Goal: Task Accomplishment & Management: Use online tool/utility

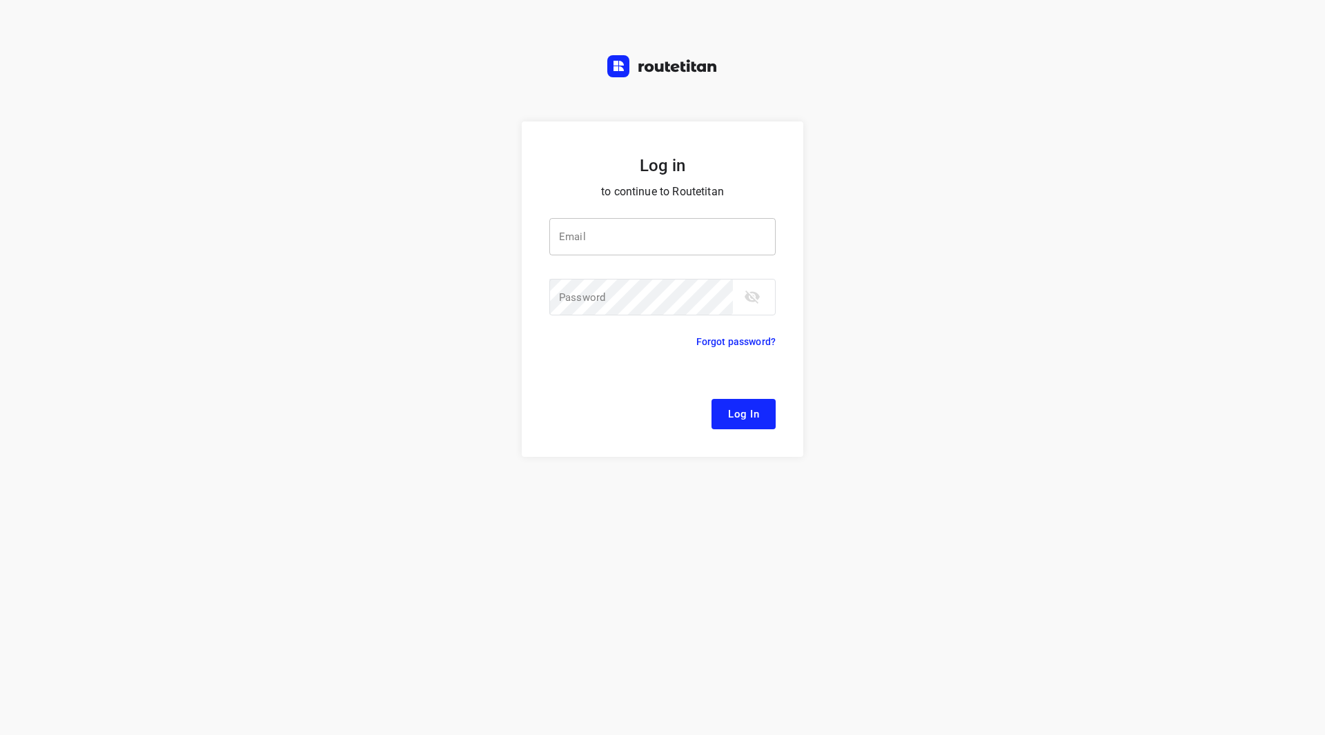
click at [631, 247] on input "email" at bounding box center [662, 236] width 226 height 37
type input "remco@fruitopjewerk.nl"
click at [711, 399] on button "Log In" at bounding box center [743, 414] width 64 height 30
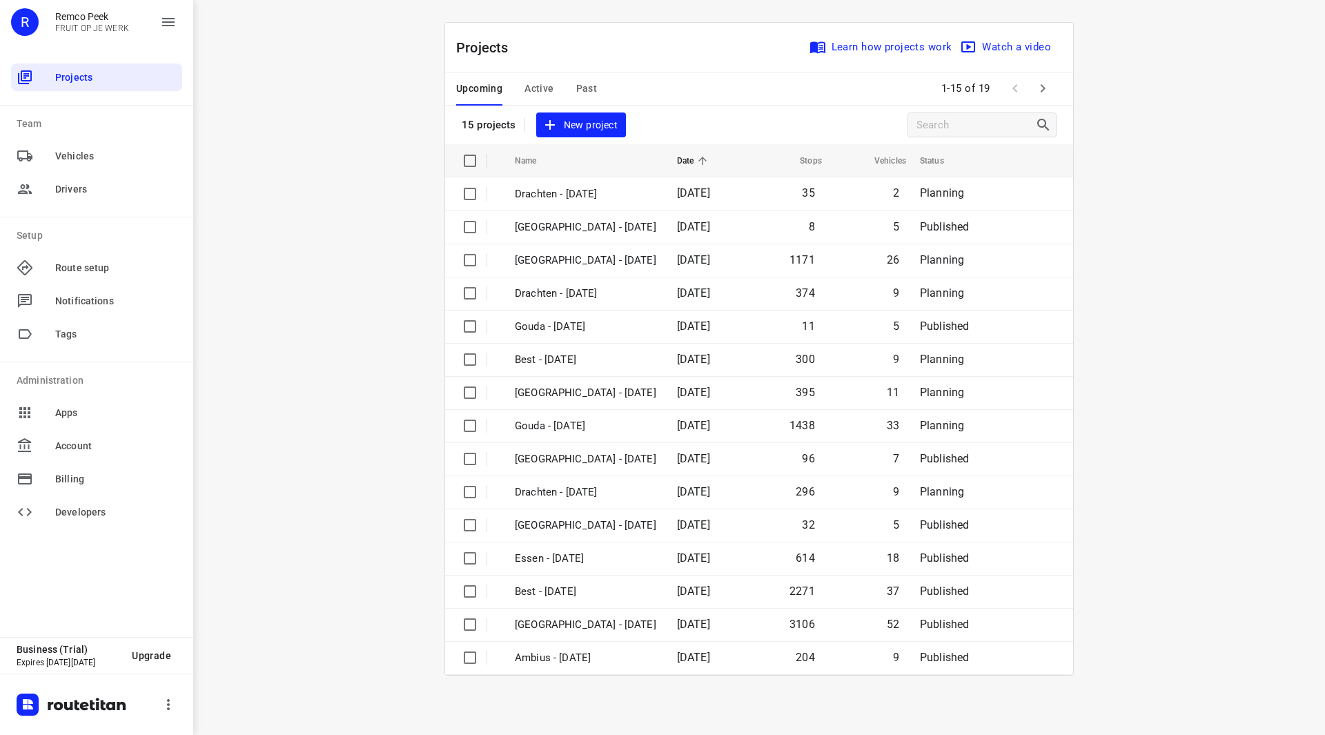
click at [581, 86] on span "Past" at bounding box center [586, 88] width 21 height 17
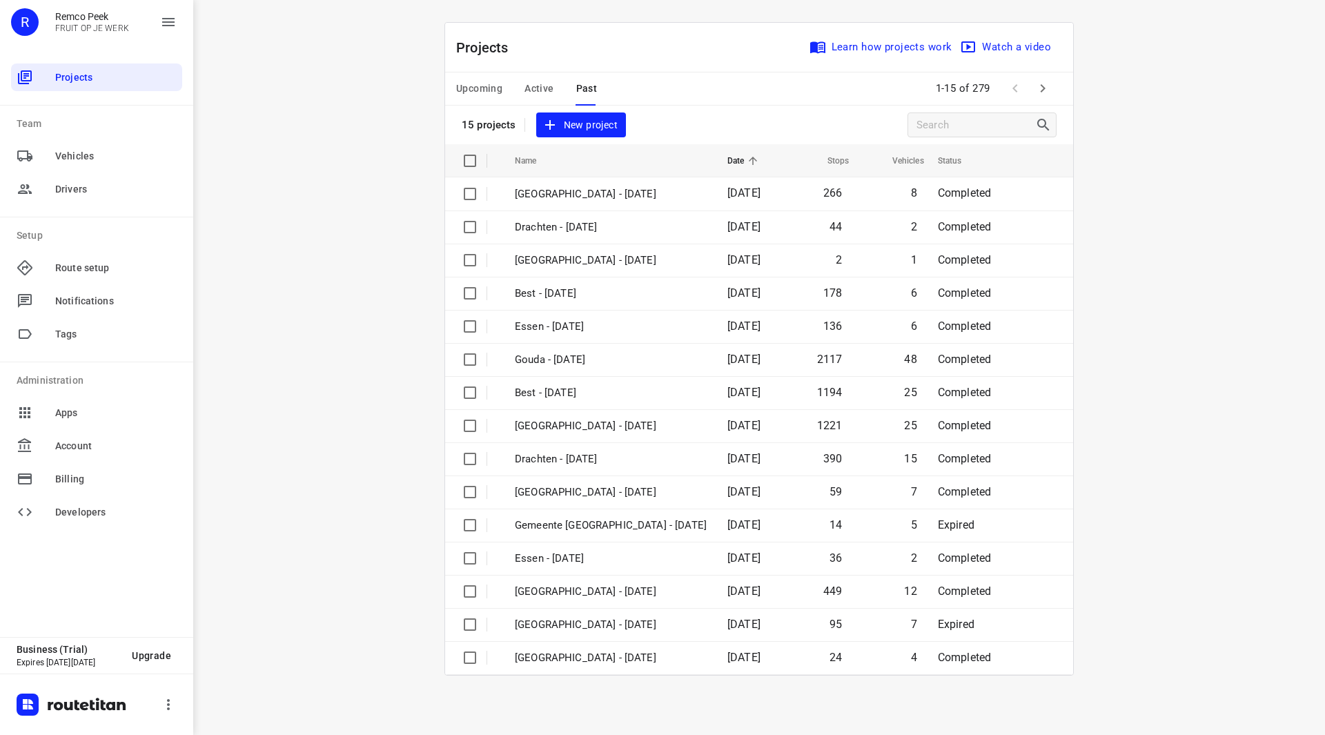
click at [1047, 84] on icon "button" at bounding box center [1042, 88] width 17 height 17
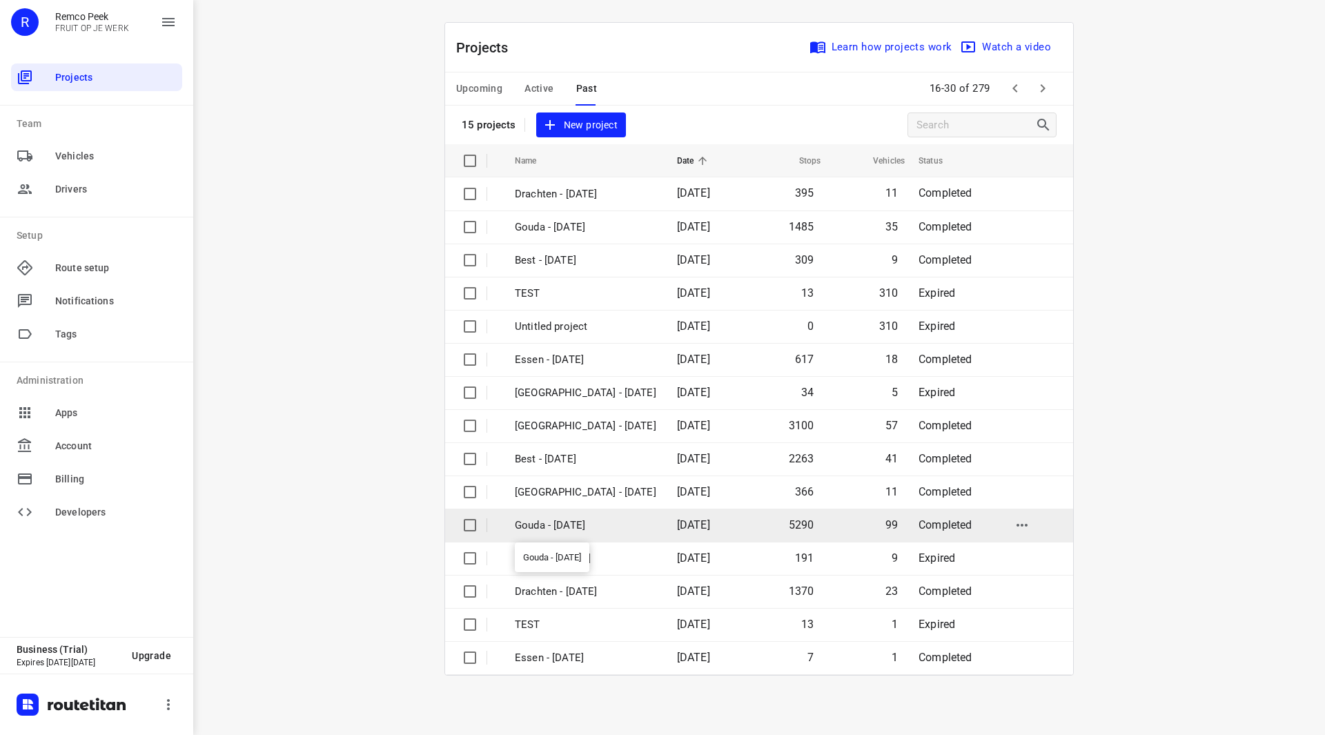
click at [570, 529] on p "Gouda - [DATE]" at bounding box center [585, 526] width 141 height 16
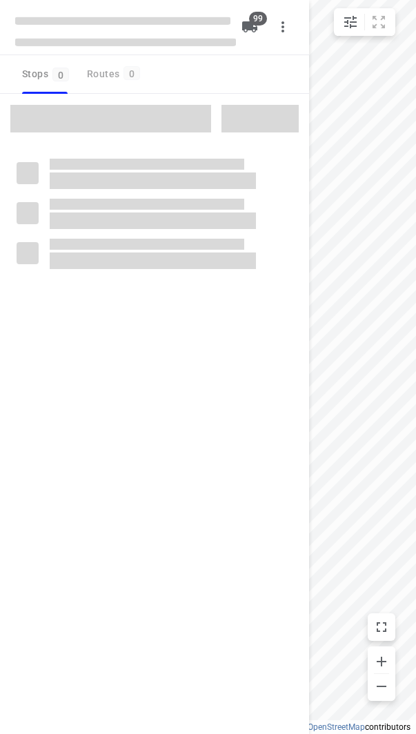
checkbox input "true"
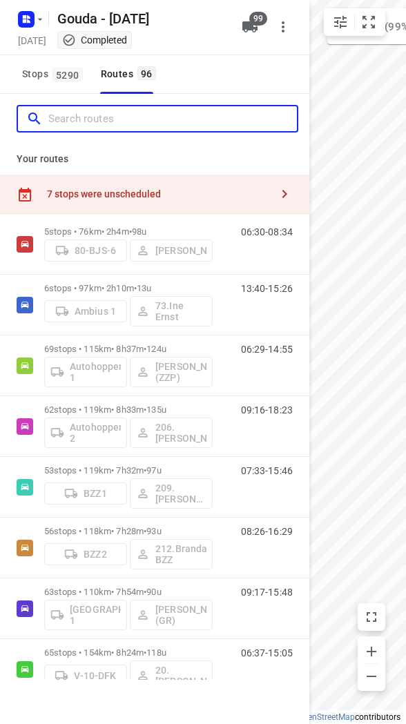
click at [150, 115] on input "Search routes" at bounding box center [172, 118] width 248 height 21
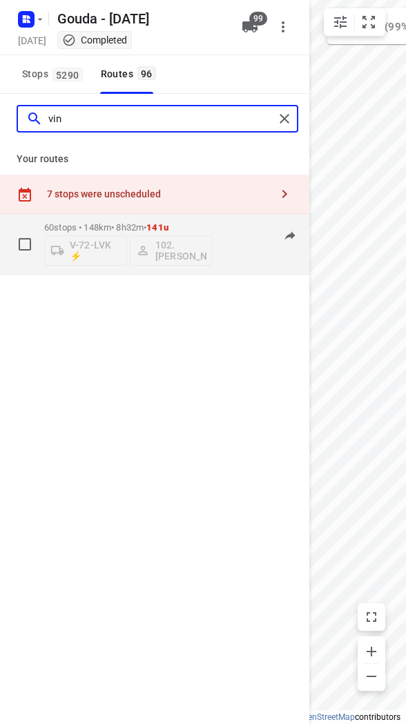
type input "vin"
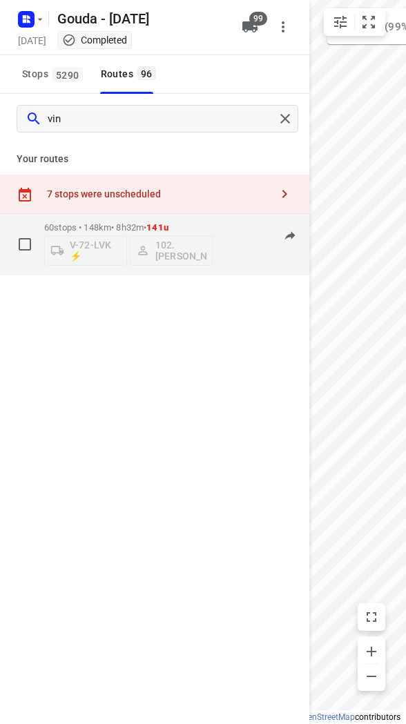
click at [131, 225] on p "60 stops • 148km • 8h32m • 141u" at bounding box center [128, 227] width 168 height 10
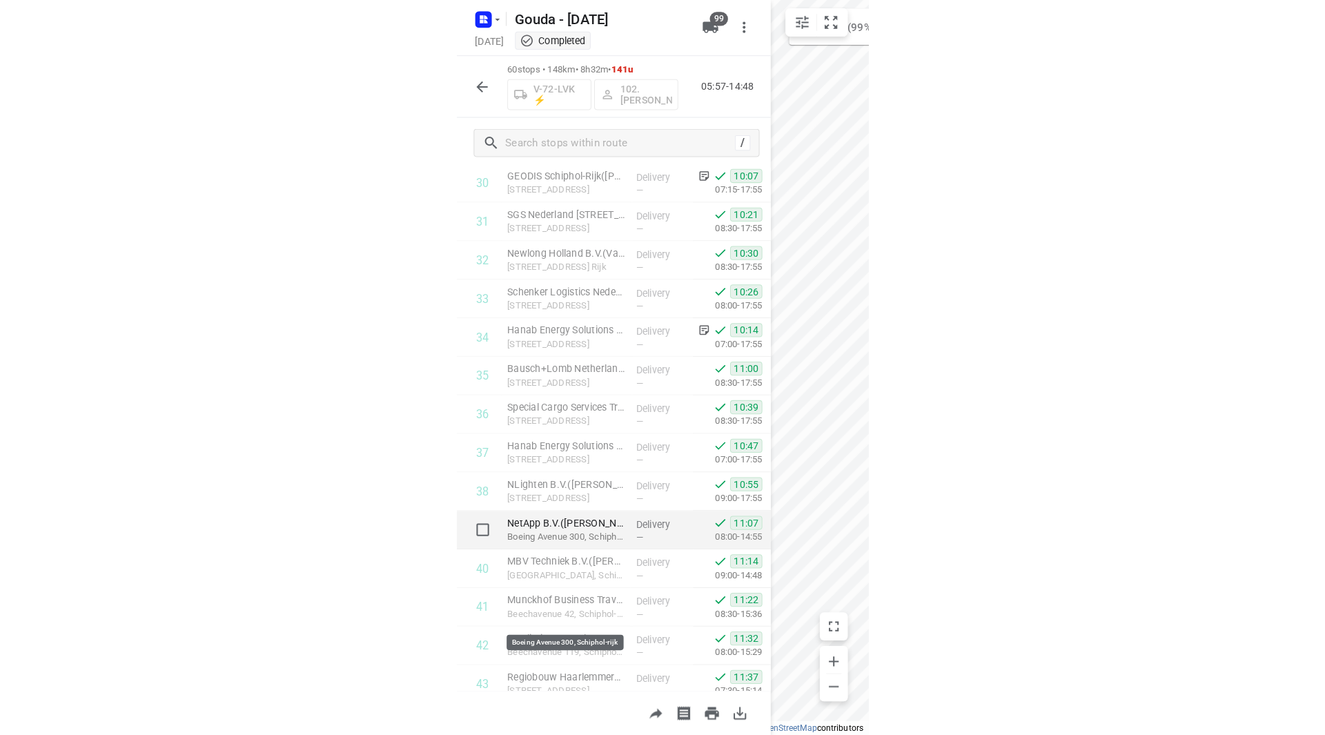
scroll to position [1140, 0]
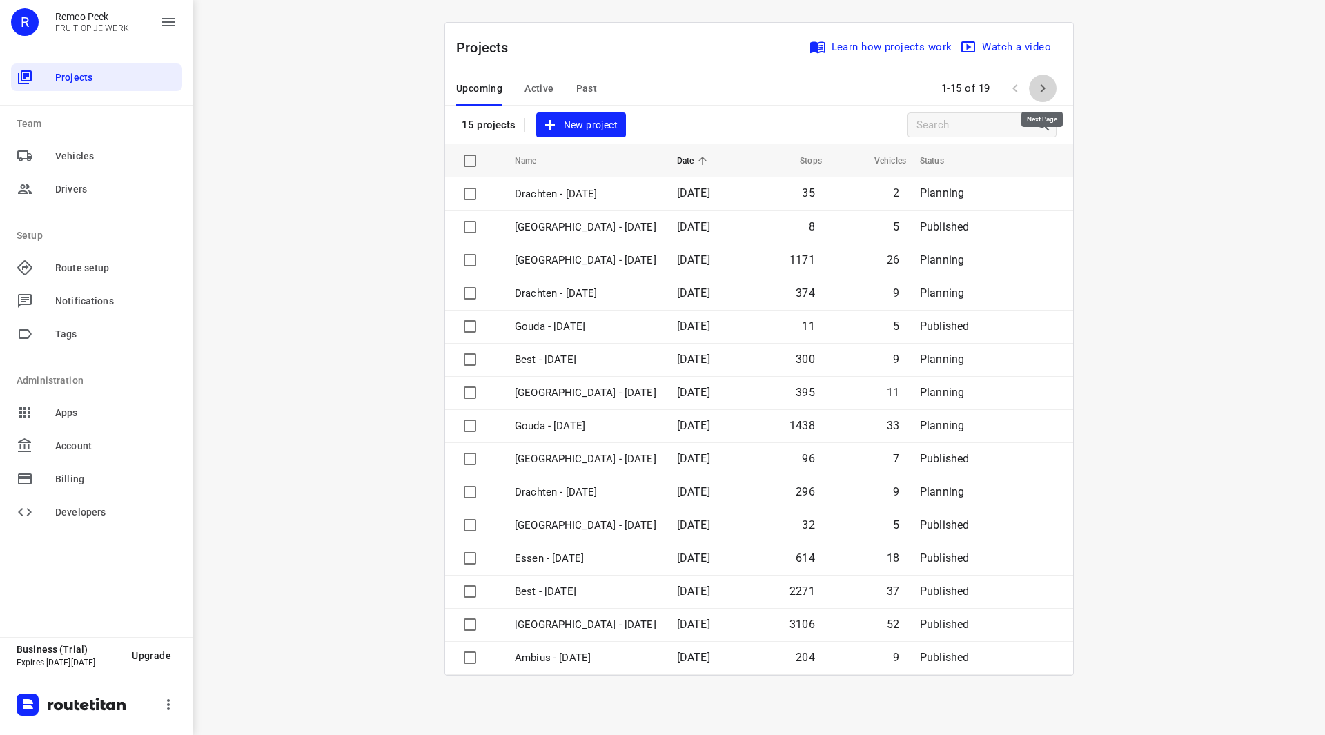
click at [1044, 91] on icon "button" at bounding box center [1042, 88] width 17 height 17
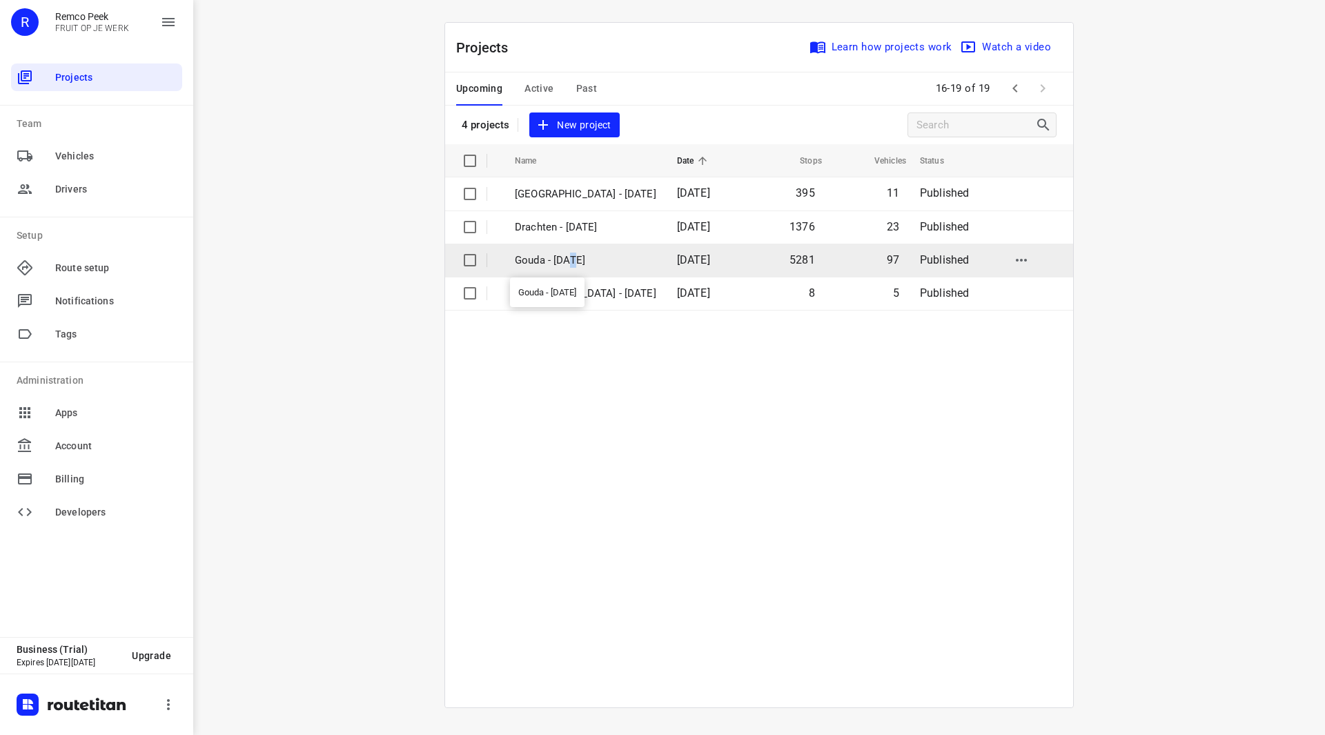
click at [578, 262] on p "Gouda - [DATE]" at bounding box center [585, 261] width 141 height 16
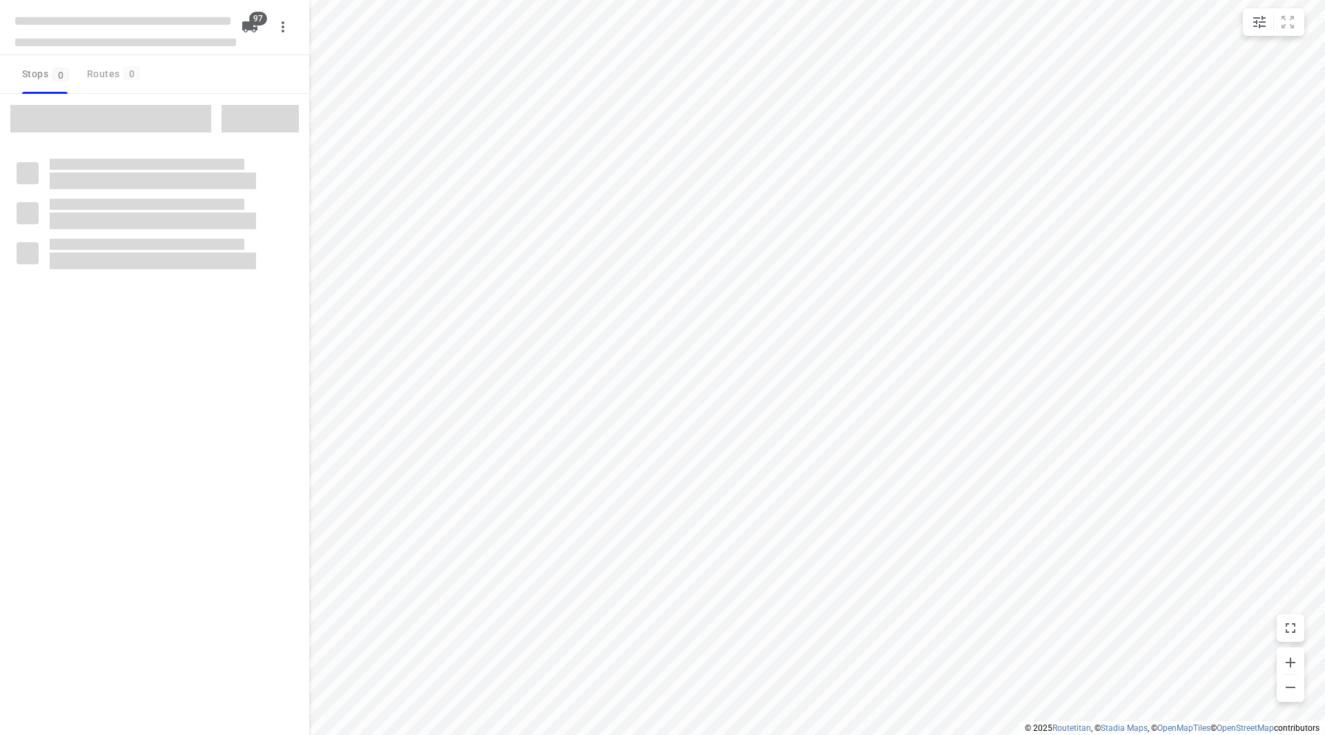
checkbox input "true"
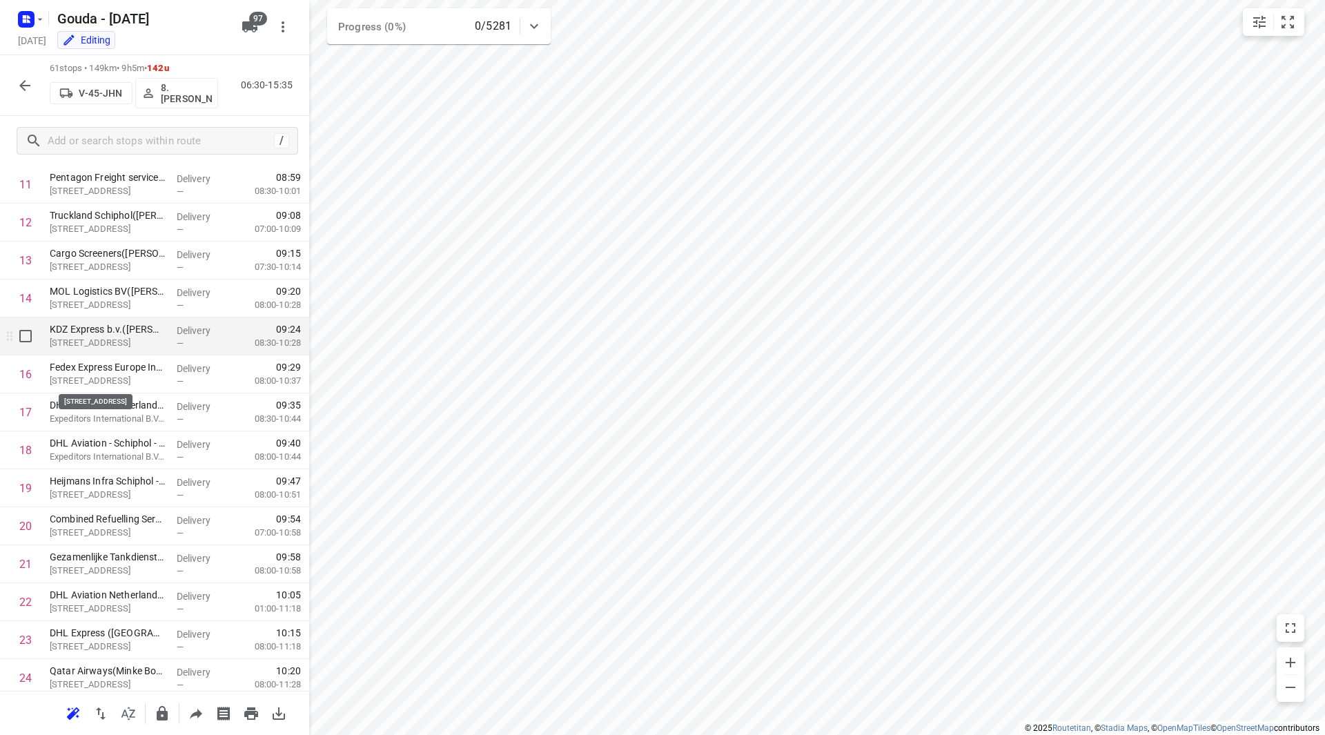
scroll to position [414, 0]
click at [132, 153] on div "/" at bounding box center [158, 141] width 282 height 28
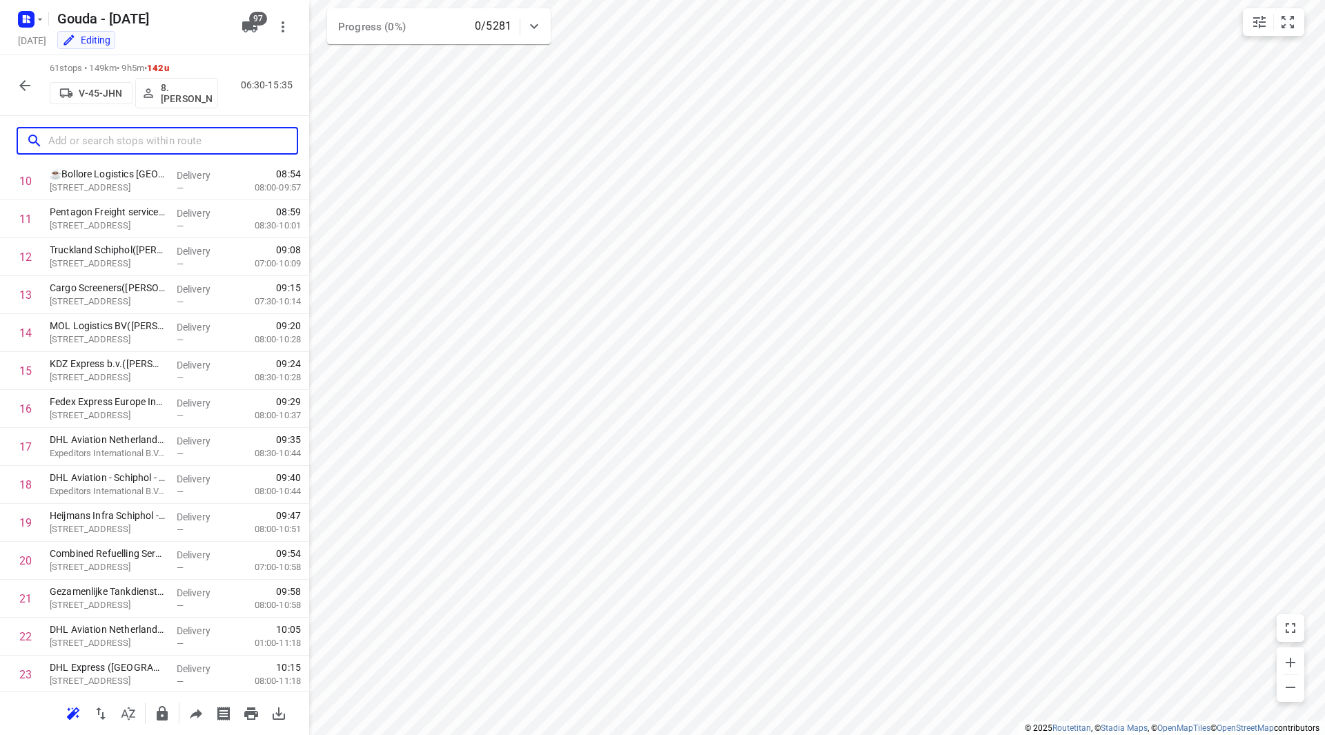
click at [134, 141] on input "text" at bounding box center [172, 140] width 248 height 21
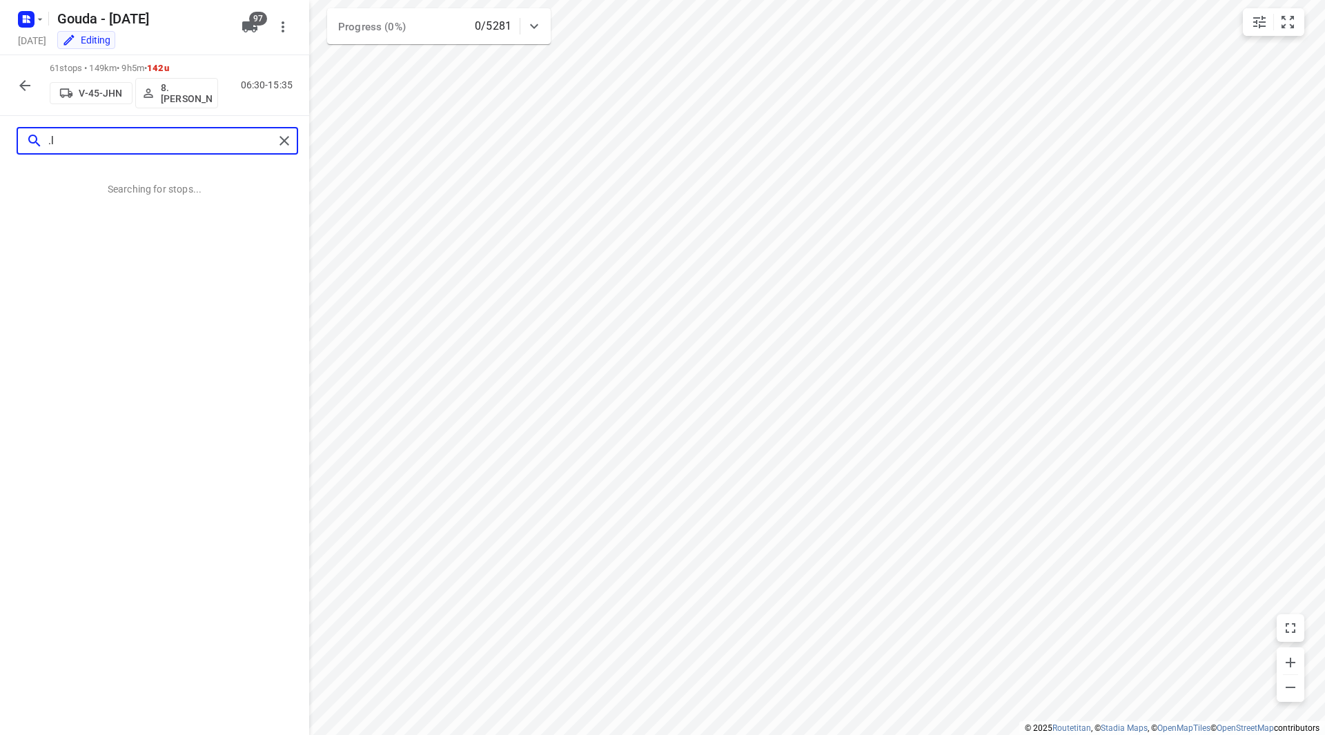
scroll to position [0, 0]
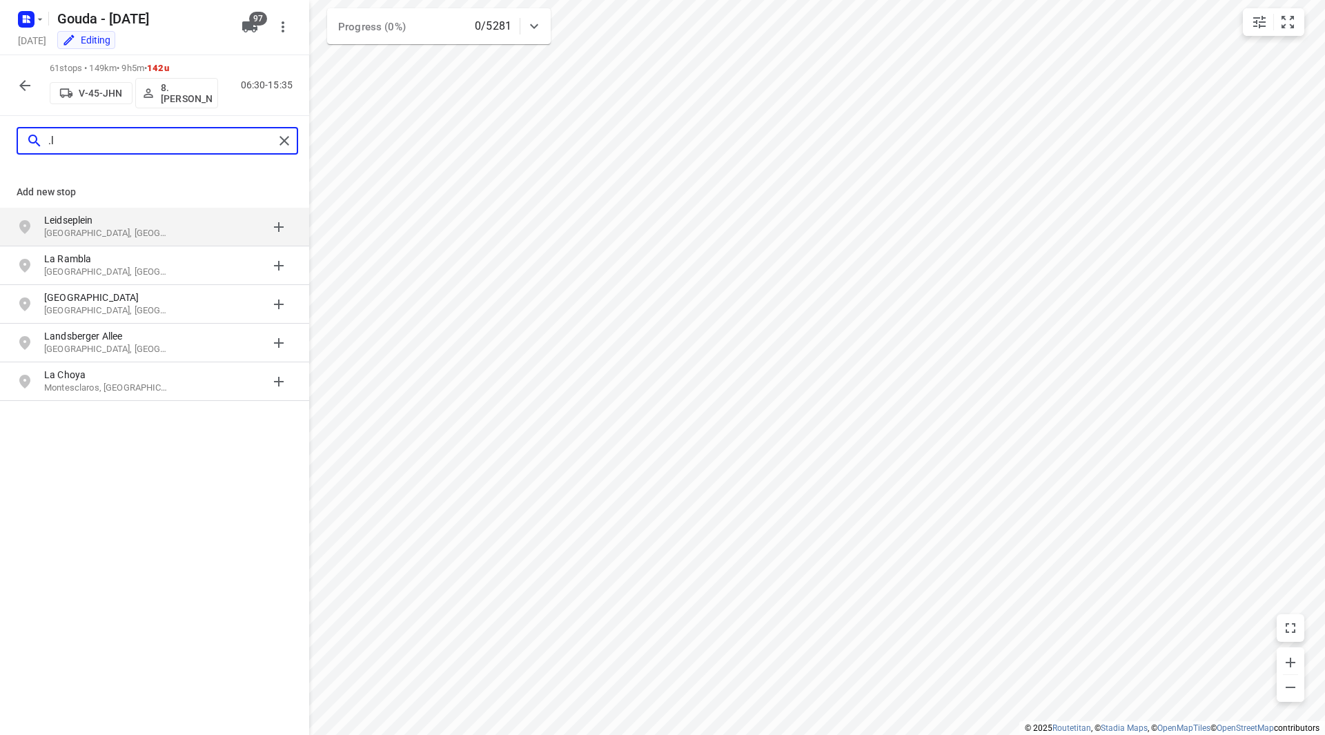
drag, startPoint x: 79, startPoint y: 139, endPoint x: 17, endPoint y: 138, distance: 62.1
click at [17, 138] on div ".l" at bounding box center [158, 141] width 282 height 28
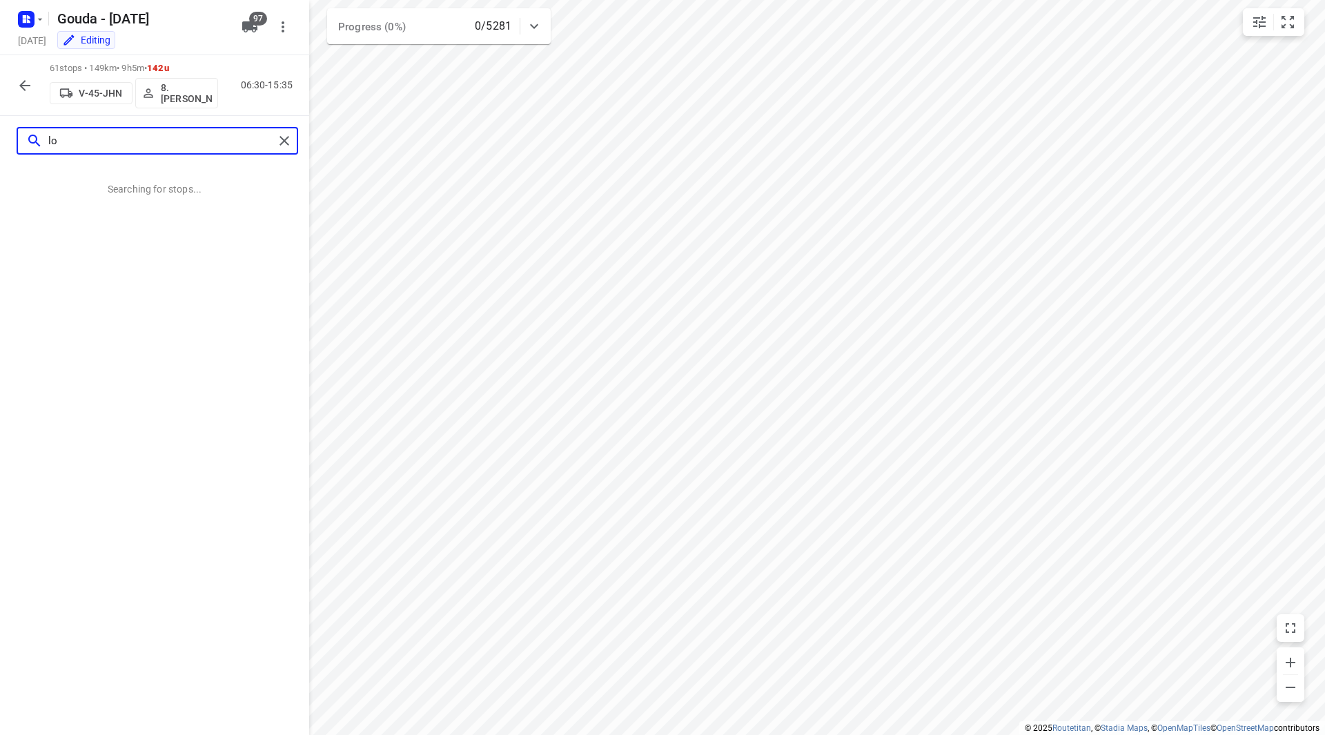
type input "l"
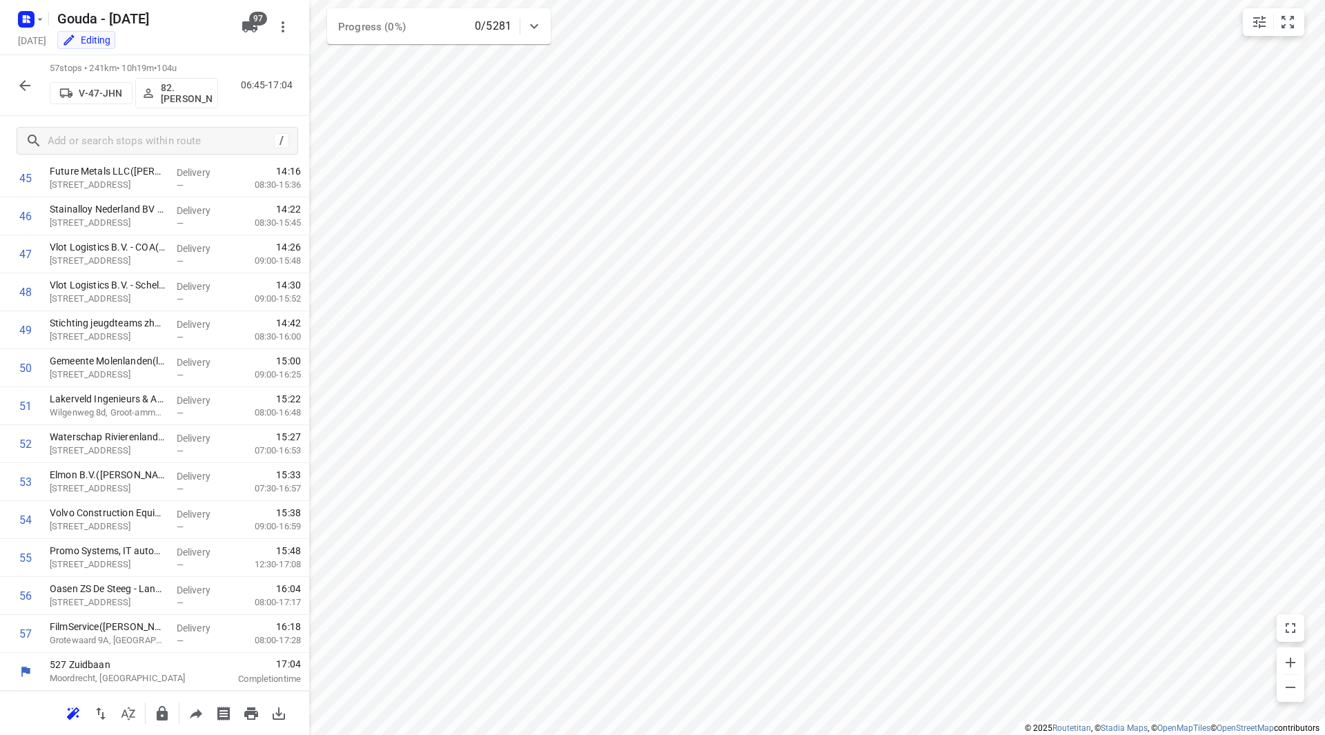
scroll to position [1745, 0]
click at [26, 634] on input "checkbox" at bounding box center [26, 634] width 28 height 28
checkbox input "true"
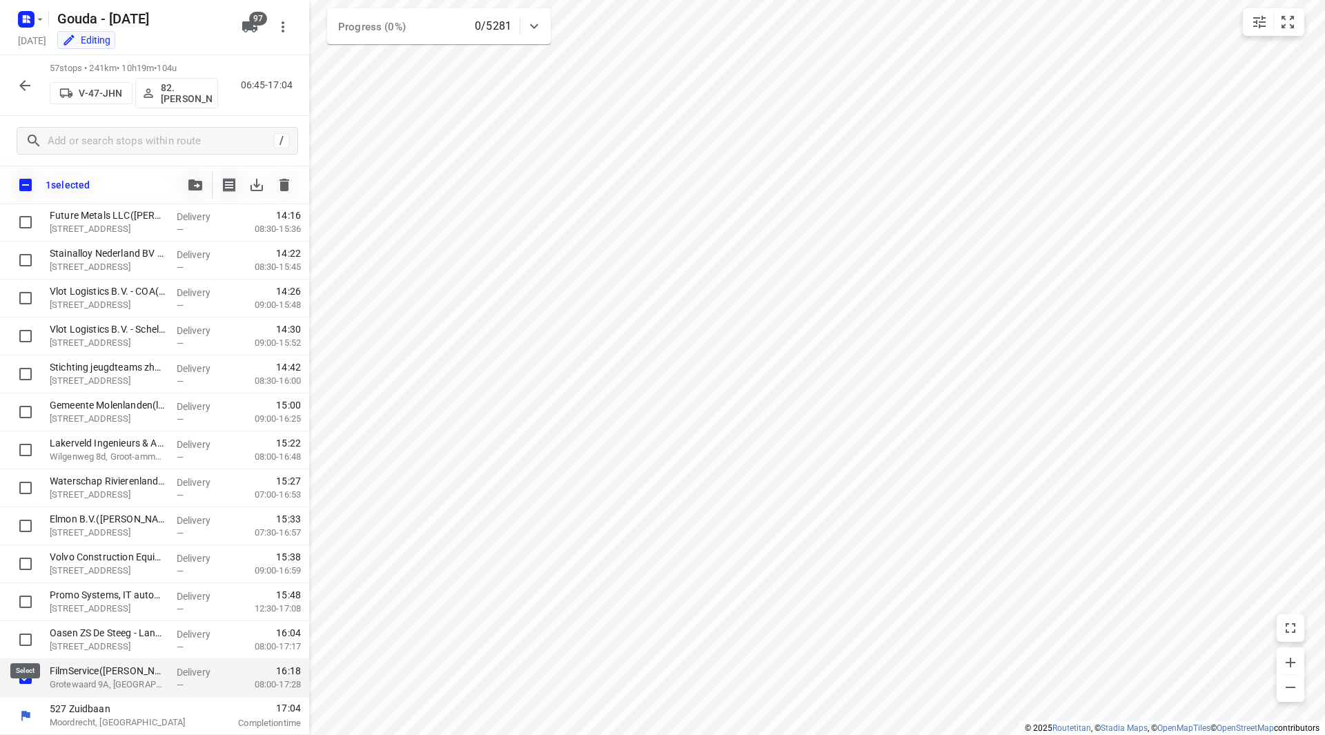
scroll to position [1739, 0]
click at [196, 180] on icon "button" at bounding box center [195, 184] width 14 height 11
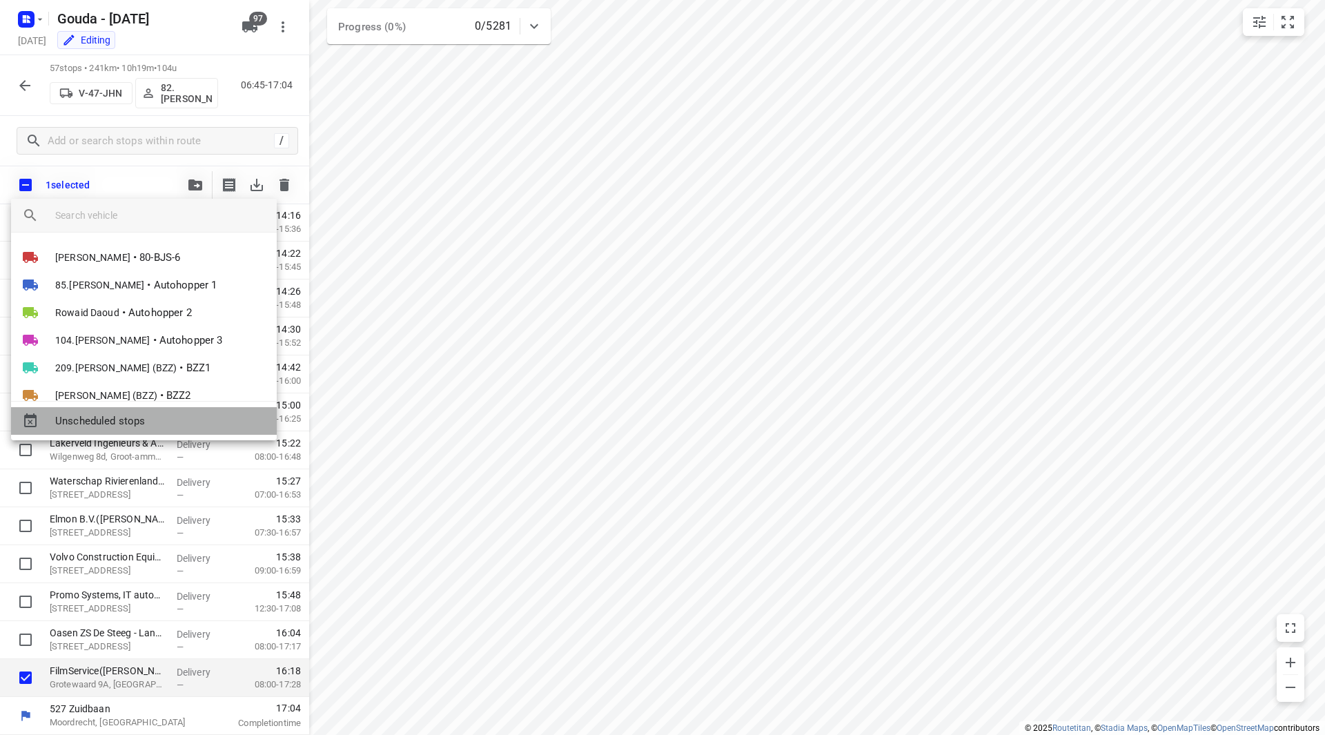
click at [132, 428] on span "Unscheduled stops" at bounding box center [160, 421] width 210 height 16
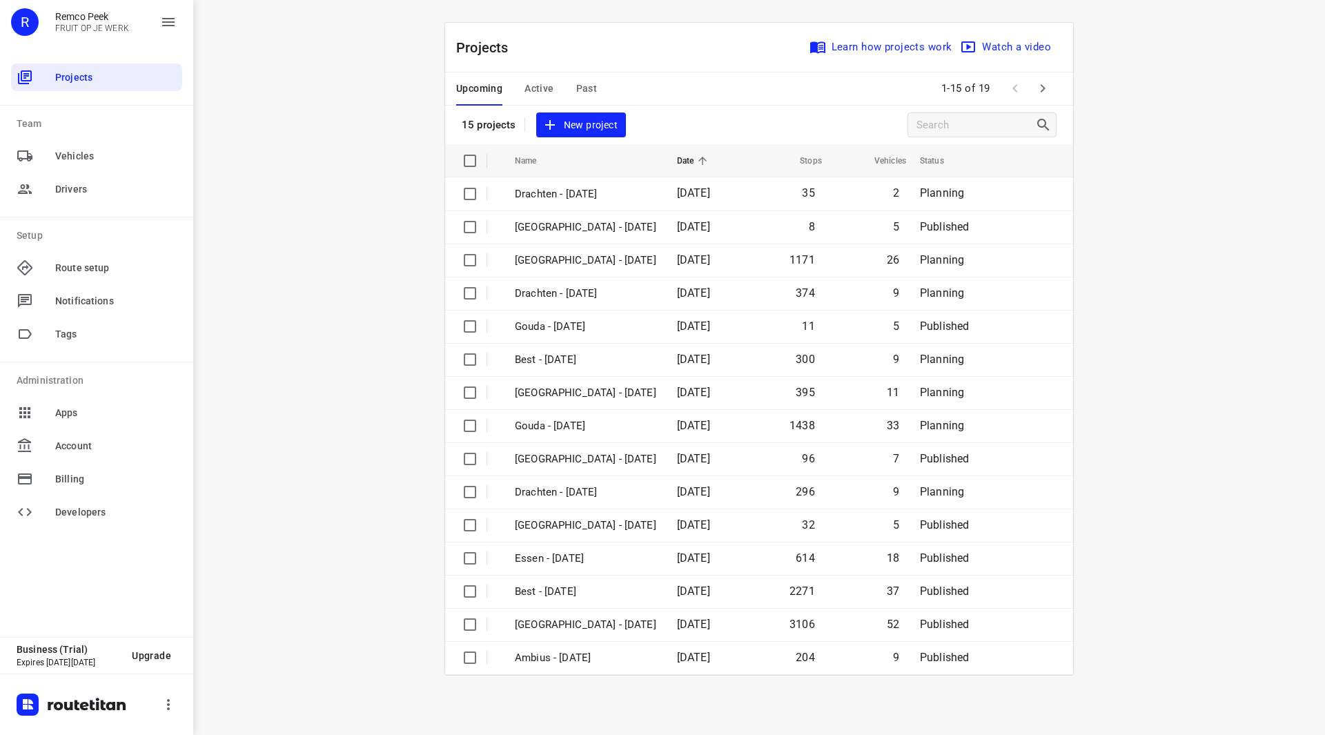
click at [541, 85] on span "Active" at bounding box center [538, 88] width 29 height 17
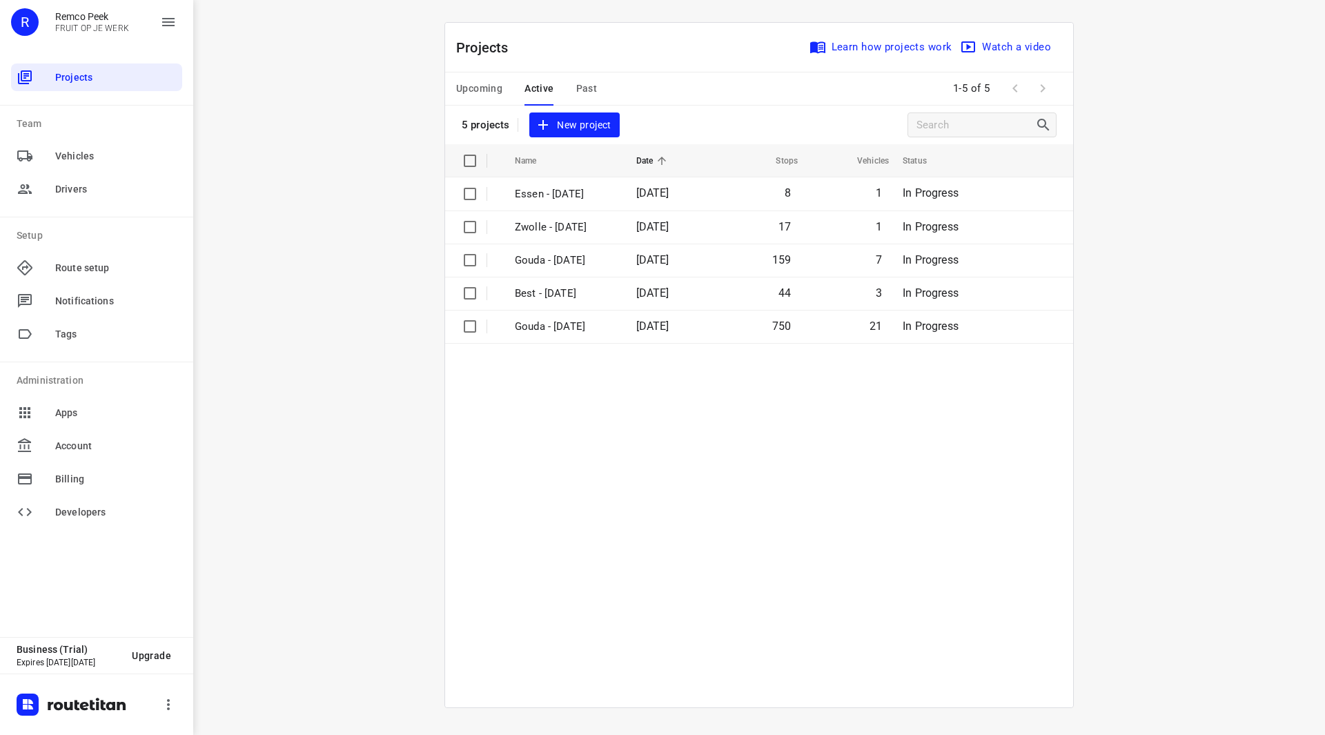
click at [493, 87] on span "Upcoming" at bounding box center [479, 88] width 46 height 17
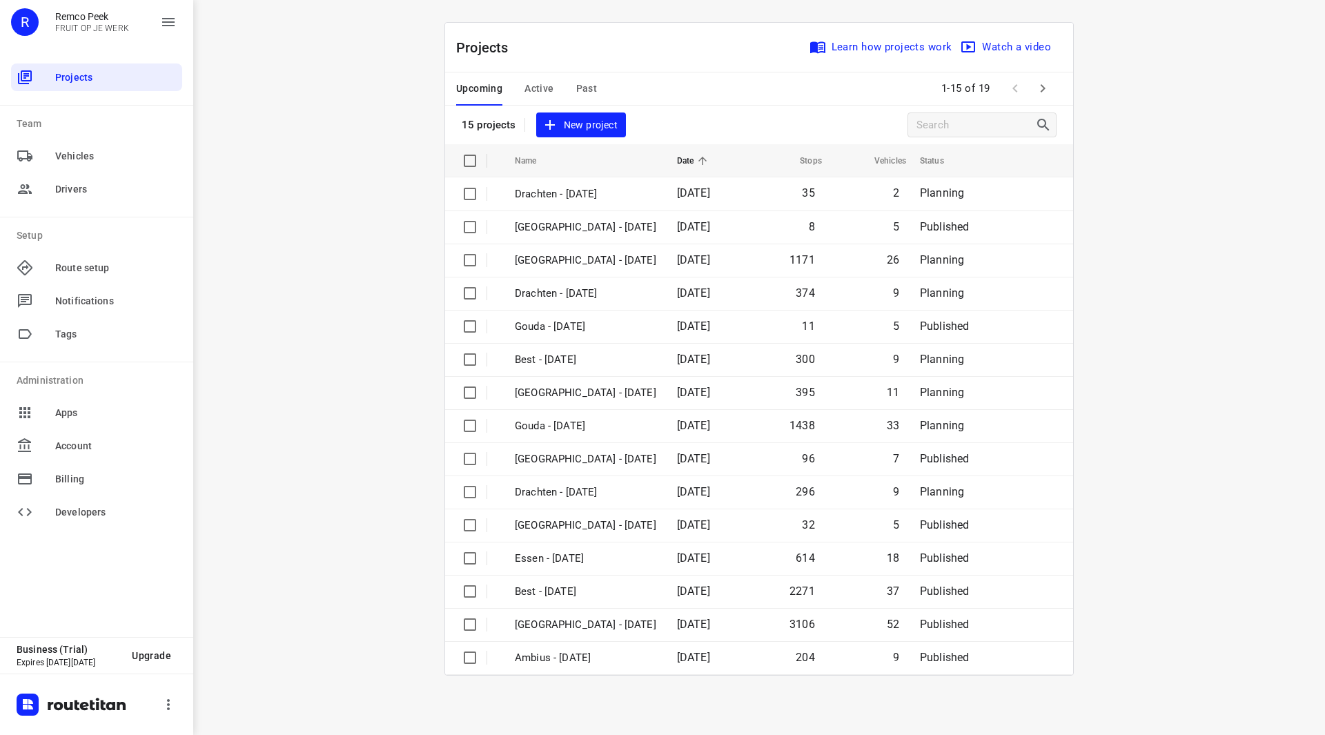
click at [585, 86] on span "Past" at bounding box center [586, 88] width 21 height 17
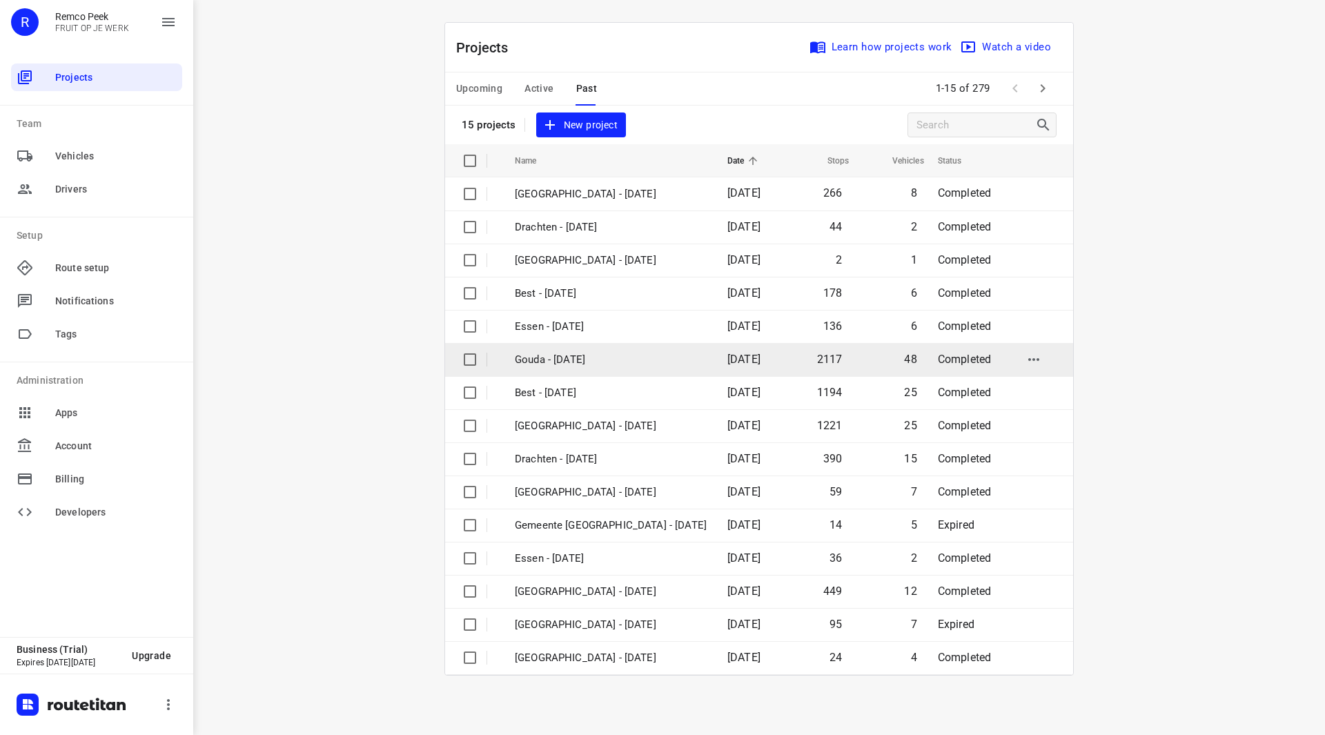
click at [586, 358] on p "Gouda - Wednesday" at bounding box center [611, 360] width 192 height 16
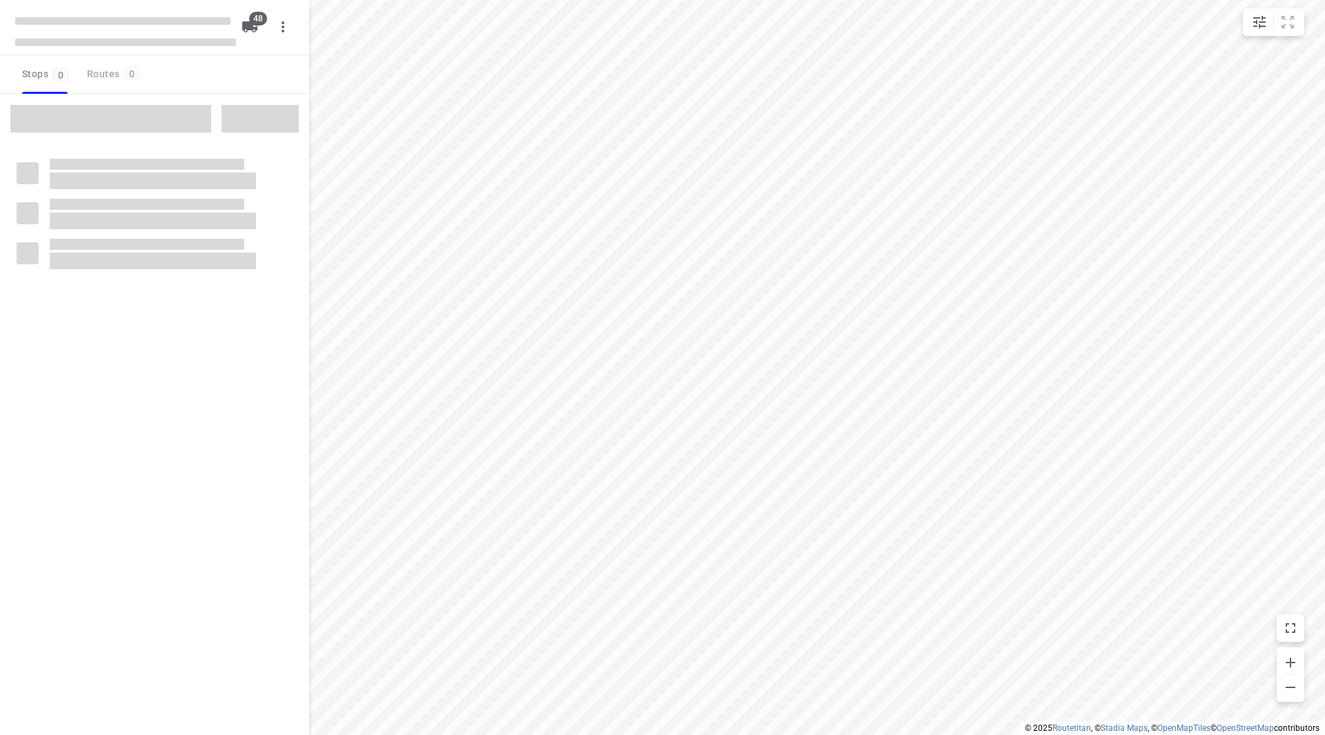
checkbox input "true"
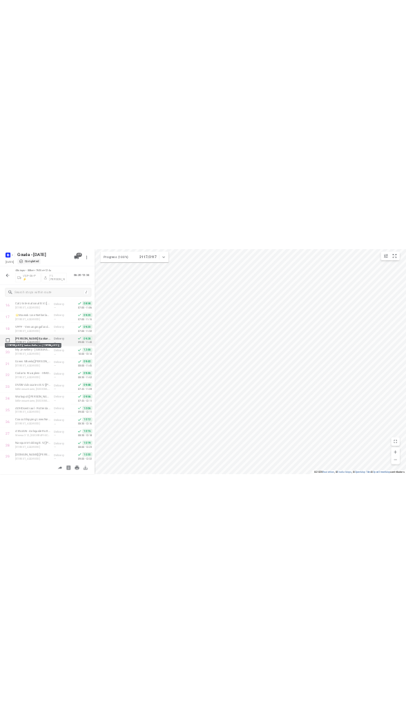
scroll to position [621, 0]
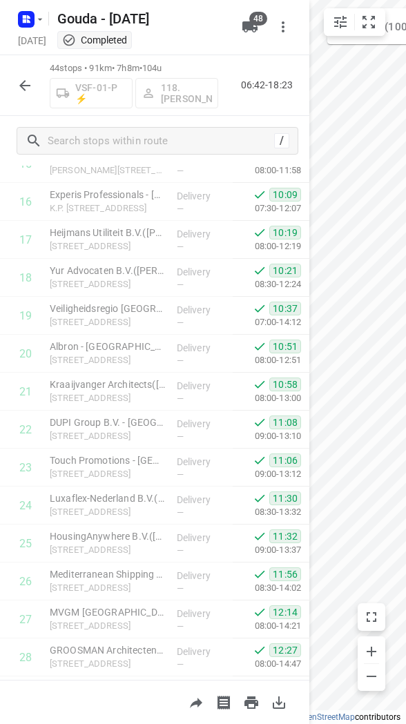
click at [406, 405] on html "i © 2025 Routetitan , © Stadia Maps , © OpenMapTiles © OpenStreetMap contributo…" at bounding box center [203, 362] width 406 height 724
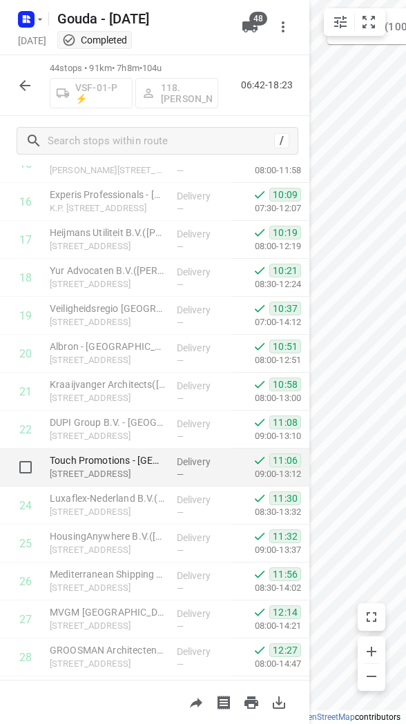
click at [284, 453] on div "i © 2025 Routetitan , © Stadia Maps , © OpenMapTiles © OpenStreetMap contributo…" at bounding box center [203, 362] width 406 height 724
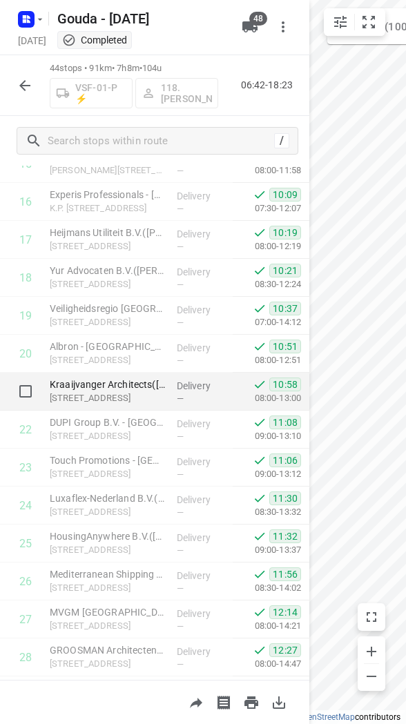
click at [295, 397] on div "i © 2025 Routetitan , © Stadia Maps , © OpenMapTiles © OpenStreetMap contributo…" at bounding box center [203, 362] width 406 height 724
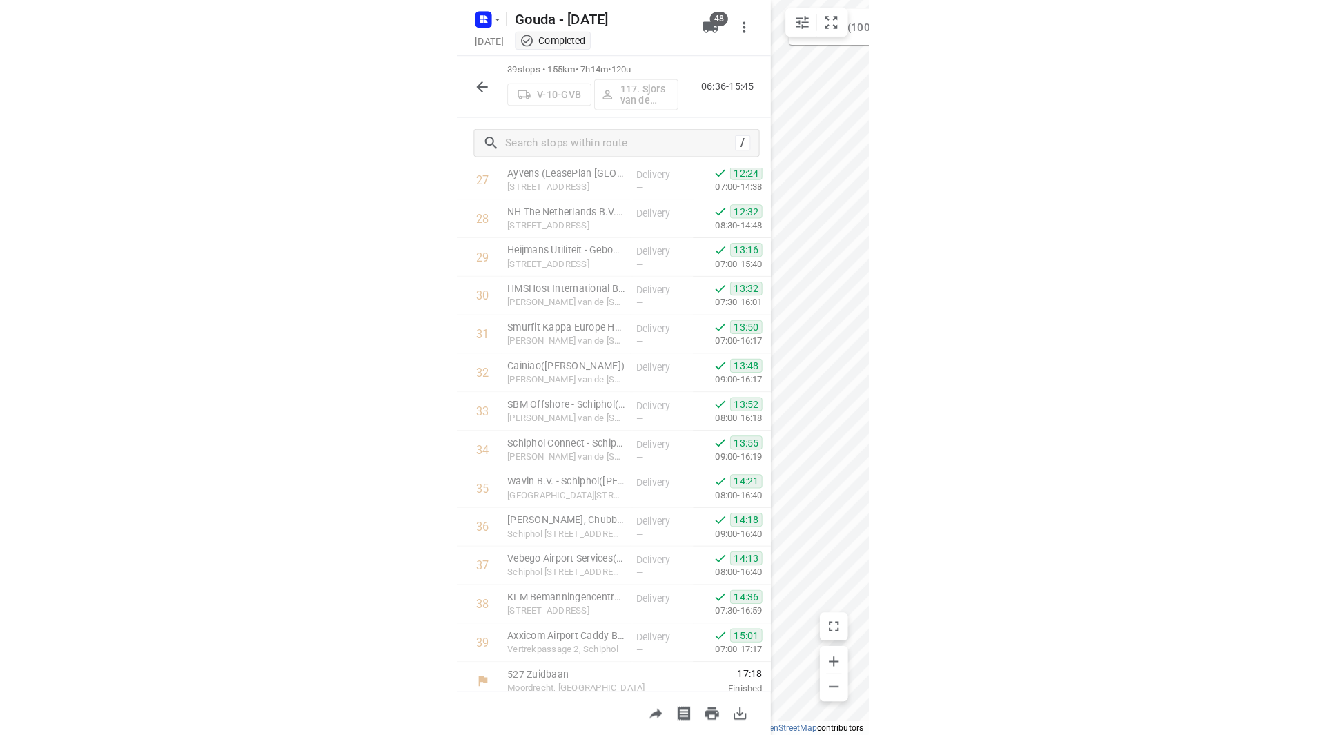
scroll to position [1062, 0]
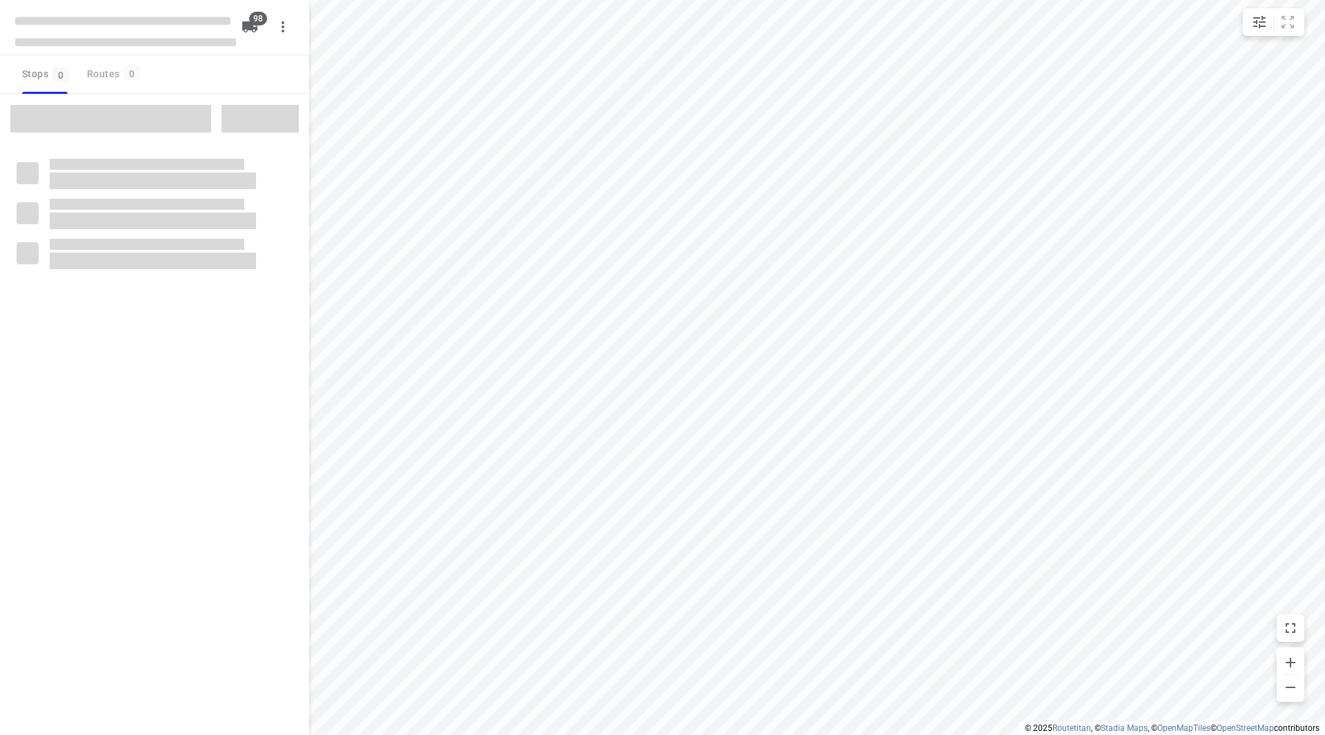
checkbox input "true"
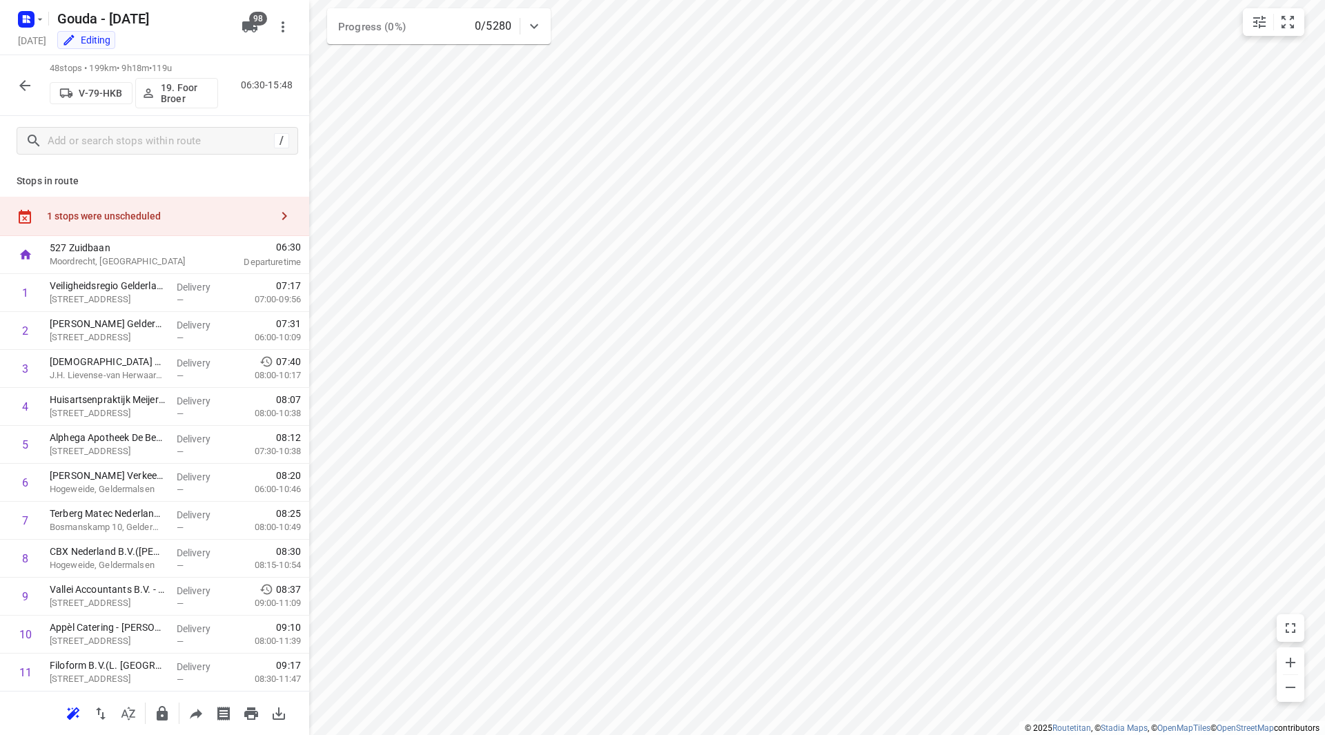
click at [210, 197] on div "1 stops were unscheduled" at bounding box center [154, 216] width 309 height 39
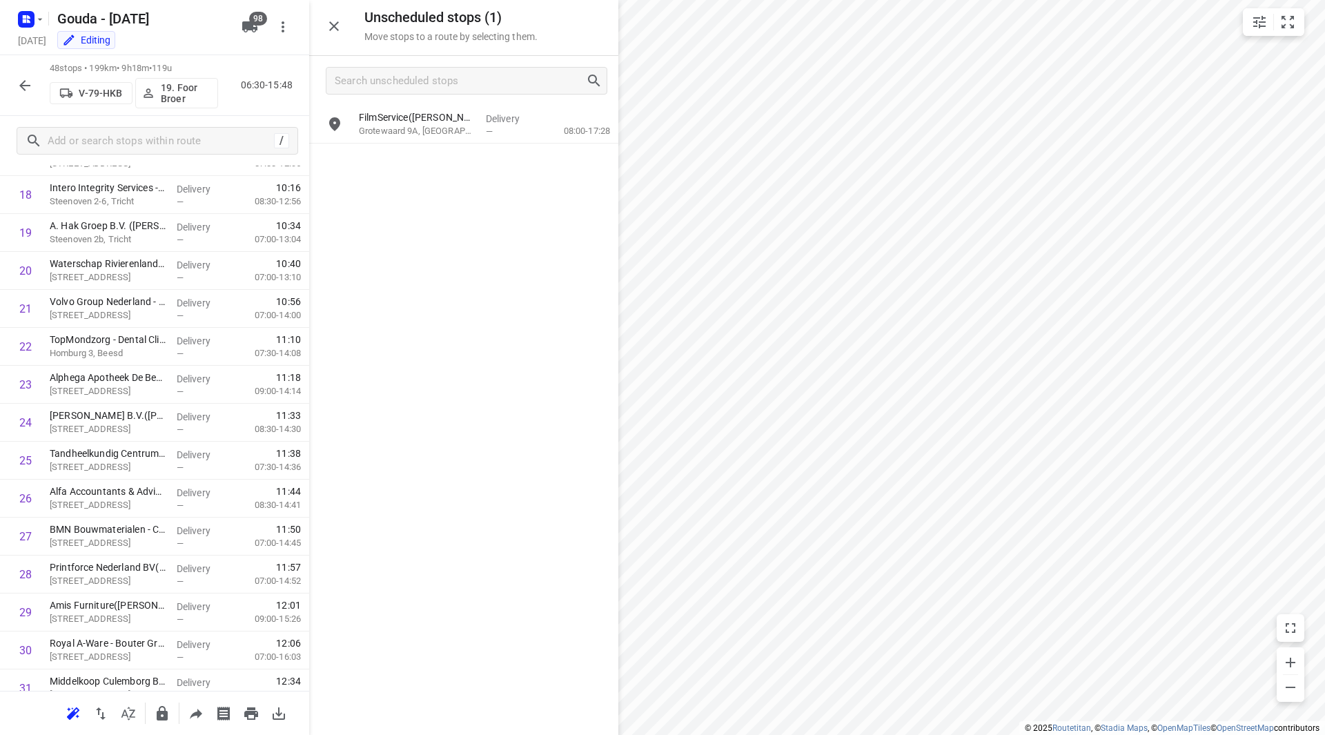
scroll to position [1443, 0]
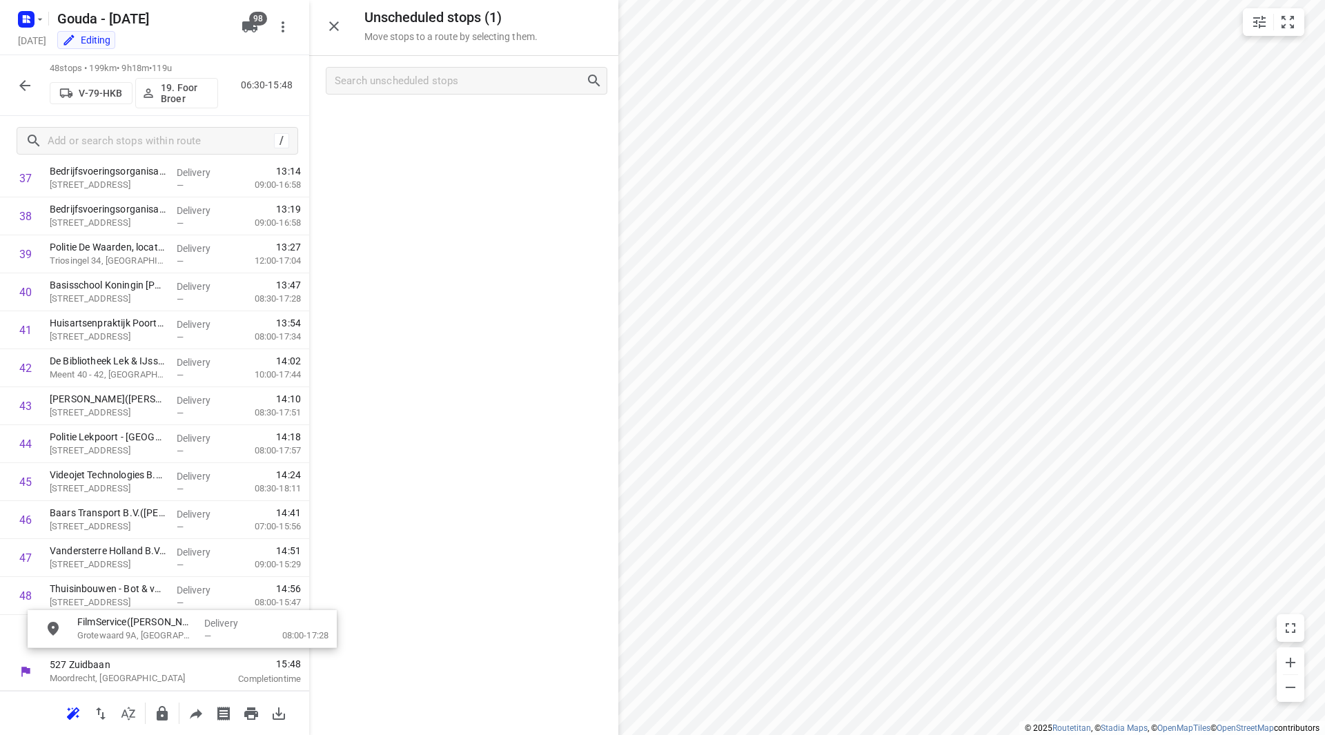
drag, startPoint x: 432, startPoint y: 127, endPoint x: 112, endPoint y: 639, distance: 603.8
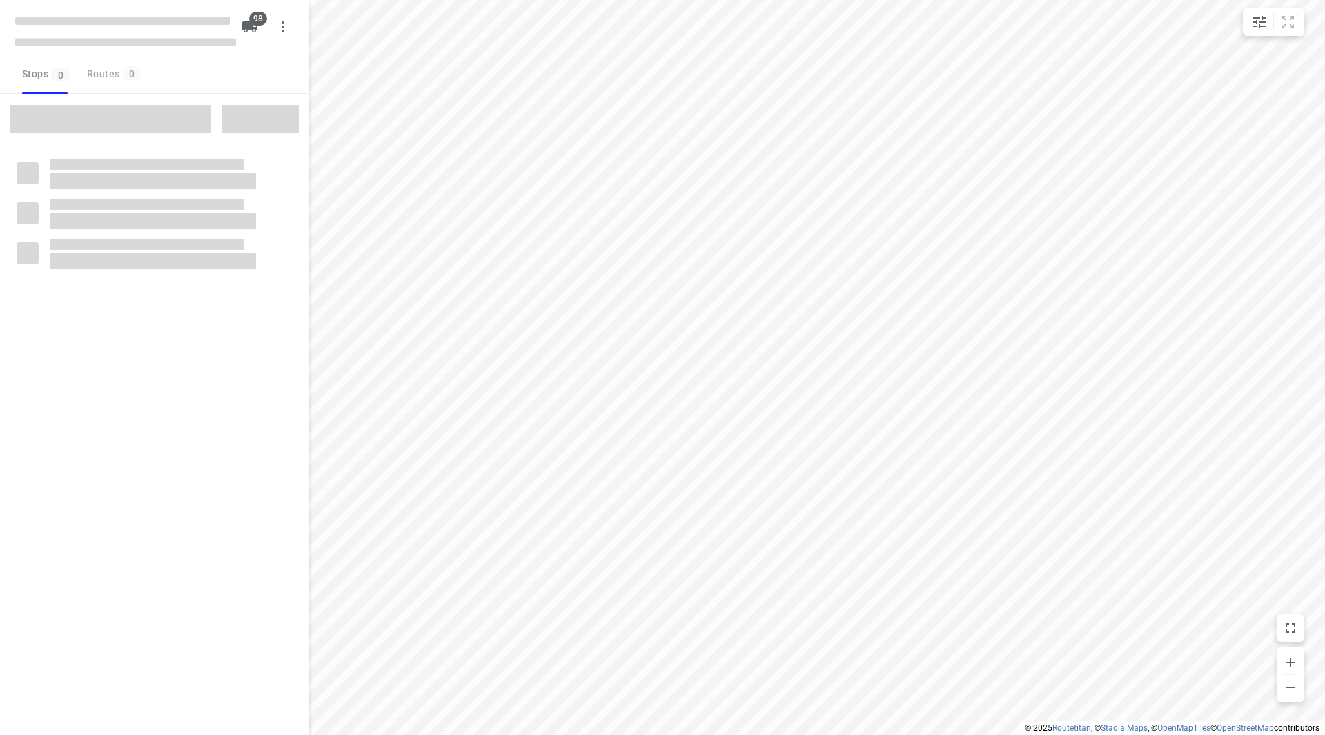
checkbox input "true"
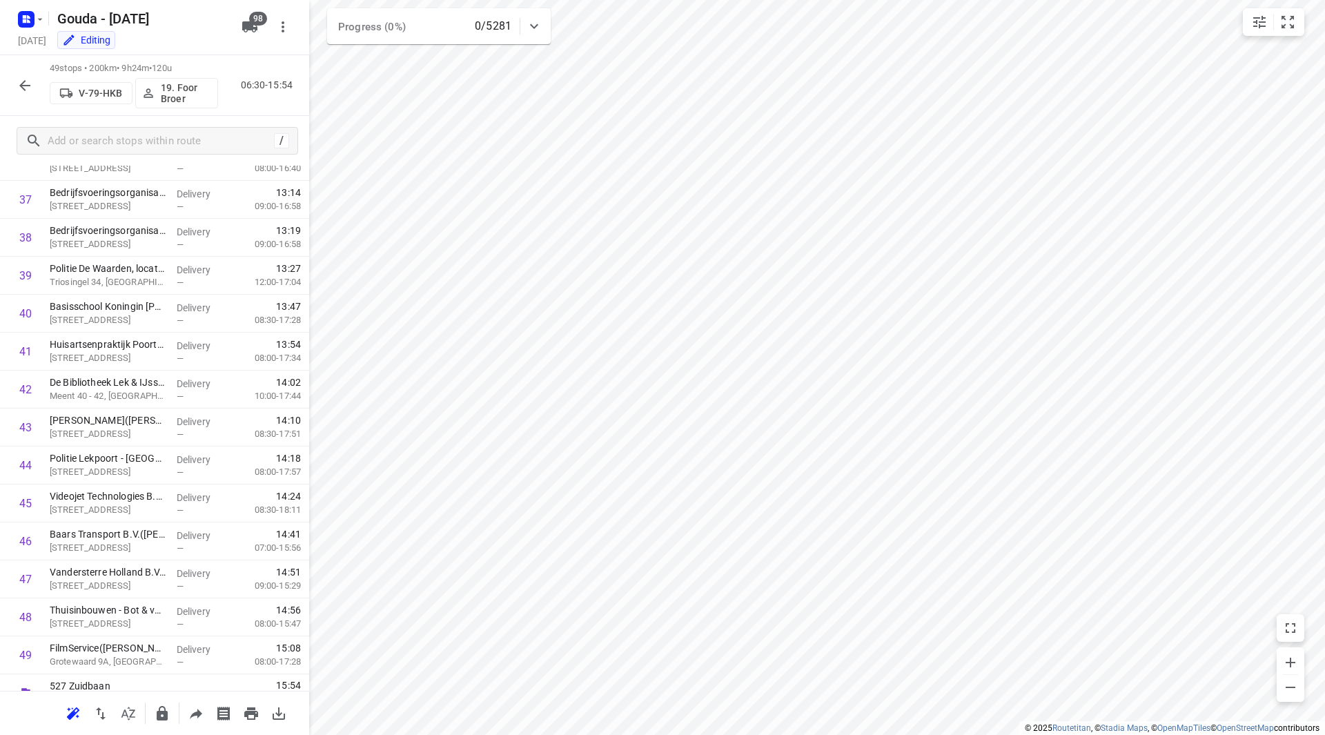
scroll to position [1441, 0]
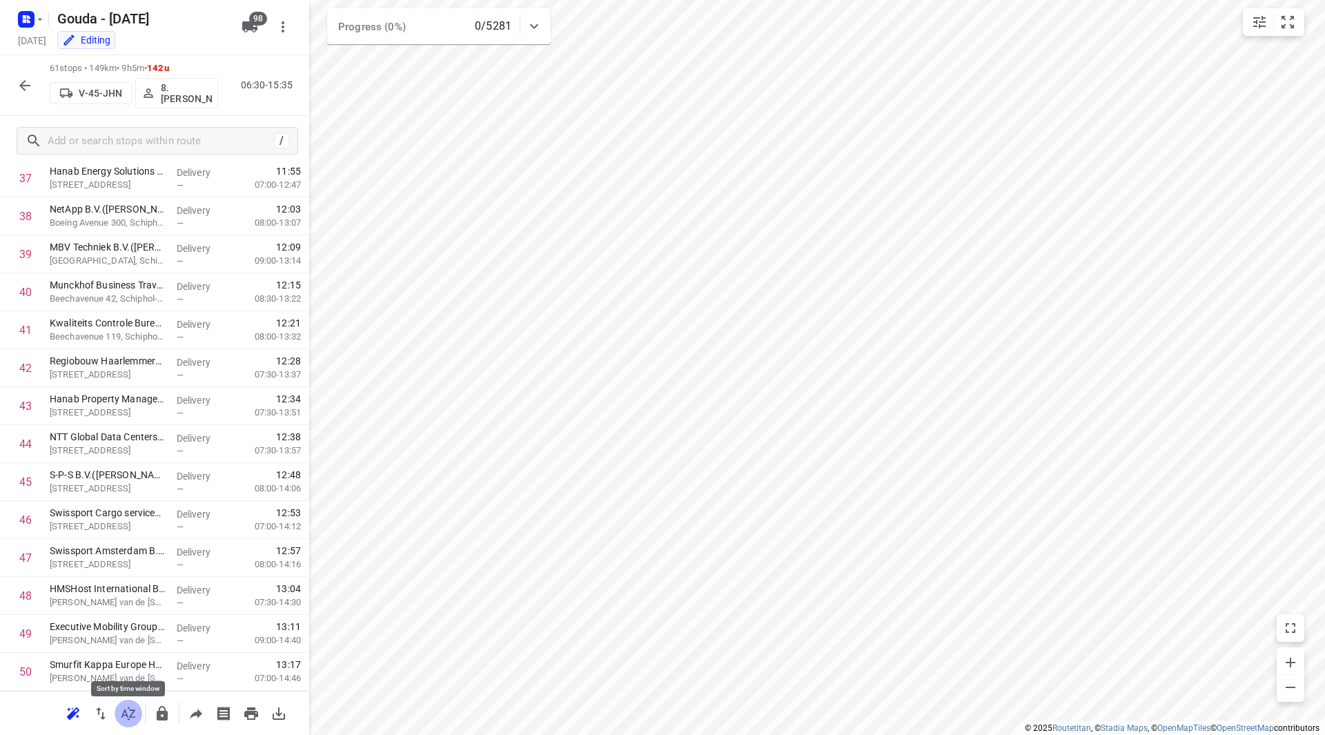
click at [132, 713] on icon "button" at bounding box center [128, 713] width 14 height 13
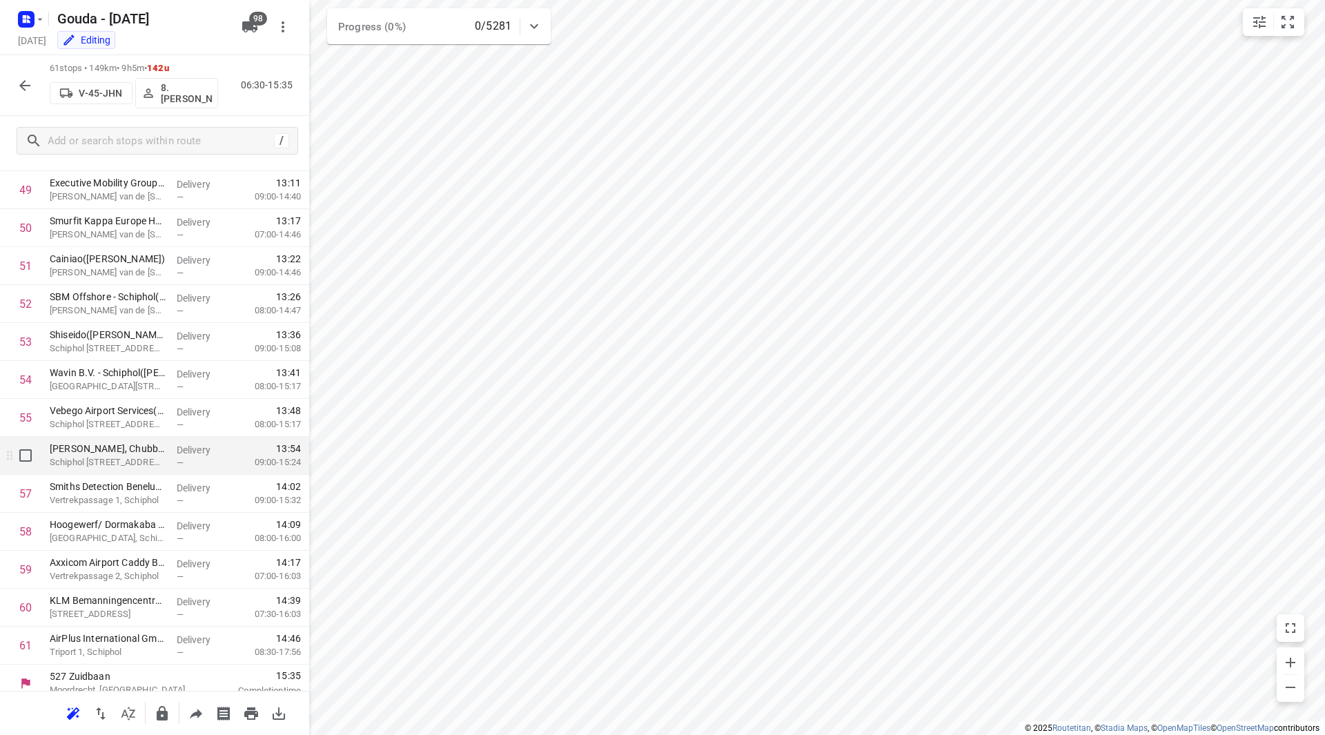
scroll to position [1897, 0]
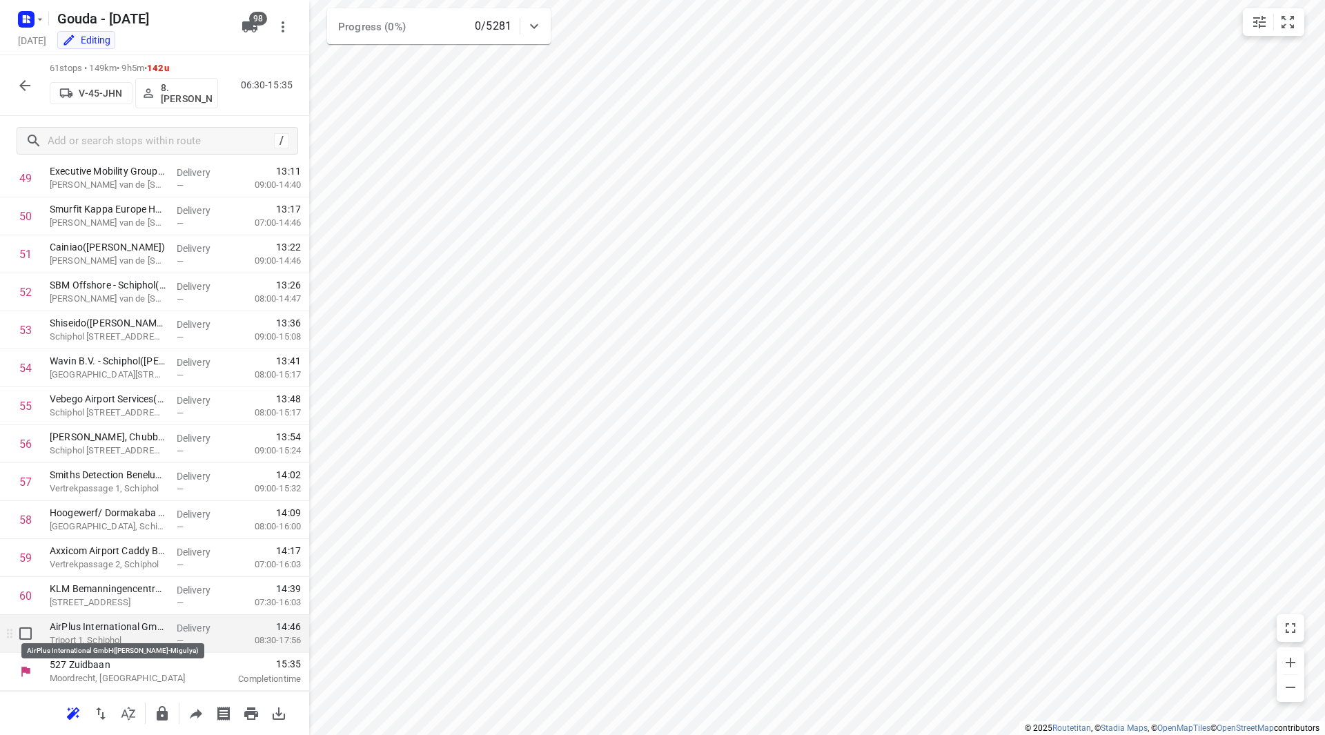
click at [124, 631] on p "AirPlus International GmbH([PERSON_NAME]-Migulya)" at bounding box center [108, 627] width 116 height 14
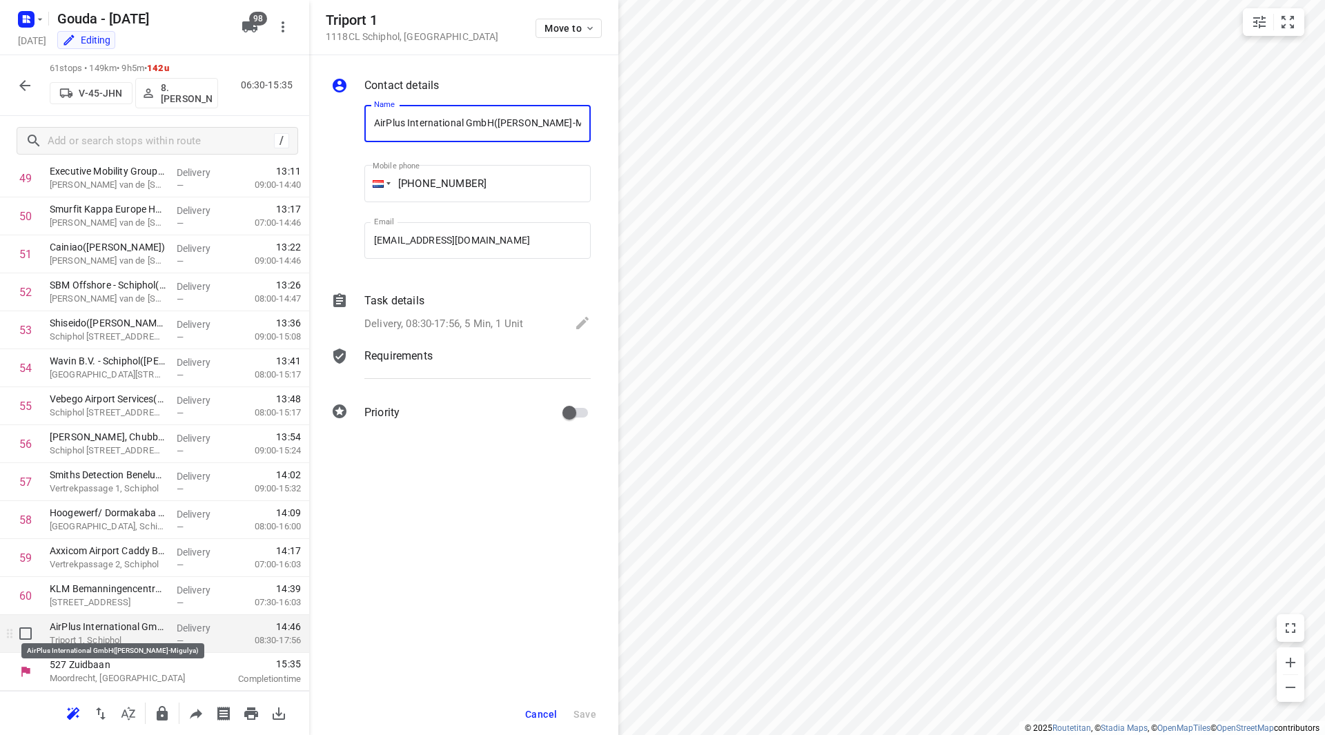
scroll to position [0, 14]
click at [446, 324] on p "Delivery, 08:30-17:56, 5 Min, 1 Unit" at bounding box center [443, 324] width 159 height 16
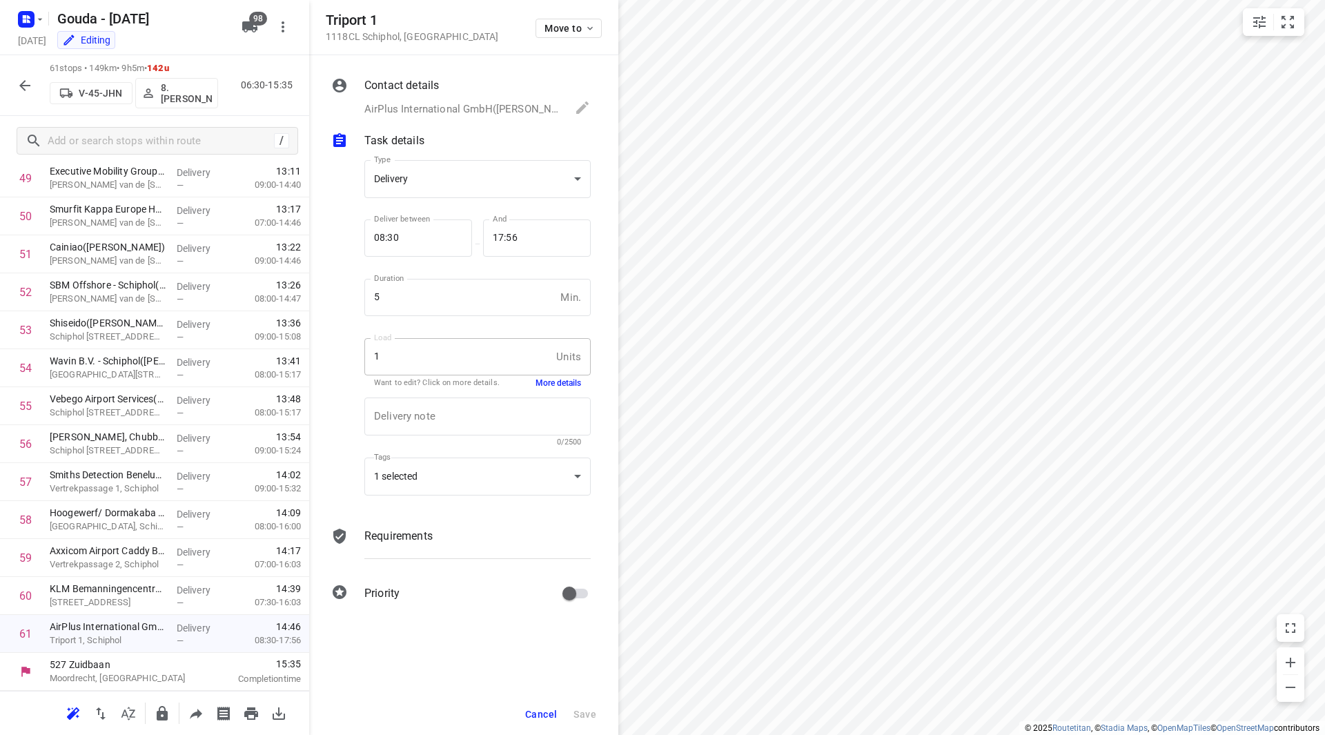
click at [555, 382] on button "More details" at bounding box center [558, 383] width 46 height 12
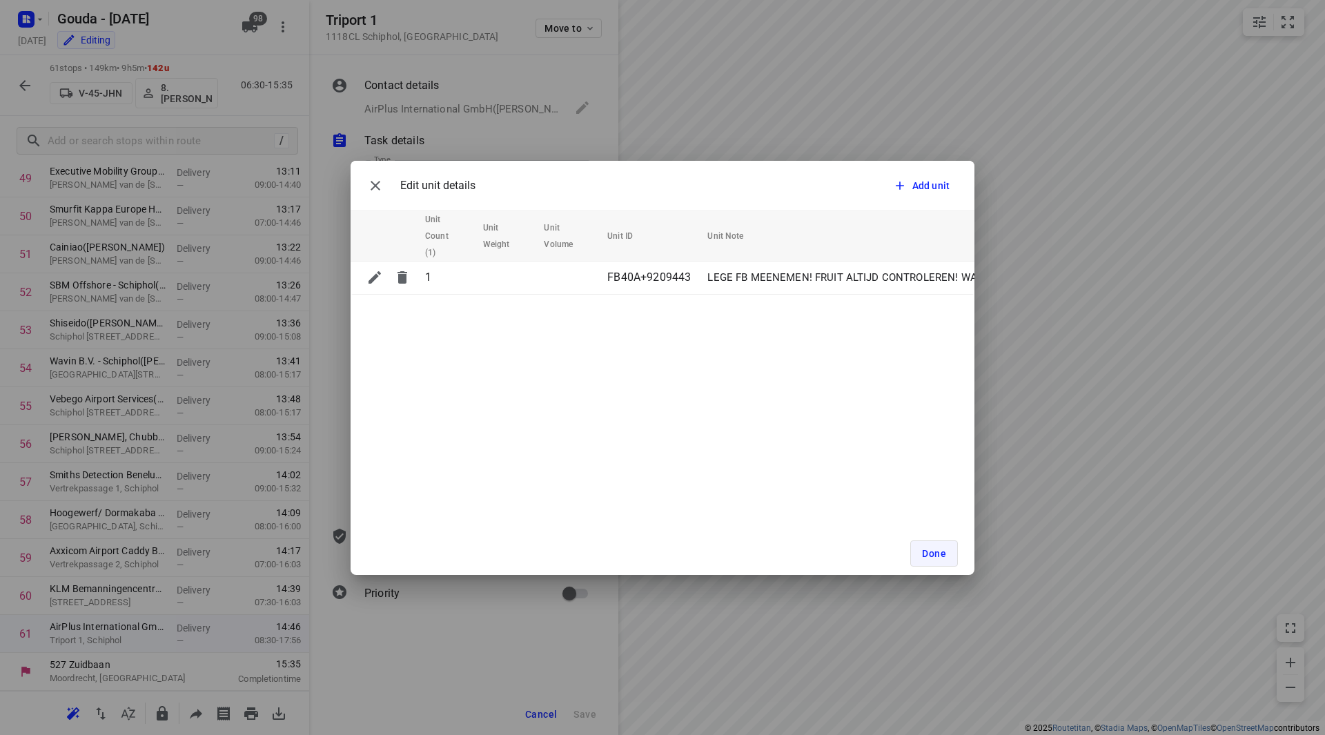
click at [936, 540] on button "Done" at bounding box center [934, 553] width 48 height 26
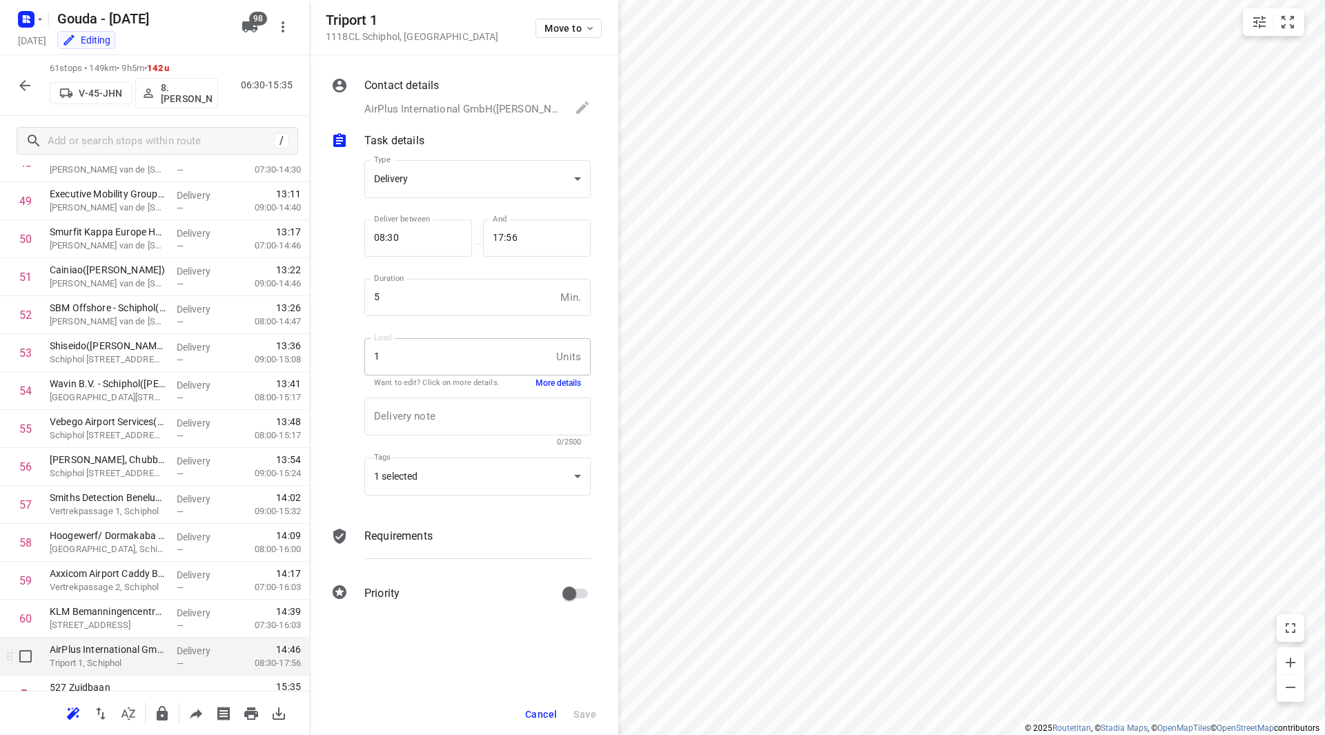
scroll to position [1897, 0]
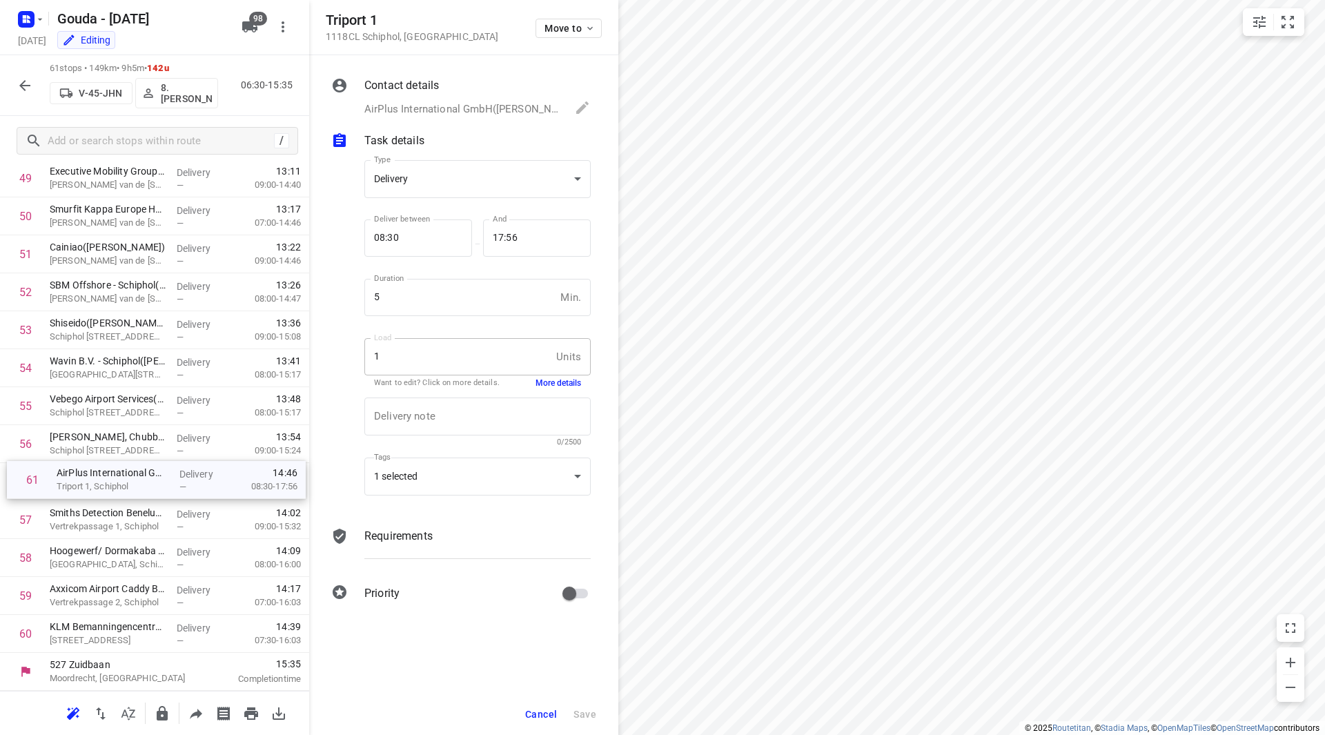
drag, startPoint x: 124, startPoint y: 644, endPoint x: 130, endPoint y: 484, distance: 160.2
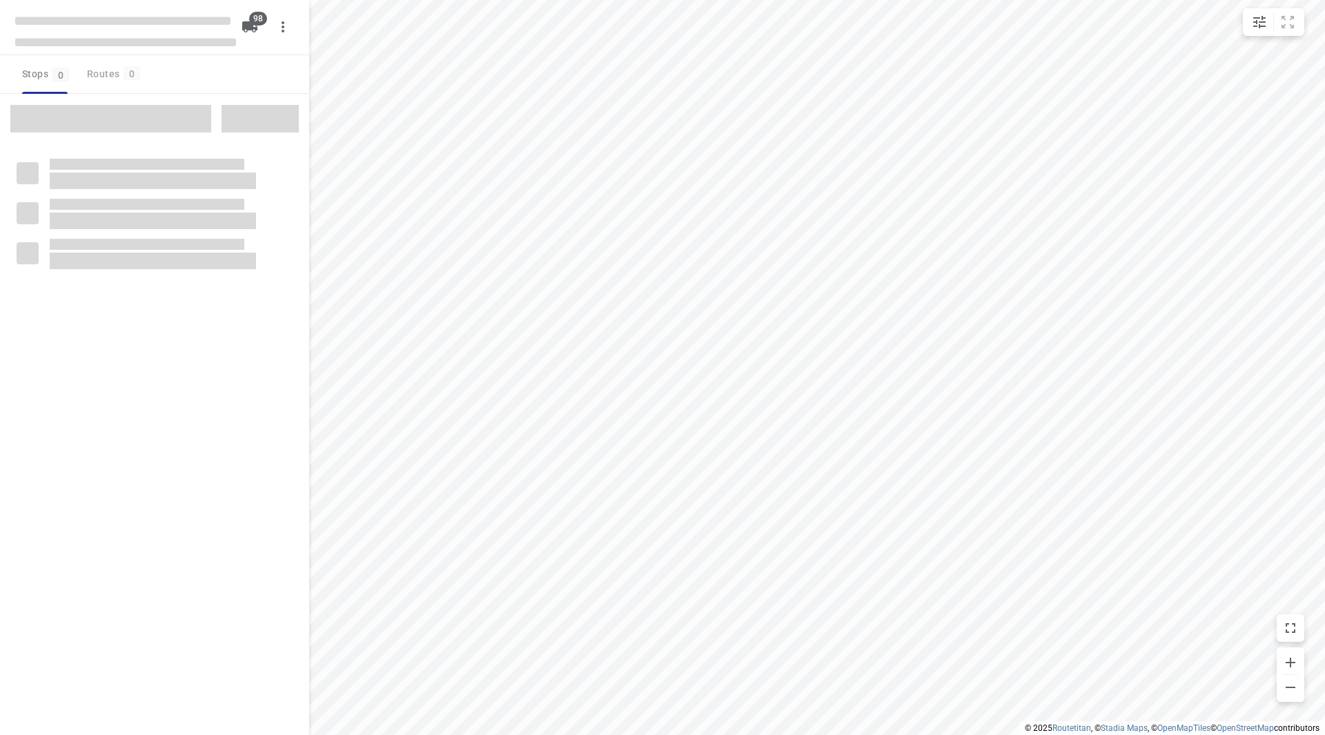
checkbox input "true"
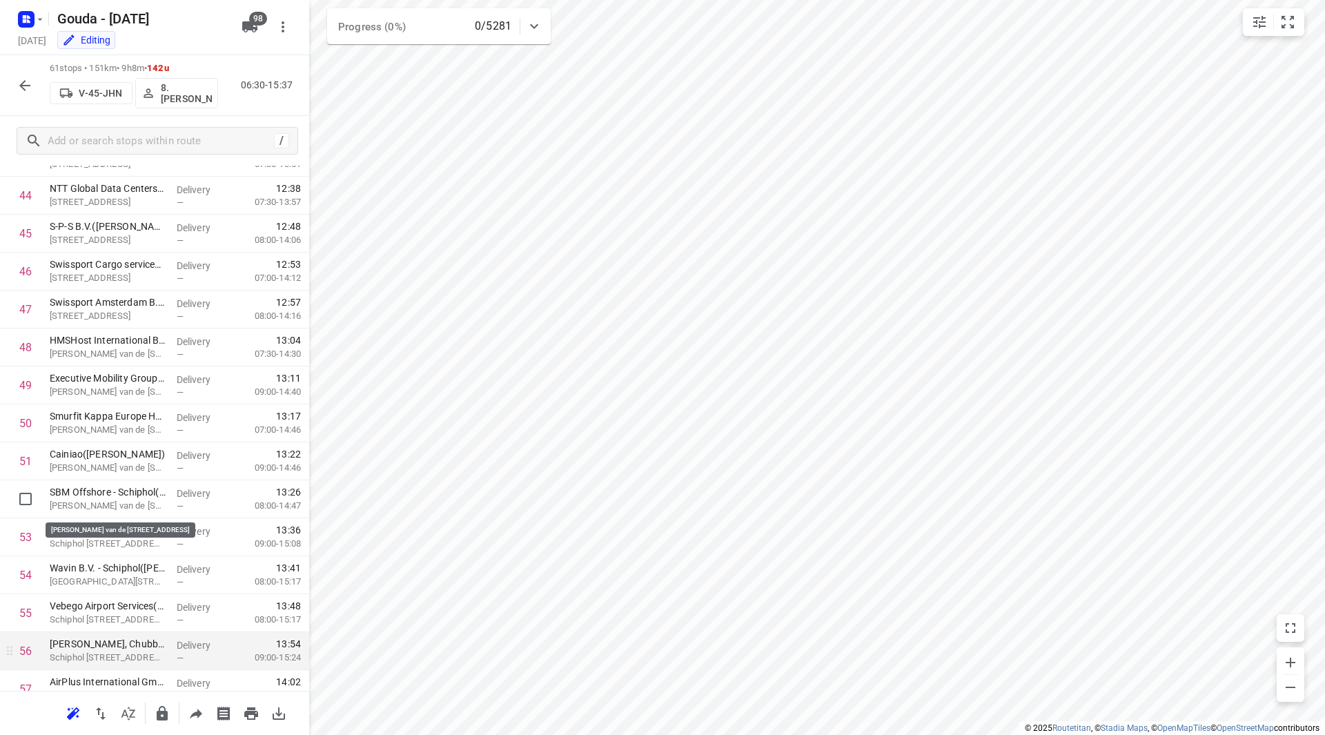
scroll to position [1828, 0]
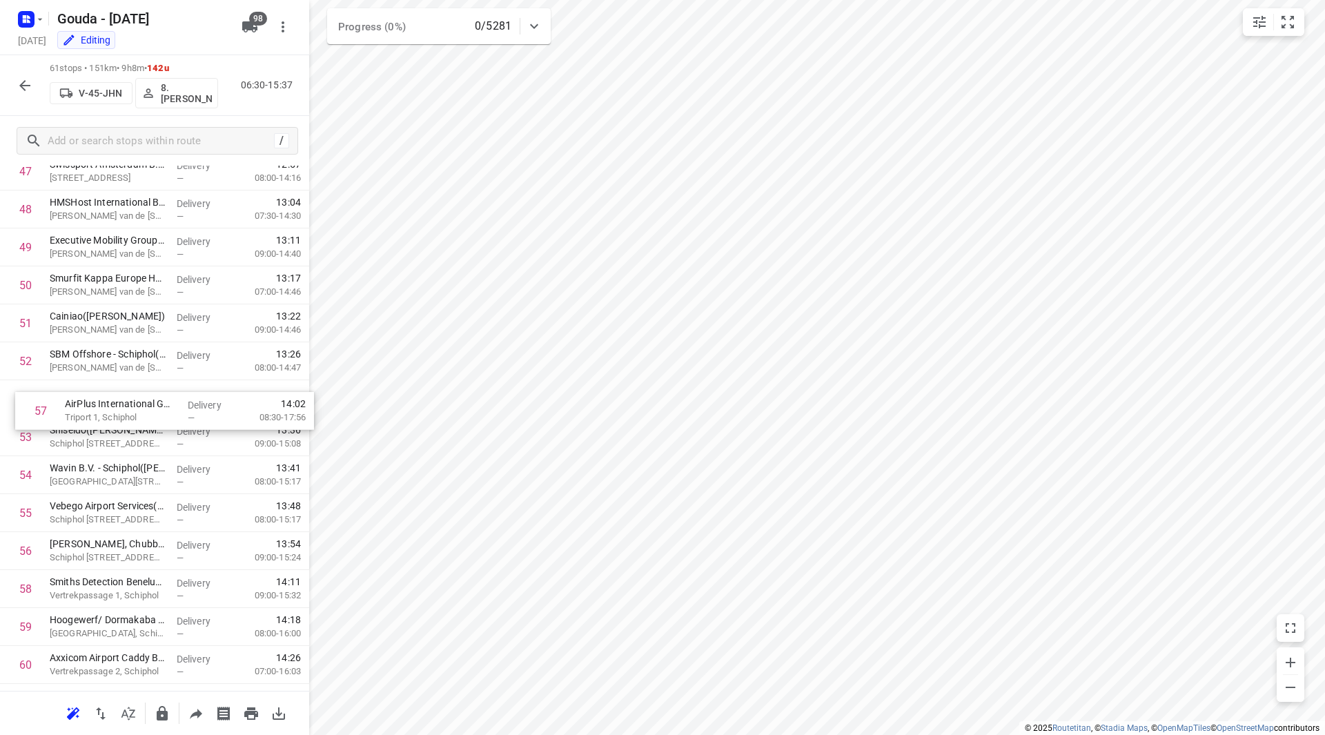
drag, startPoint x: 110, startPoint y: 545, endPoint x: 122, endPoint y: 397, distance: 148.2
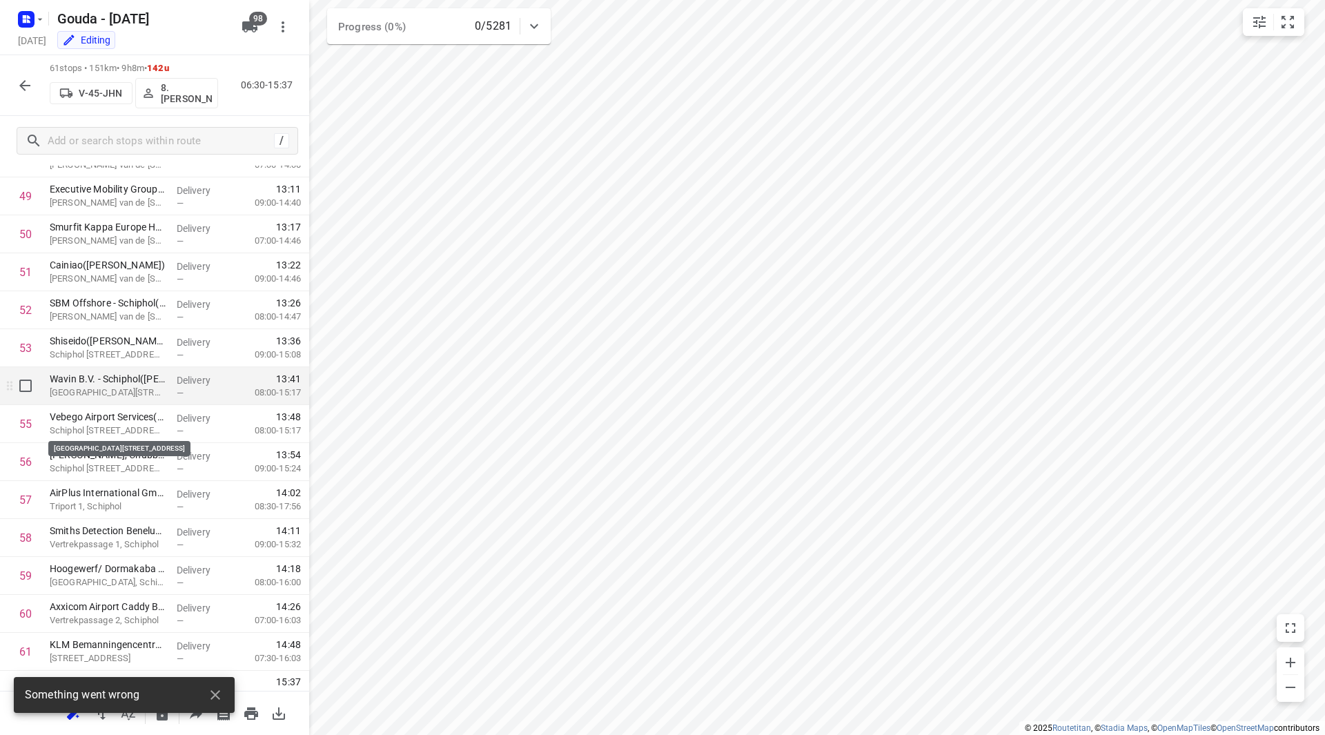
scroll to position [1897, 0]
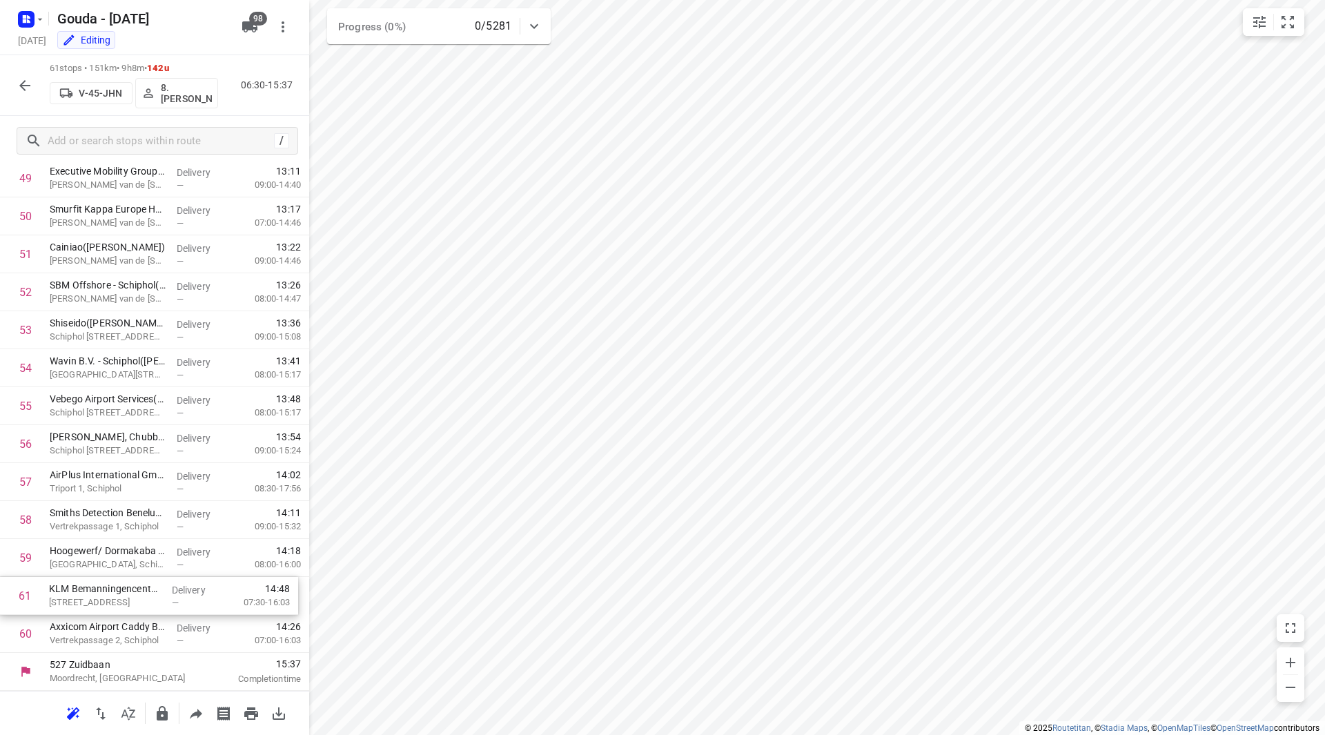
drag, startPoint x: 112, startPoint y: 632, endPoint x: 111, endPoint y: 591, distance: 41.4
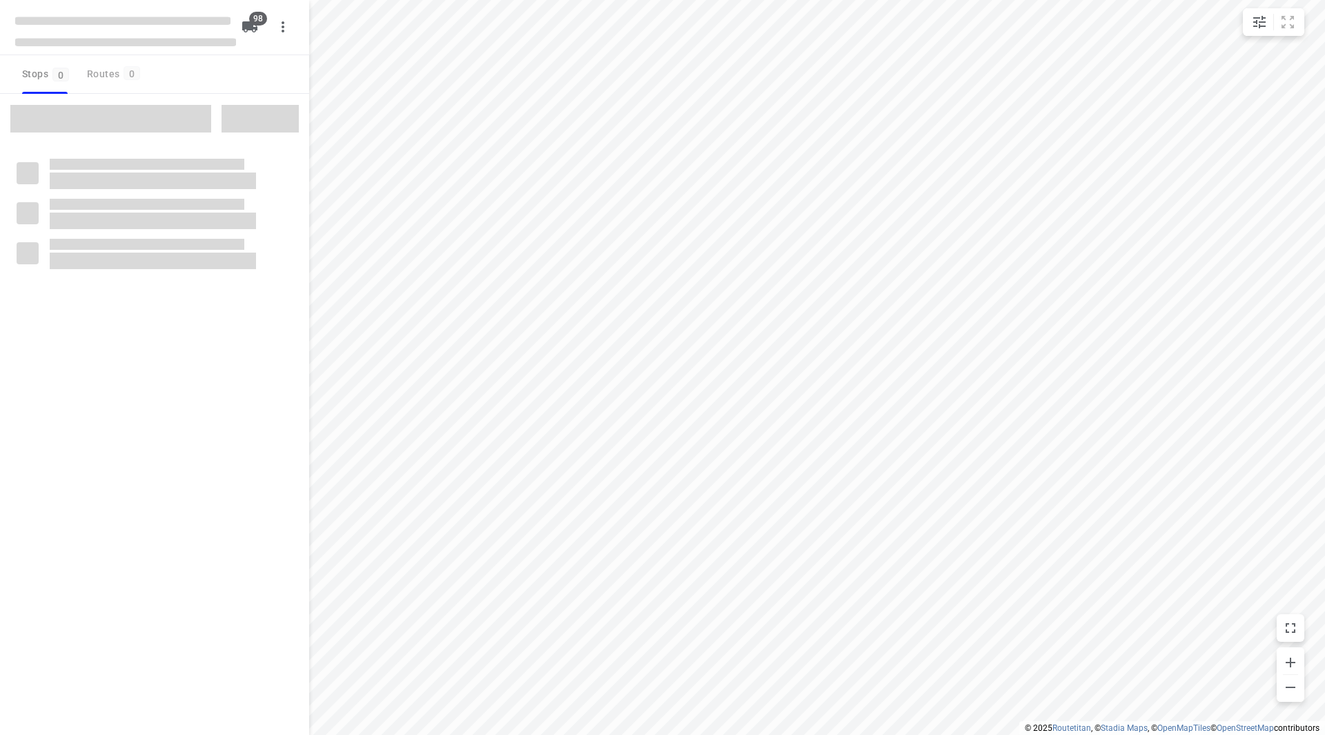
checkbox input "true"
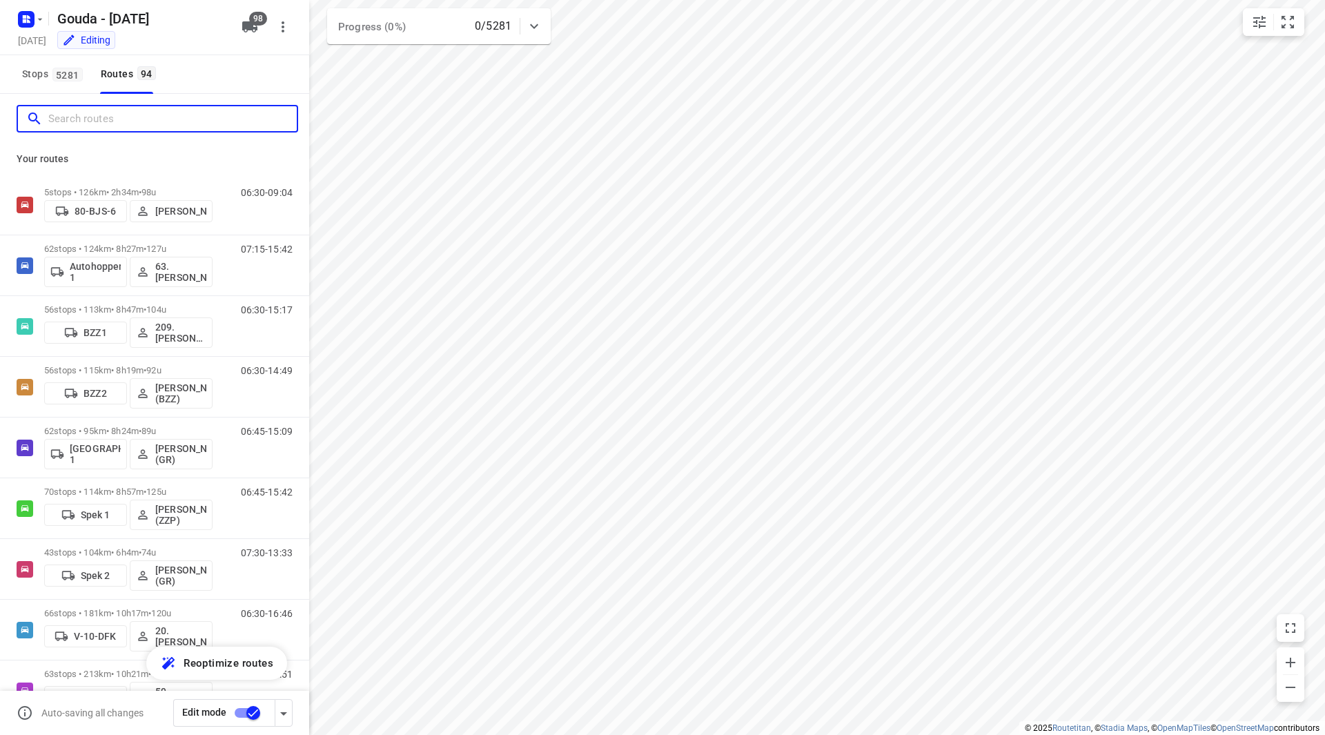
click at [197, 117] on input "Search routes" at bounding box center [172, 118] width 248 height 21
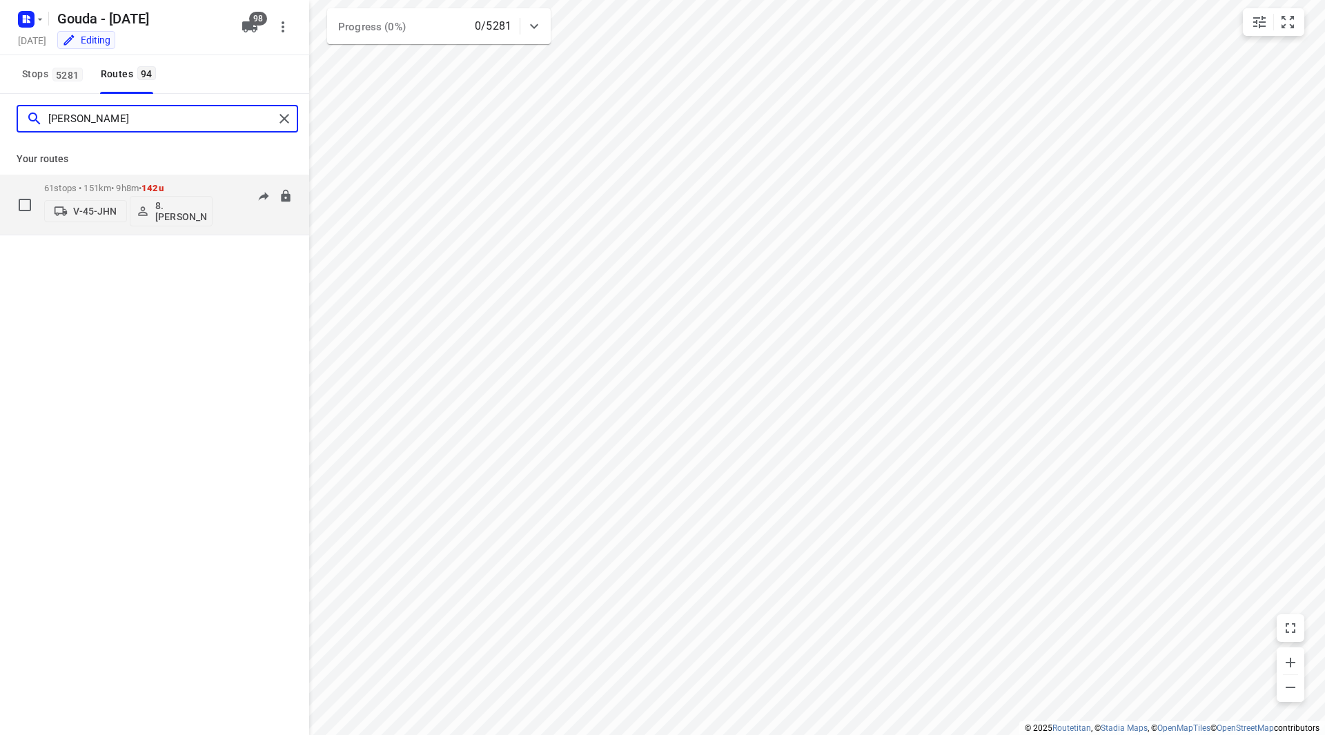
type input "brian"
click at [194, 181] on div "61 stops • 151km • 9h8m • 142u V-45-JHN 8. Brian de Jong" at bounding box center [128, 204] width 168 height 57
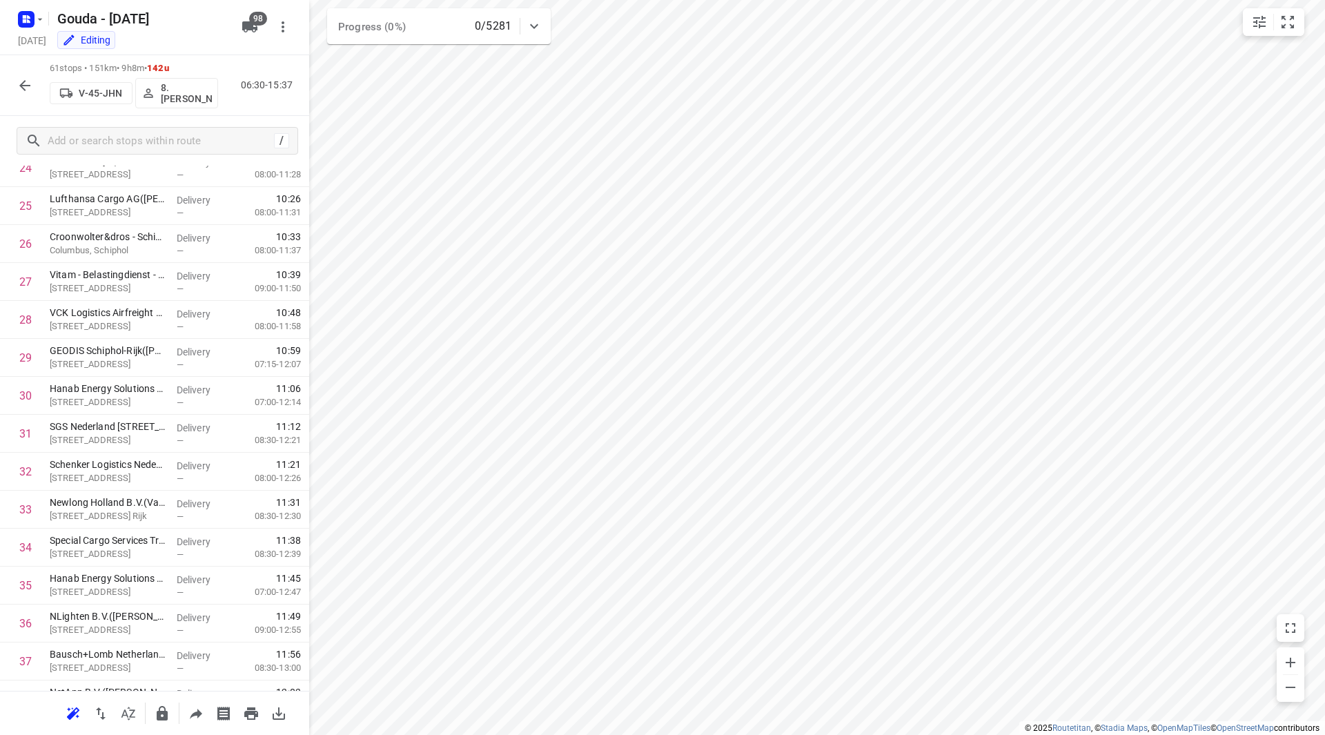
scroll to position [1897, 0]
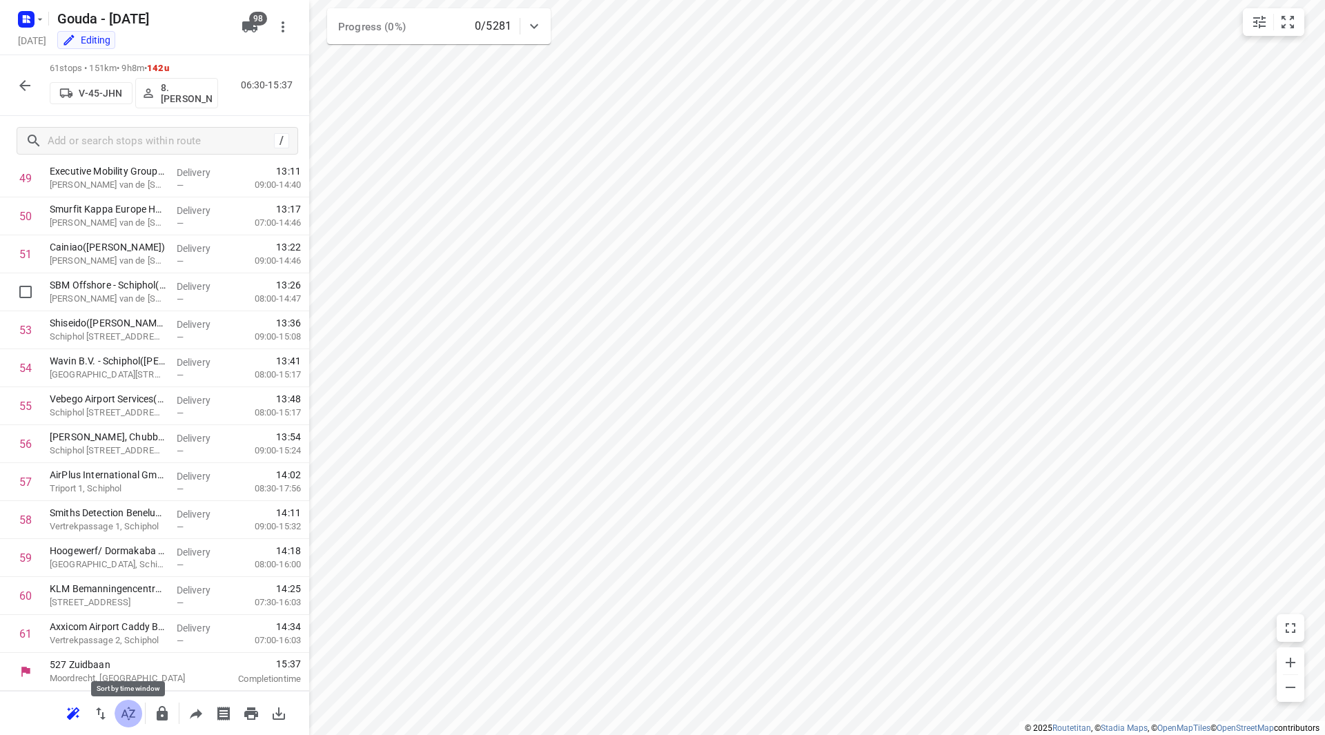
click at [128, 713] on icon "button" at bounding box center [128, 713] width 17 height 17
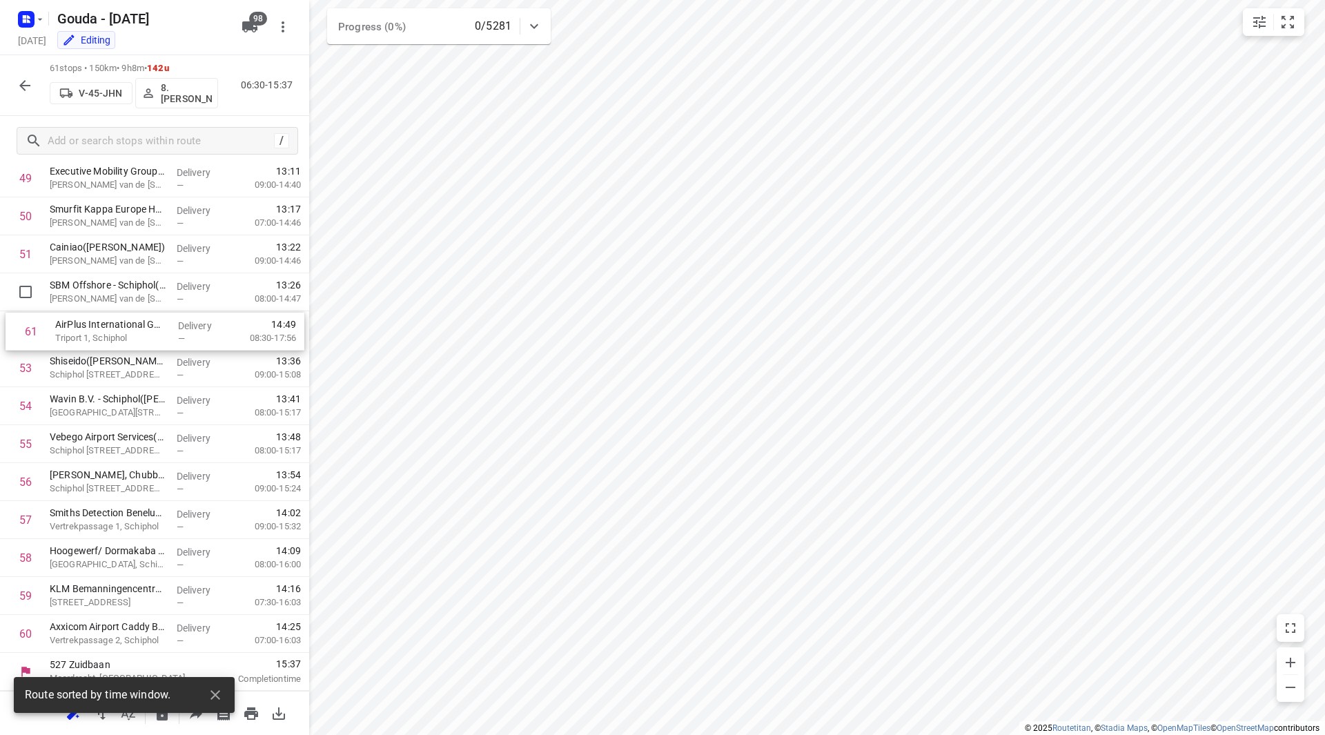
drag, startPoint x: 100, startPoint y: 638, endPoint x: 106, endPoint y: 329, distance: 308.5
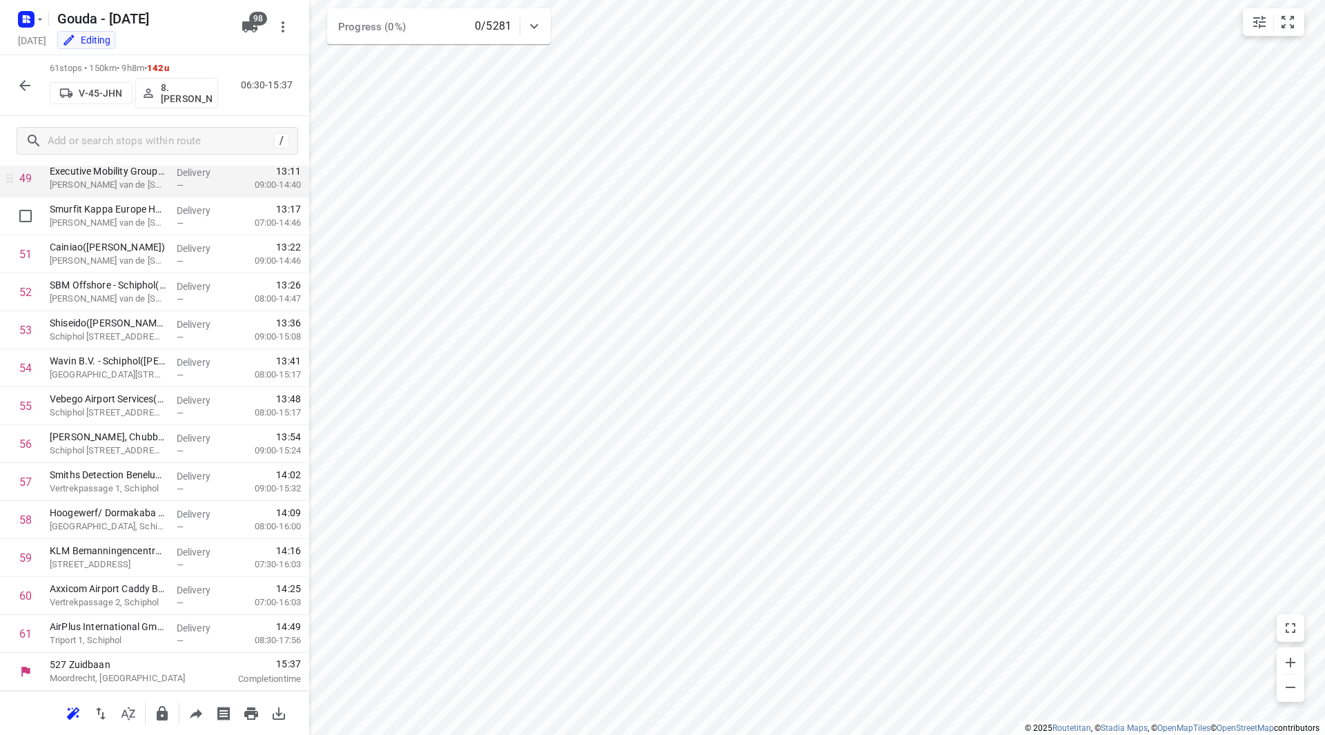
scroll to position [1690, 0]
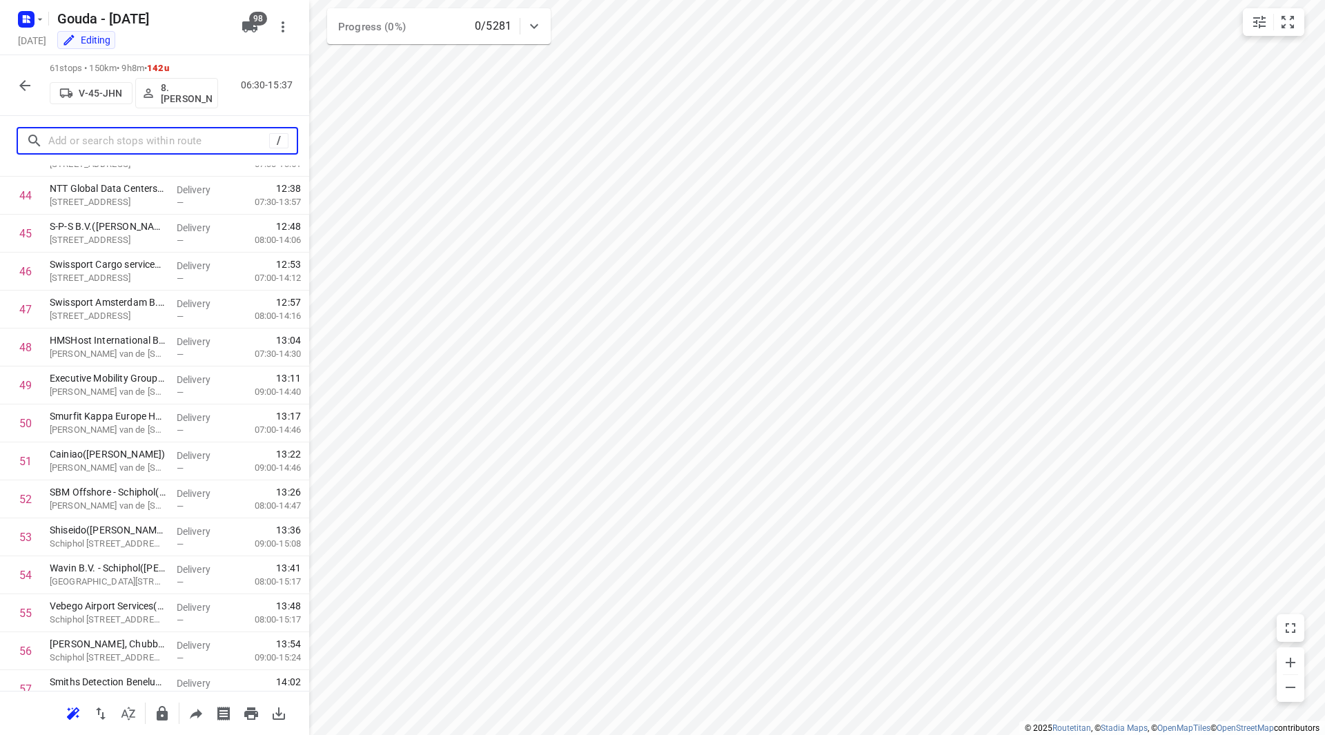
click at [127, 138] on input "text" at bounding box center [158, 140] width 221 height 21
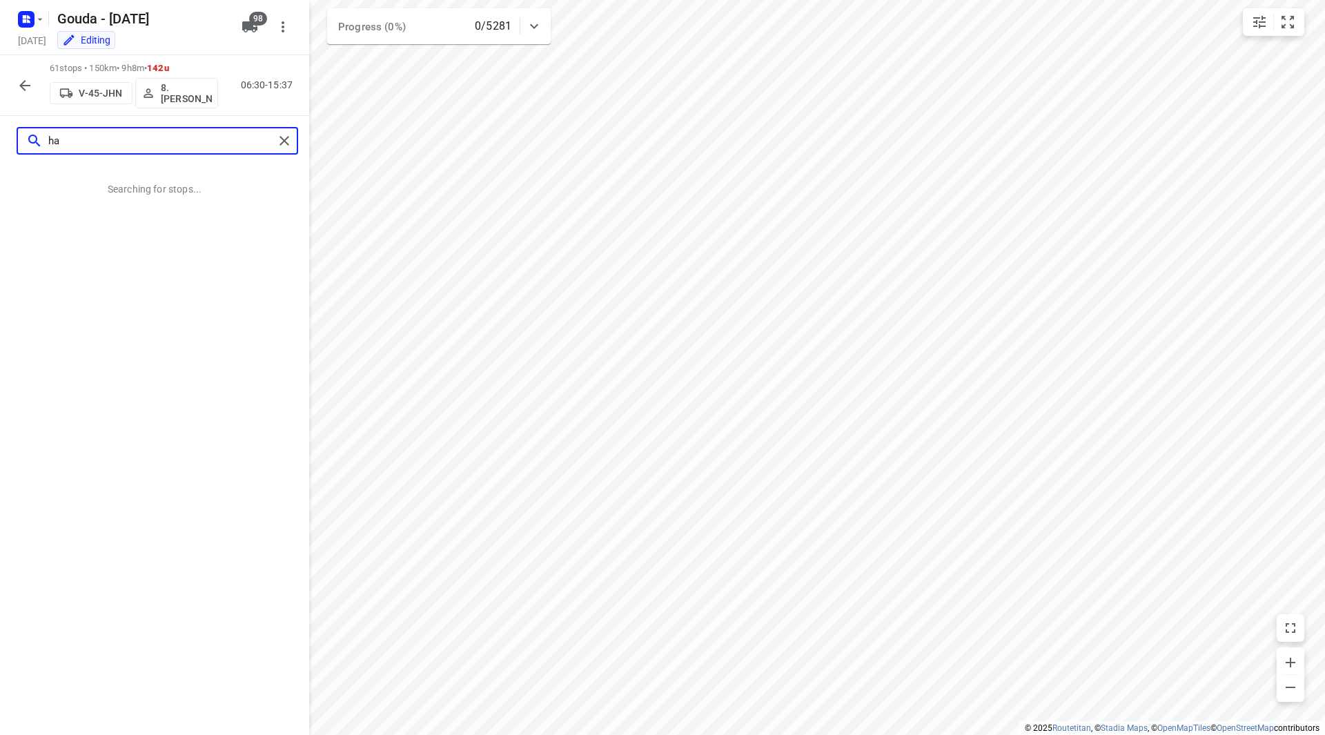
scroll to position [0, 0]
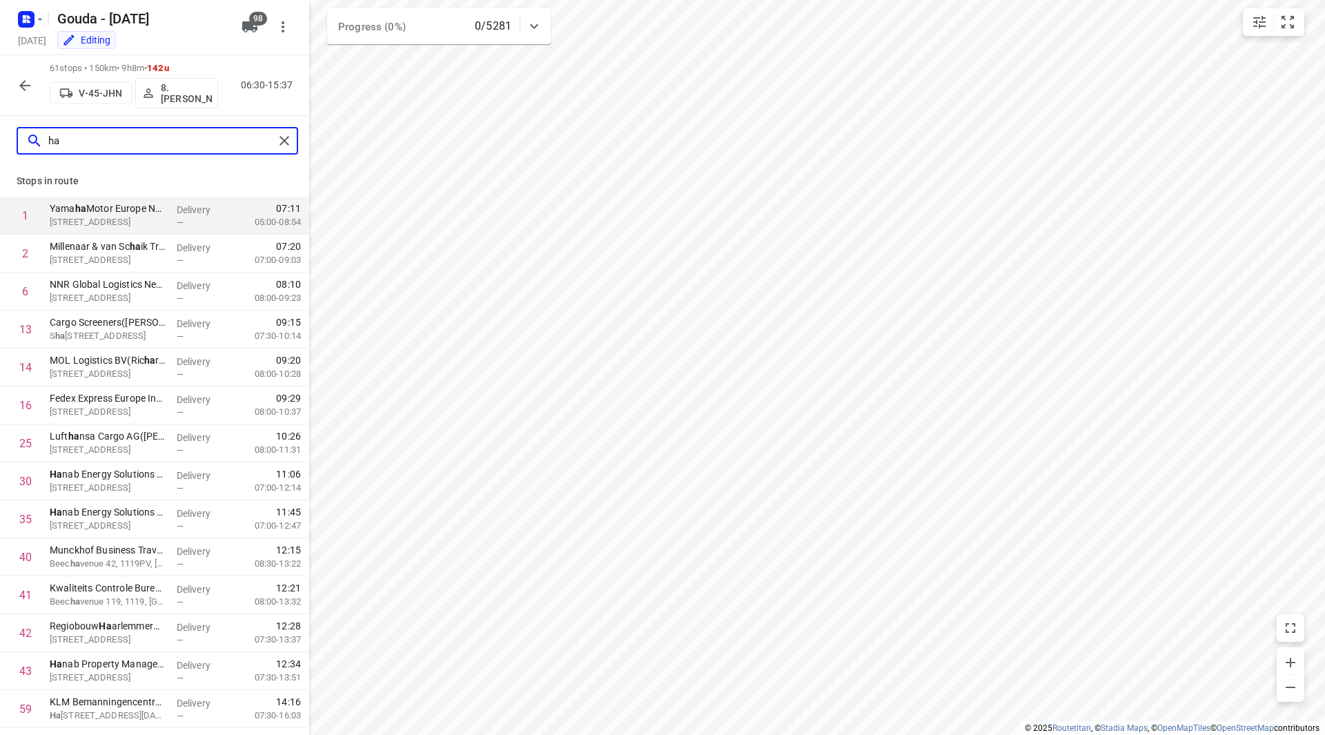
type input "h"
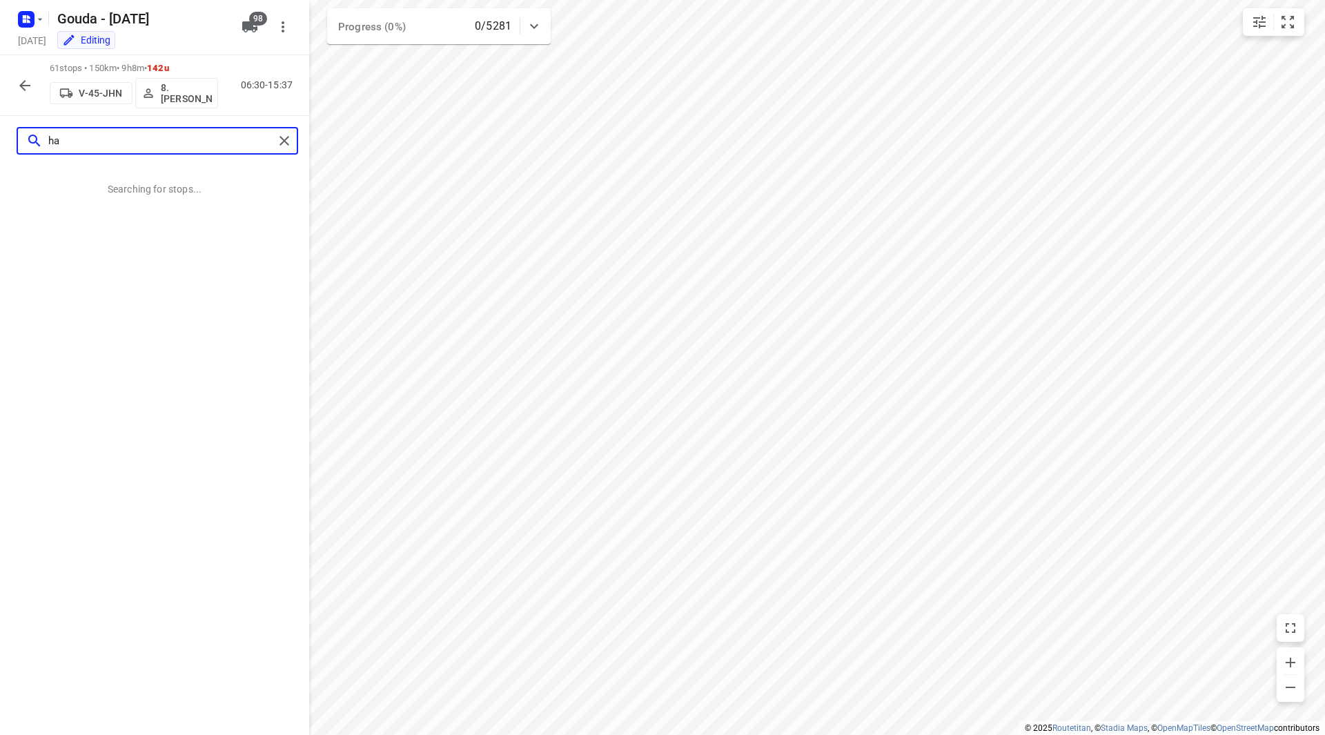
type input "h"
type input "s"
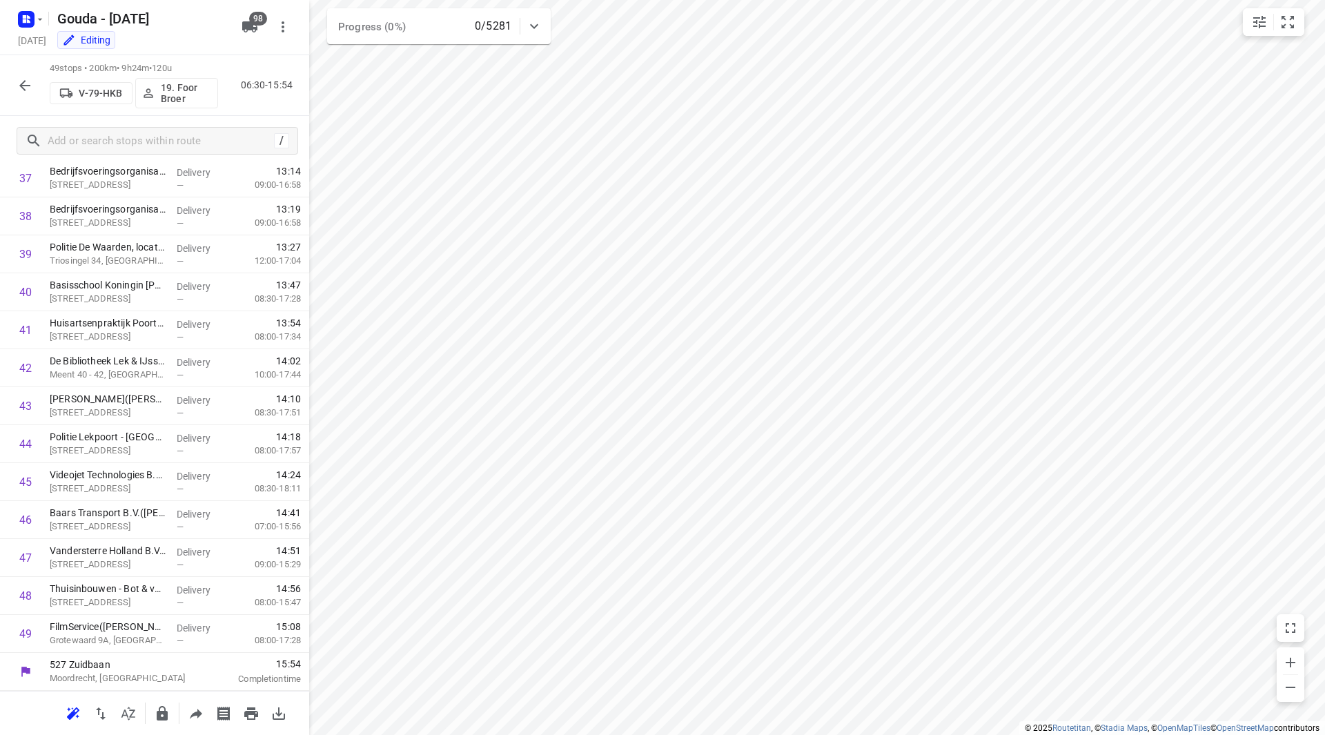
scroll to position [1441, 0]
click at [182, 92] on p "19. Foor Broer" at bounding box center [186, 93] width 51 height 22
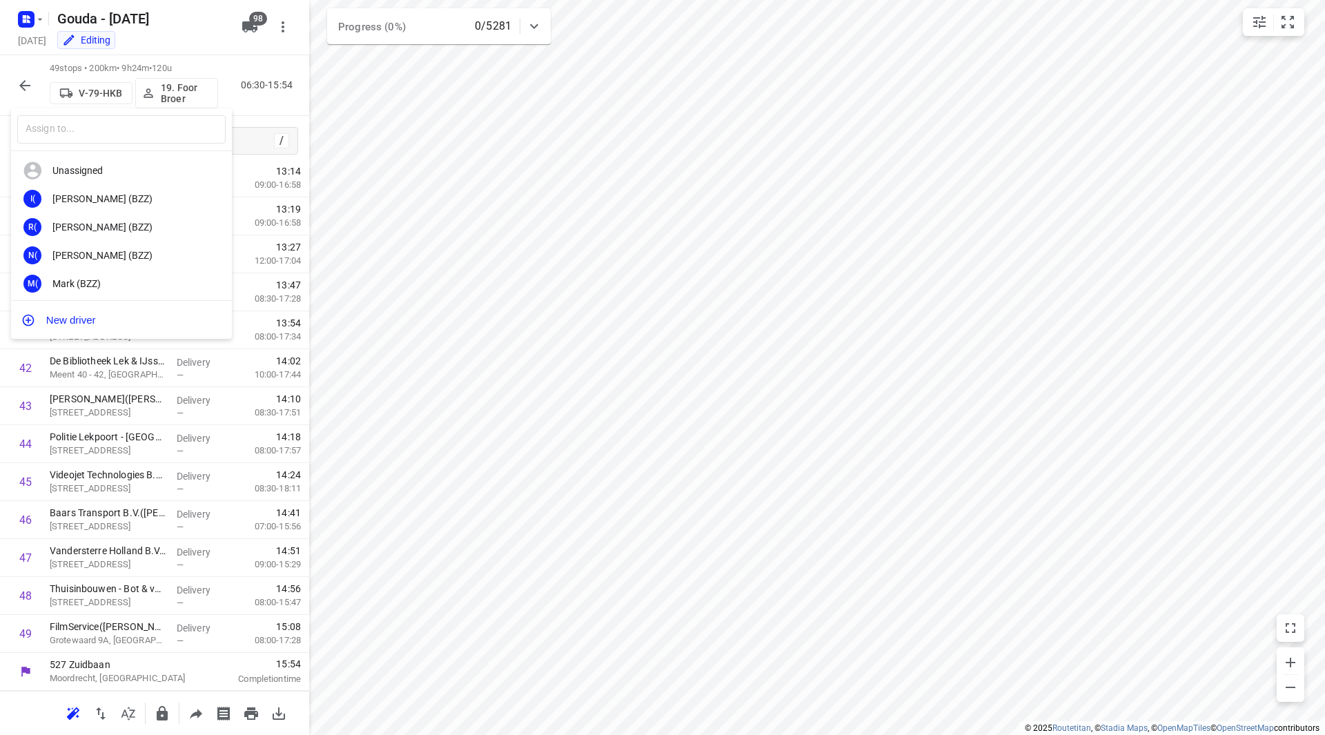
click at [729, 615] on div at bounding box center [662, 367] width 1325 height 735
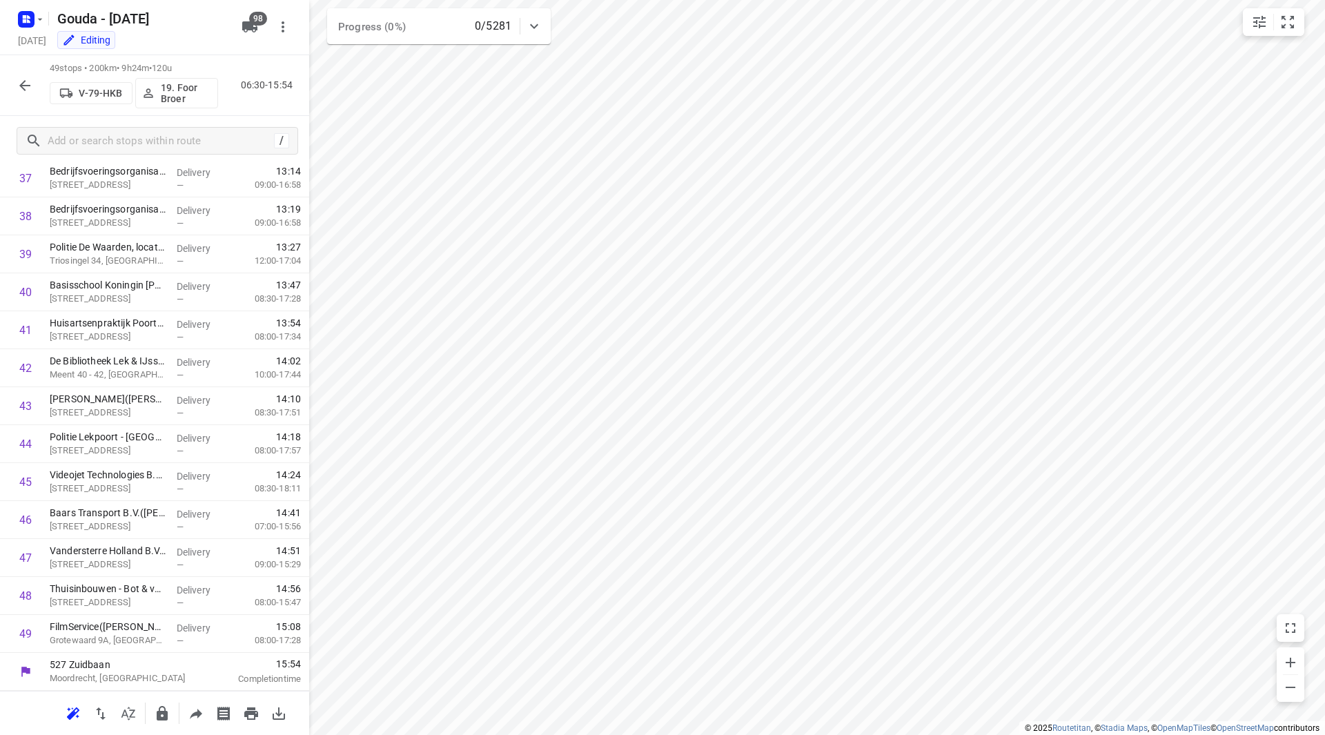
click at [720, 613] on div "​ Unassigned I( Ismail (BZZ) R( Ronan (BZZ) N( Nolan (BZZ) M( Mark (BZZ) F( Fur…" at bounding box center [662, 367] width 1325 height 735
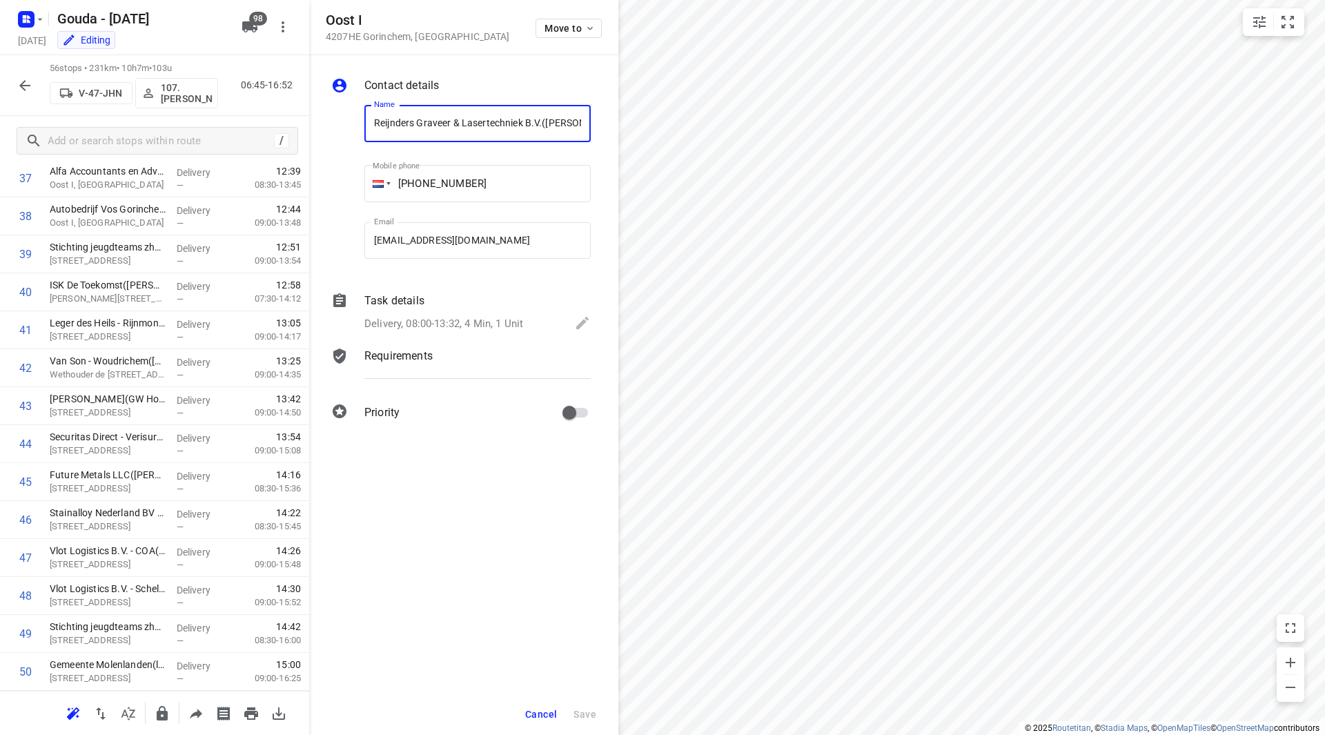
scroll to position [0, 0]
click at [552, 706] on button "Cancel" at bounding box center [541, 714] width 43 height 25
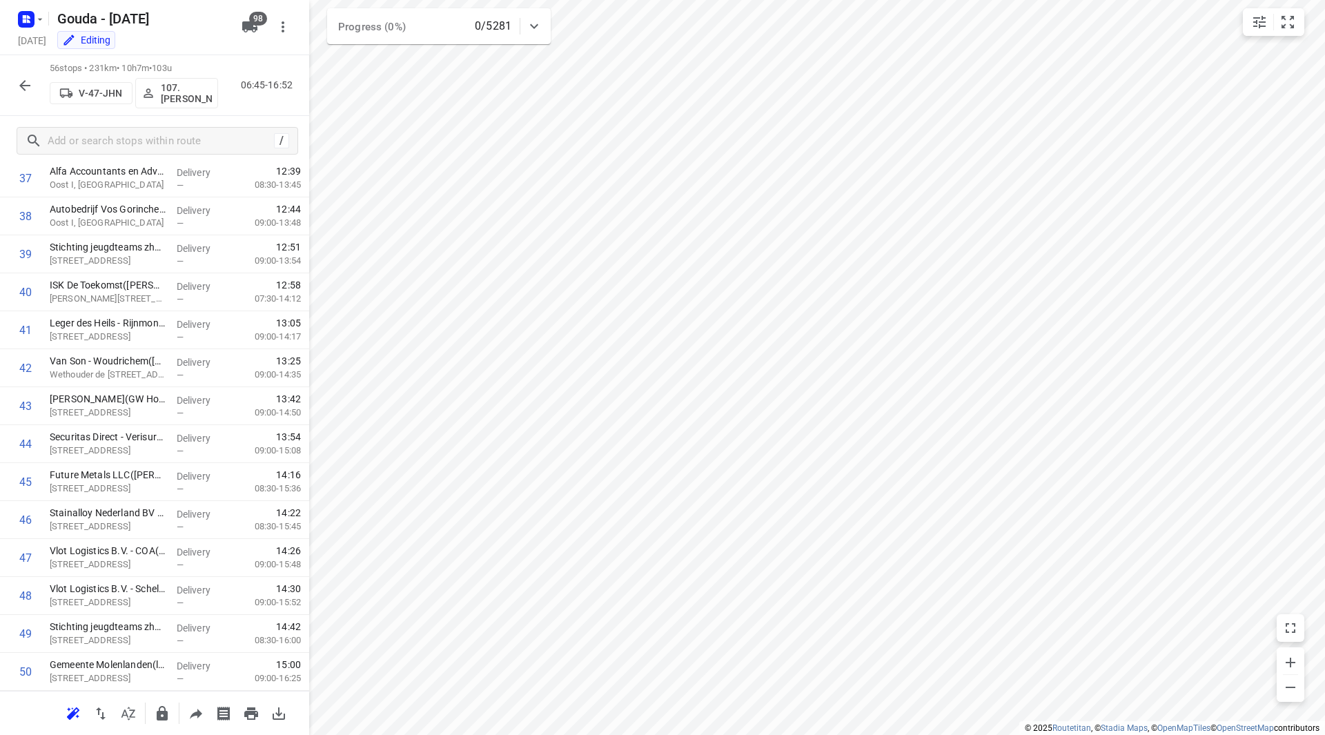
click at [24, 83] on icon "button" at bounding box center [25, 85] width 17 height 17
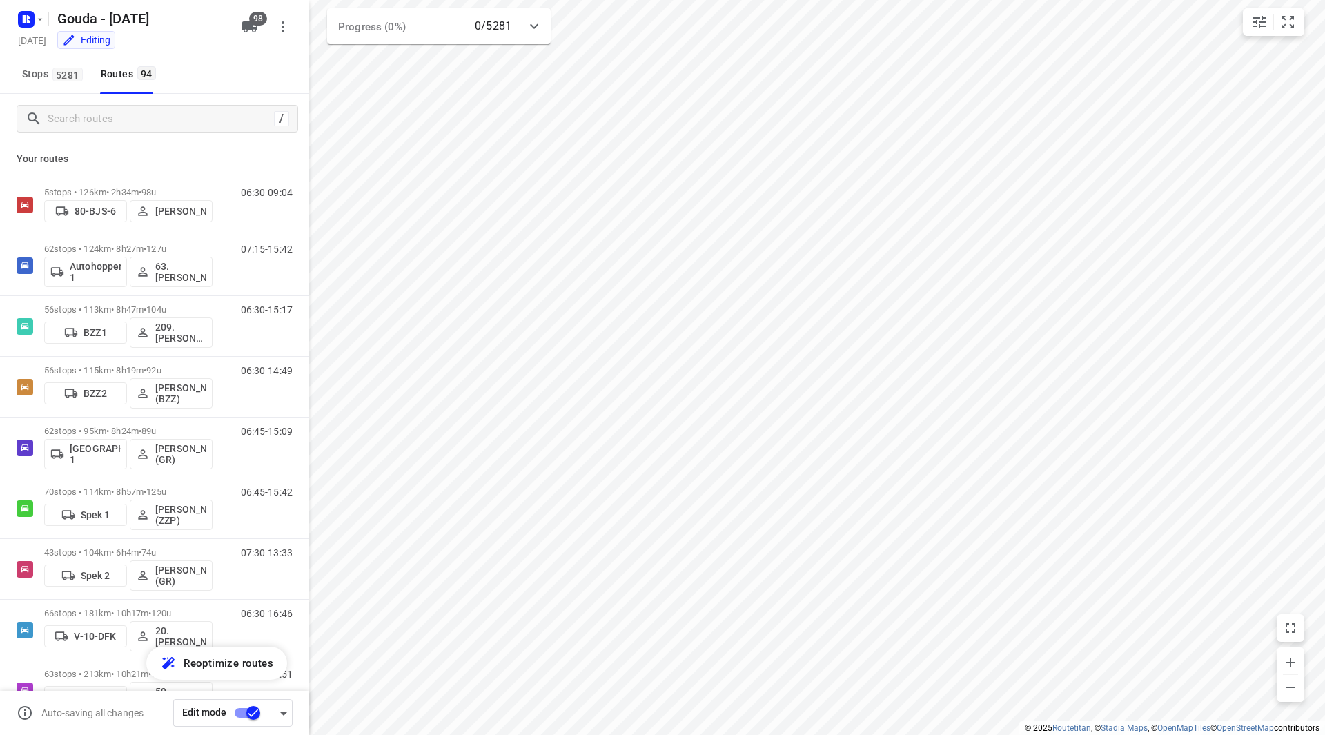
click at [248, 712] on input "checkbox" at bounding box center [253, 713] width 79 height 26
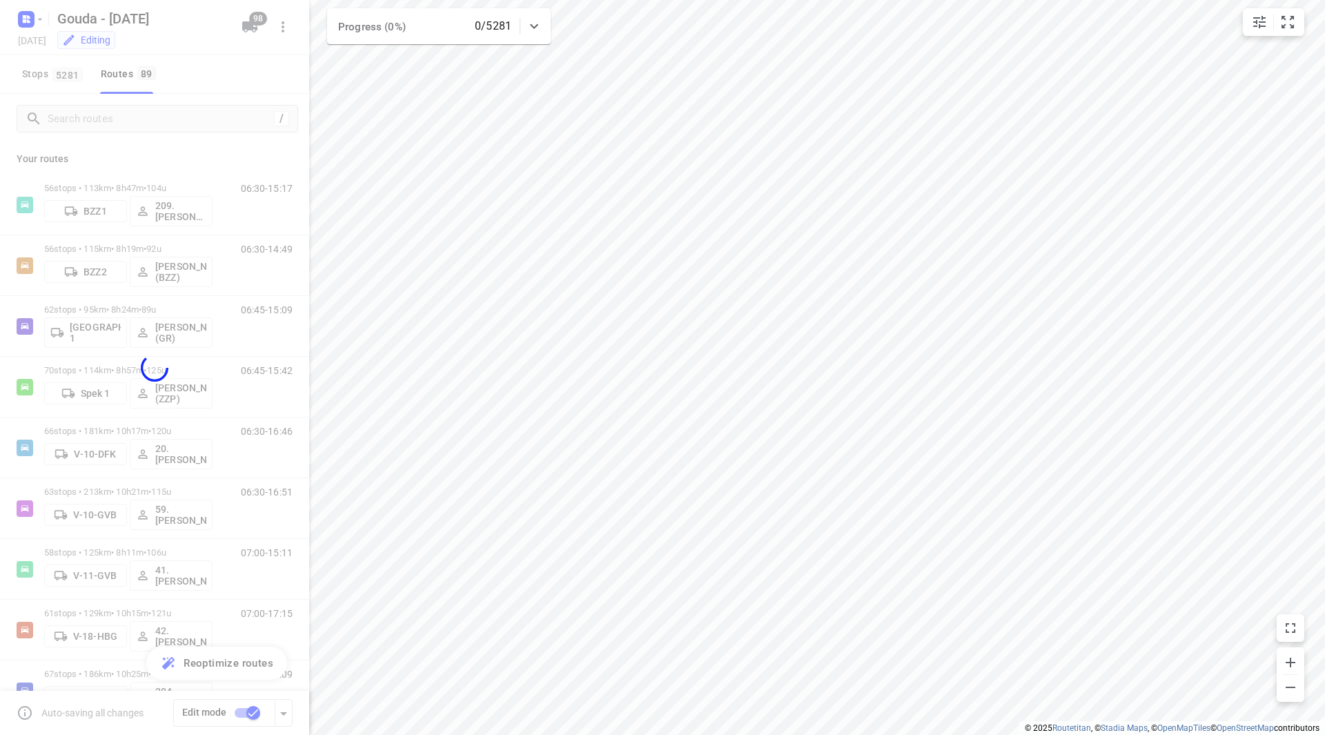
checkbox input "false"
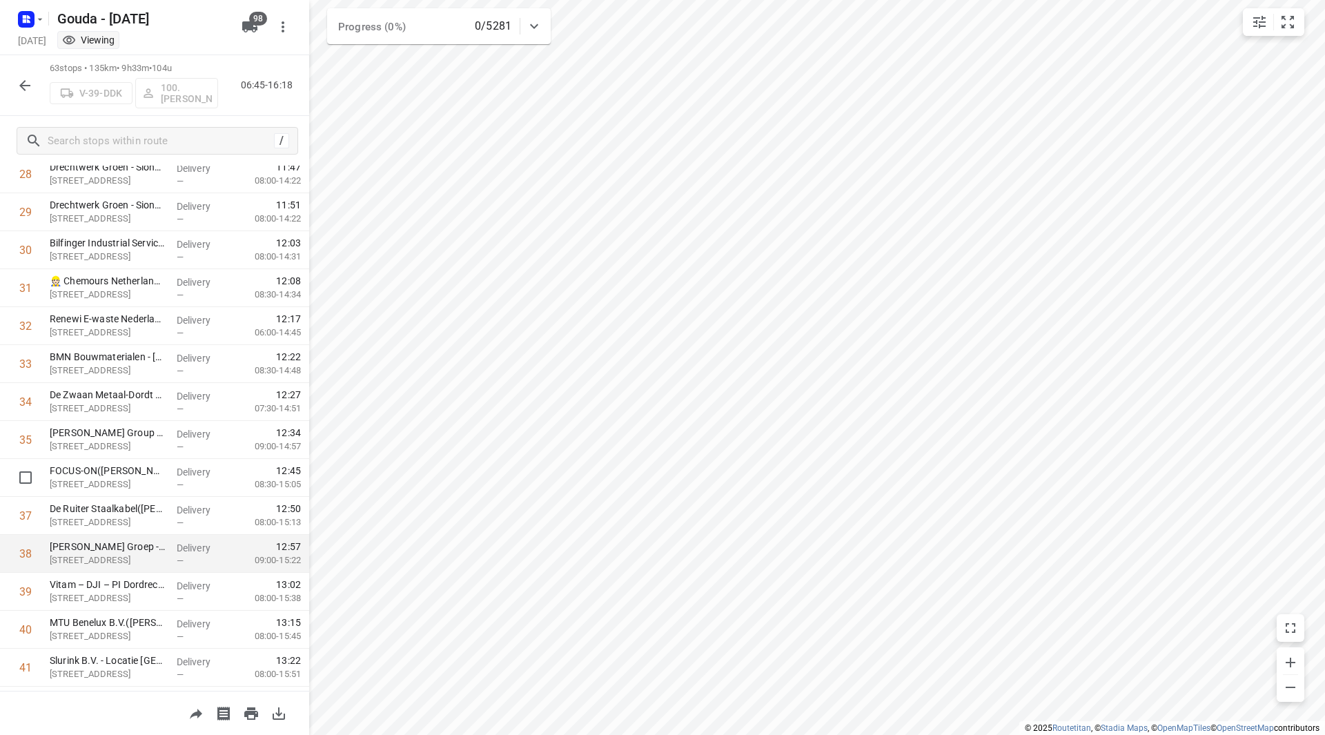
scroll to position [1173, 0]
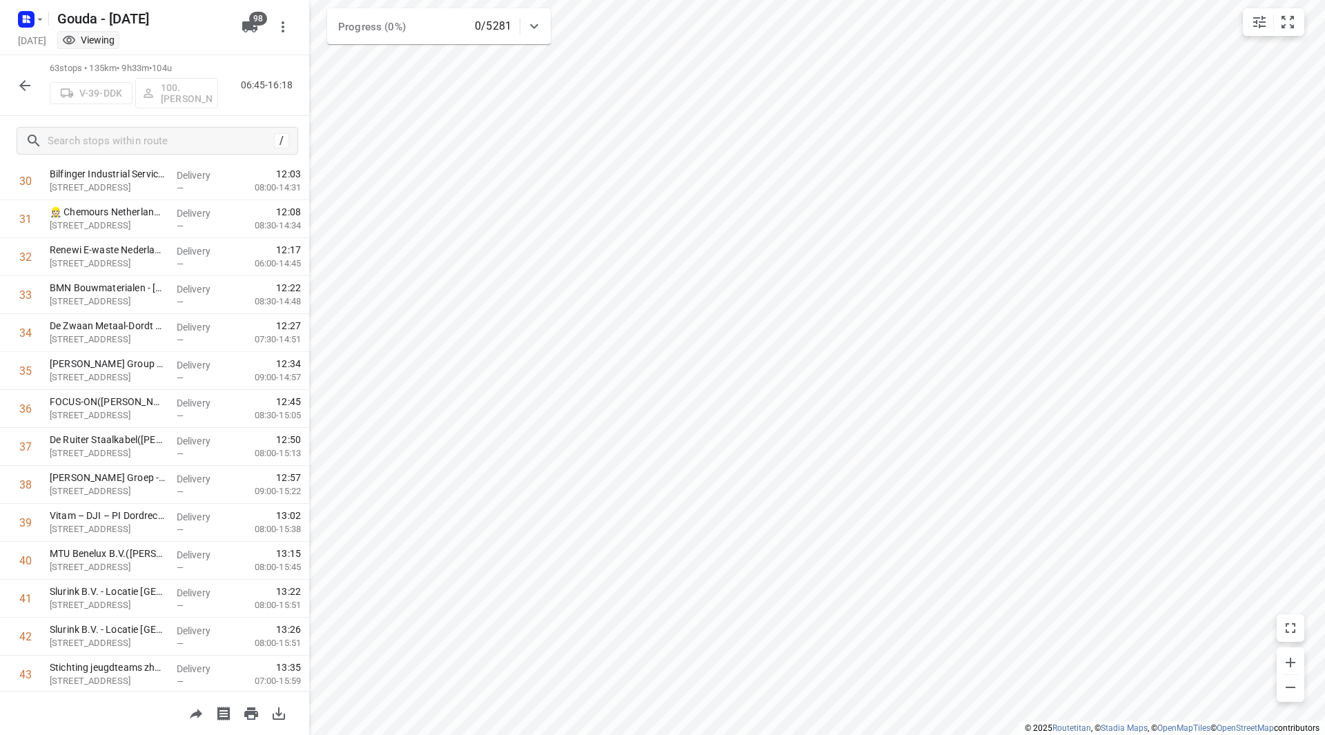
click at [32, 87] on icon "button" at bounding box center [25, 85] width 17 height 17
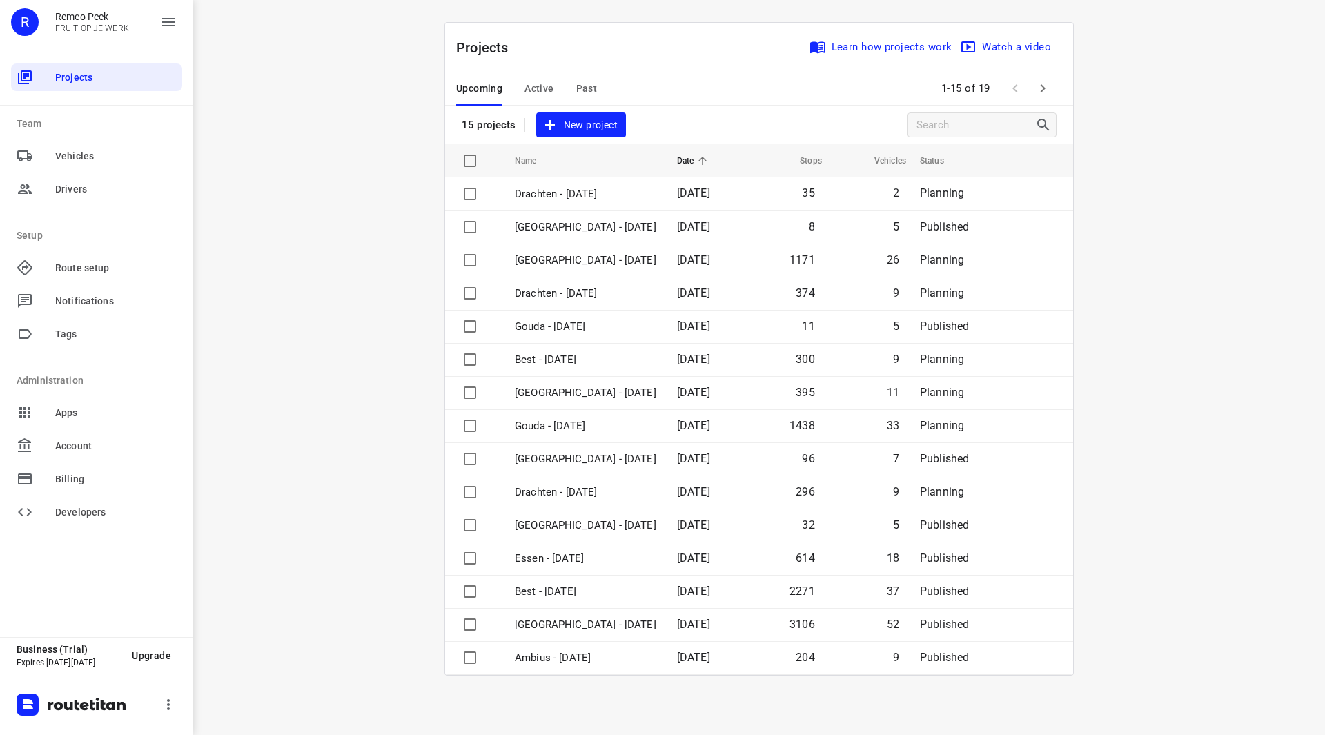
click at [536, 88] on span "Active" at bounding box center [538, 88] width 29 height 17
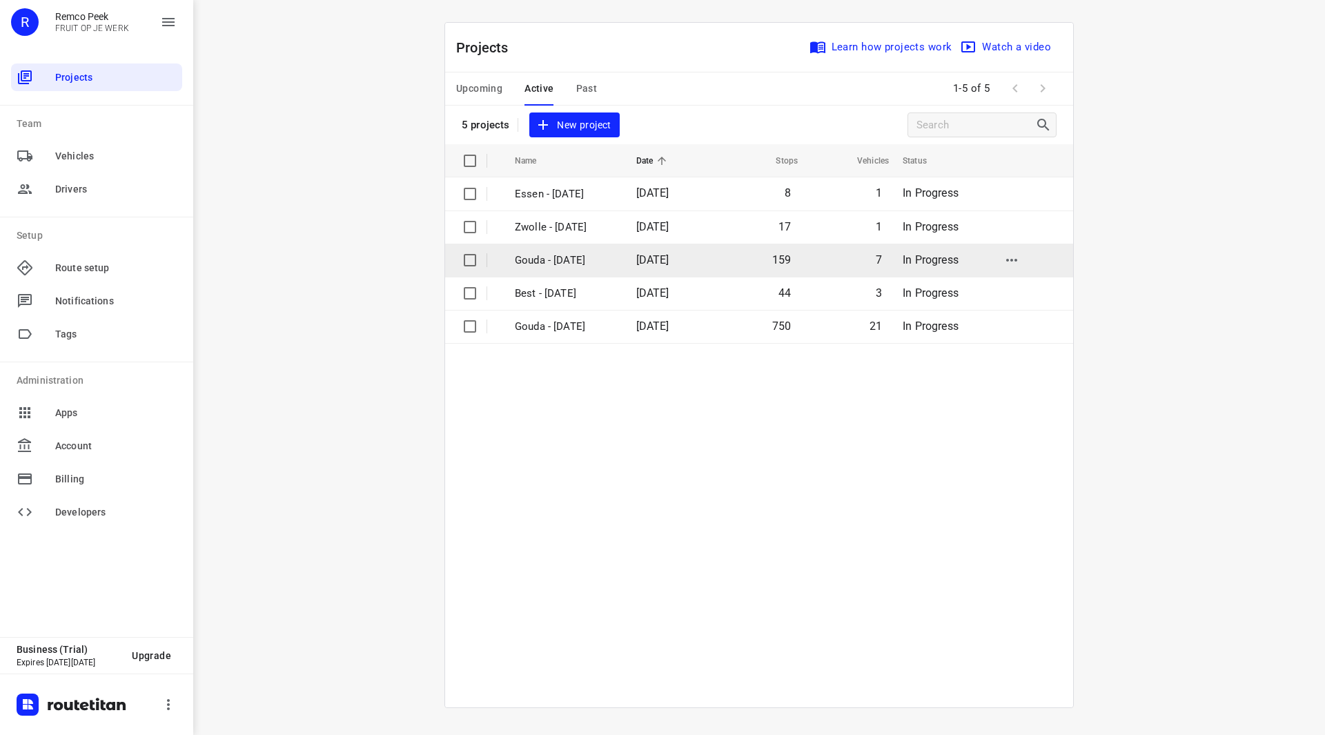
click at [538, 248] on td "Gouda - Friday" at bounding box center [563, 260] width 124 height 33
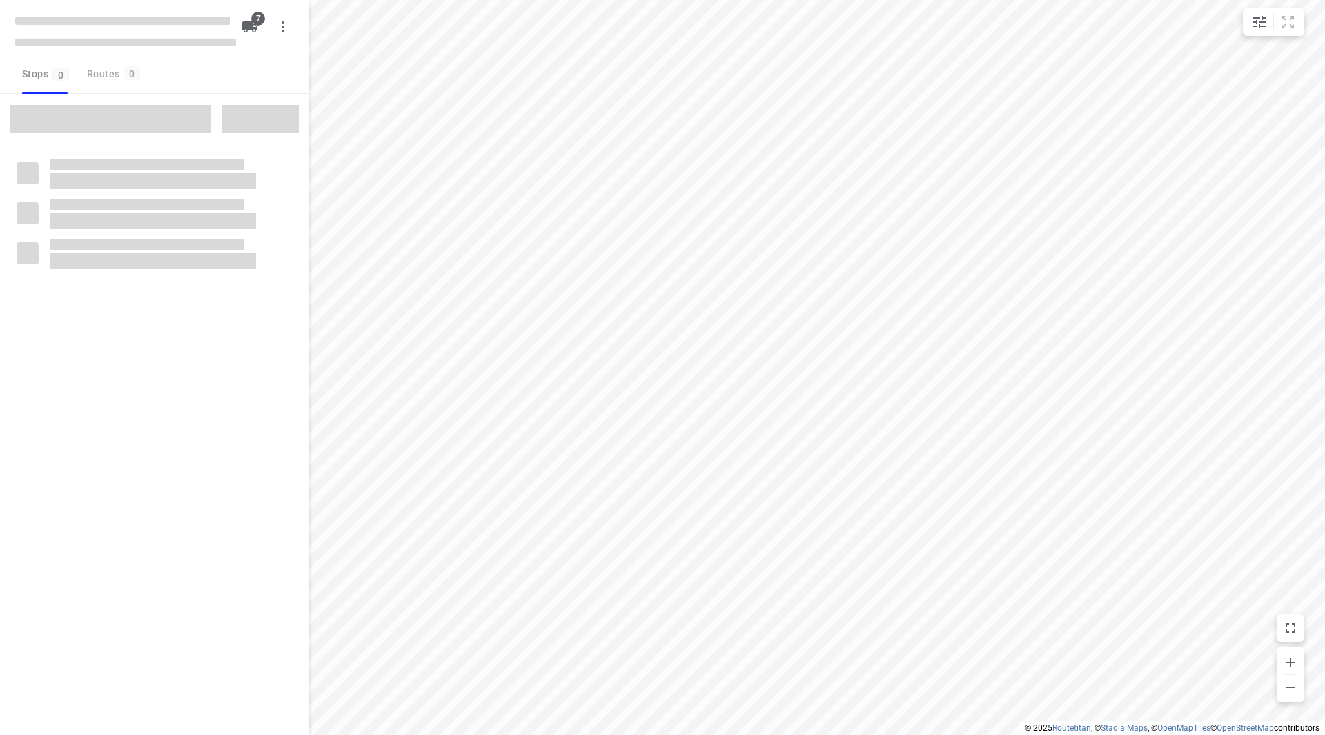
checkbox input "true"
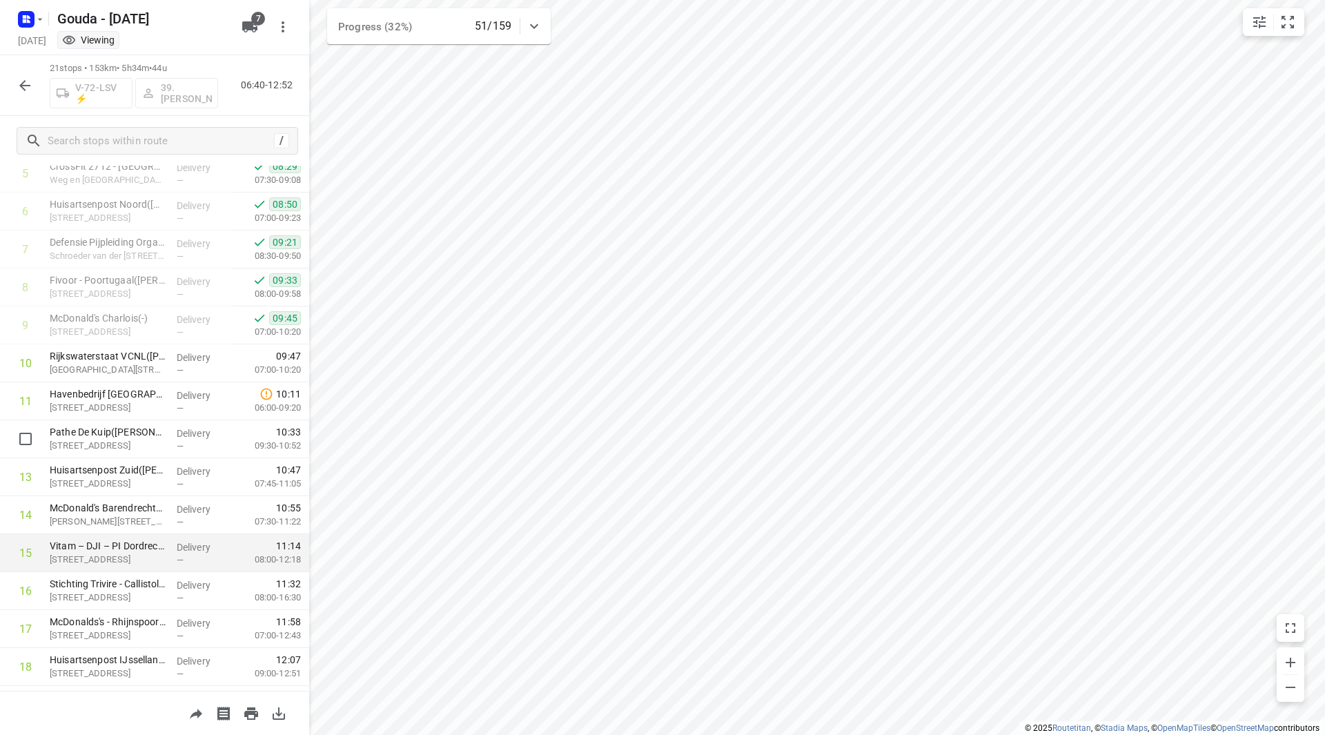
scroll to position [276, 0]
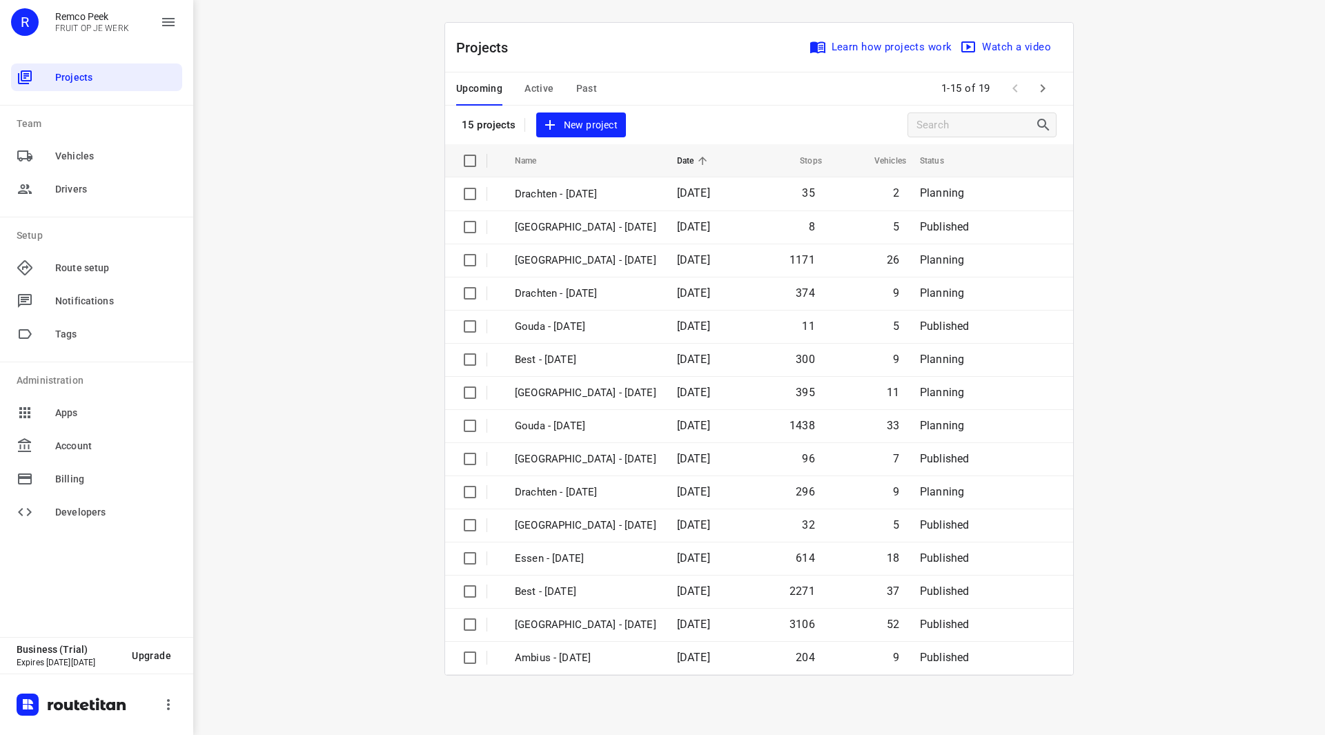
click at [563, 75] on div "Upcoming Active Past" at bounding box center [537, 88] width 163 height 33
click at [593, 83] on span "Past" at bounding box center [586, 88] width 21 height 17
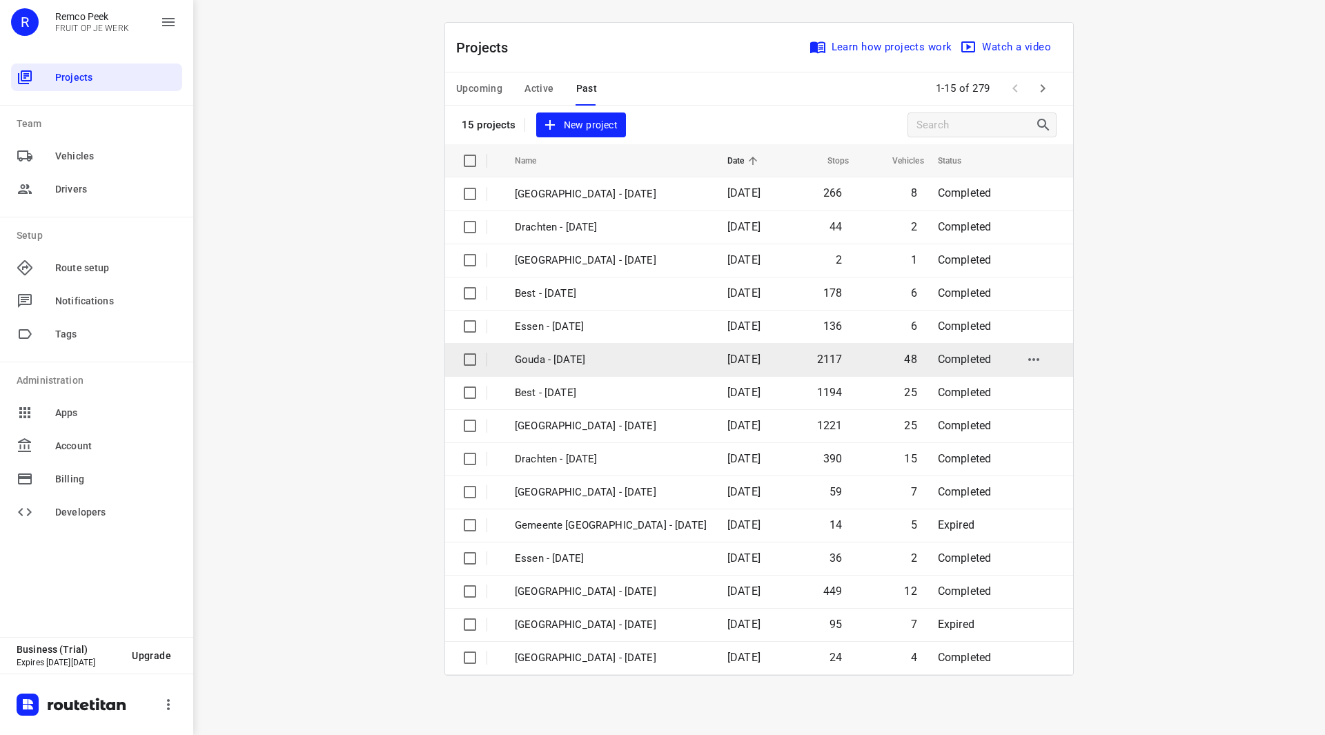
click at [578, 359] on p "Gouda - [DATE]" at bounding box center [611, 360] width 192 height 16
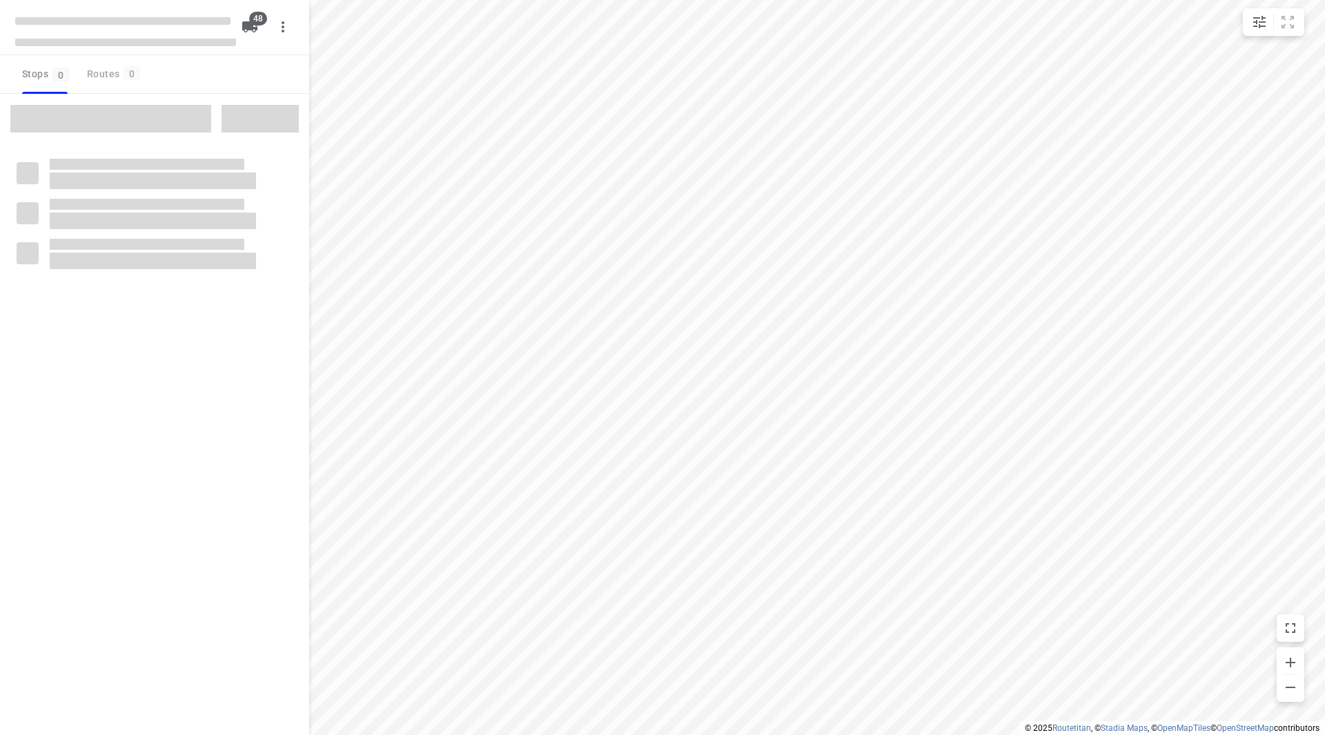
checkbox input "true"
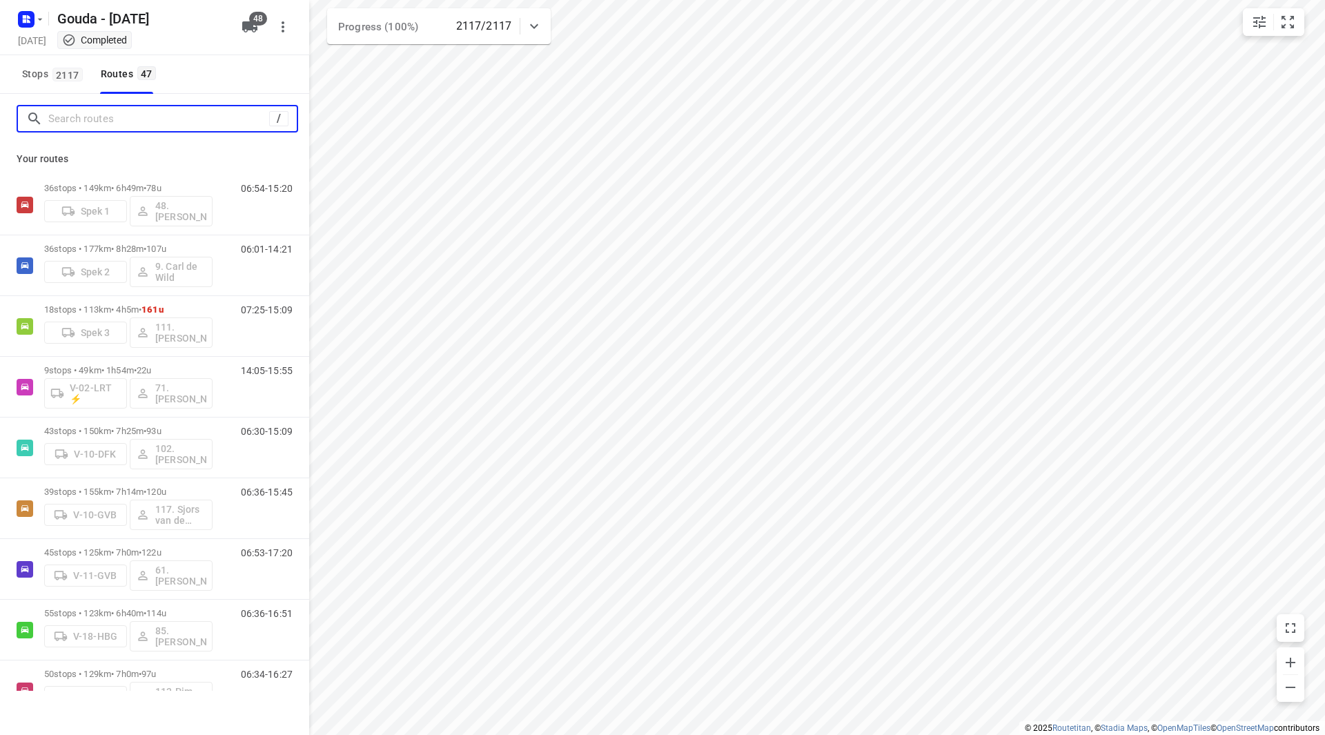
click at [181, 116] on input "Search routes" at bounding box center [158, 118] width 221 height 21
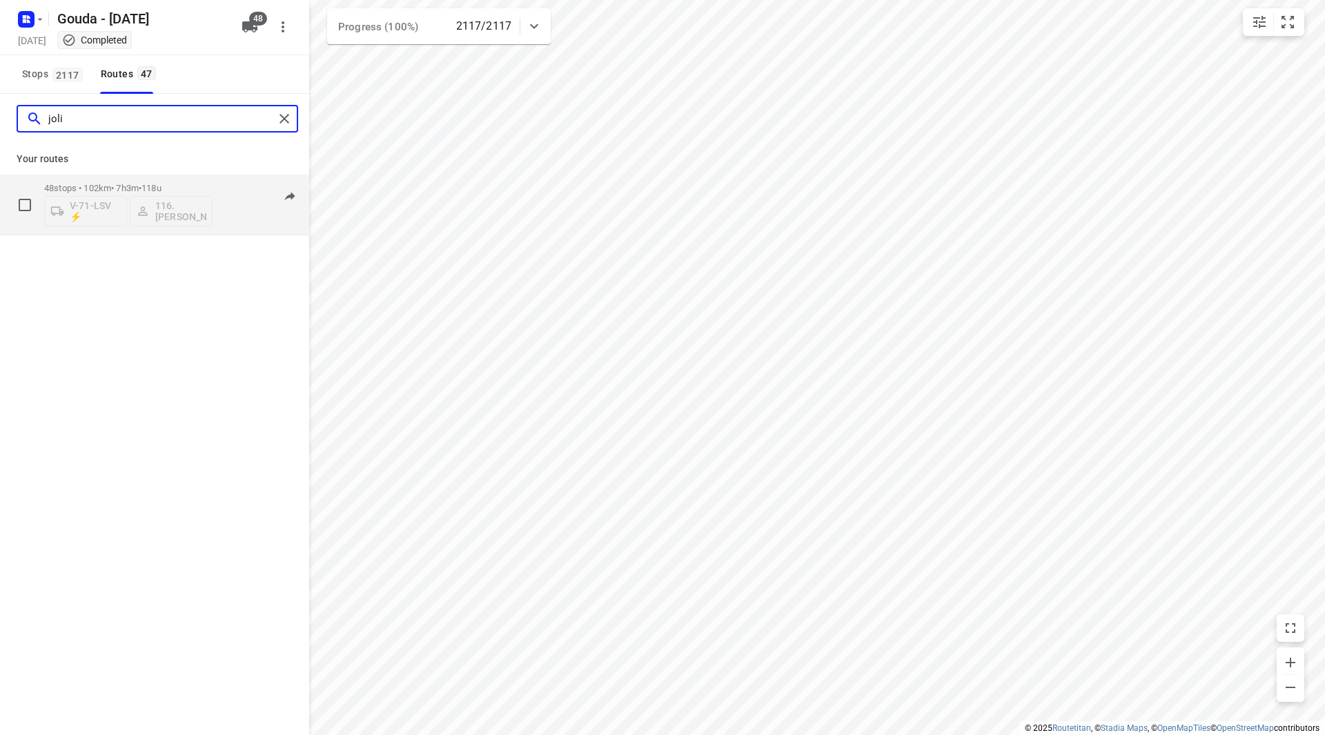
type input "joli"
click at [193, 183] on p "48 stops • 102km • 7h3m • 118u" at bounding box center [128, 188] width 168 height 10
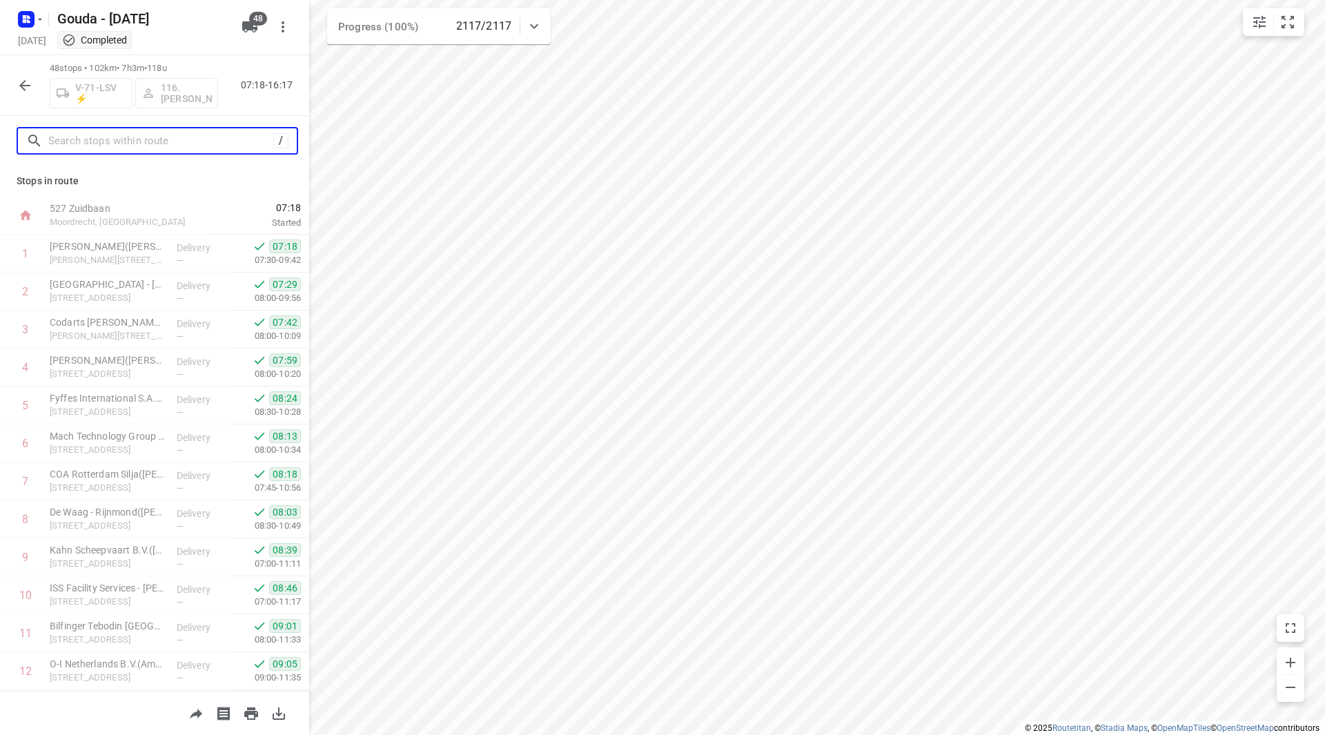
click at [90, 137] on input "text" at bounding box center [160, 140] width 225 height 21
click at [17, 75] on button "button" at bounding box center [25, 86] width 28 height 28
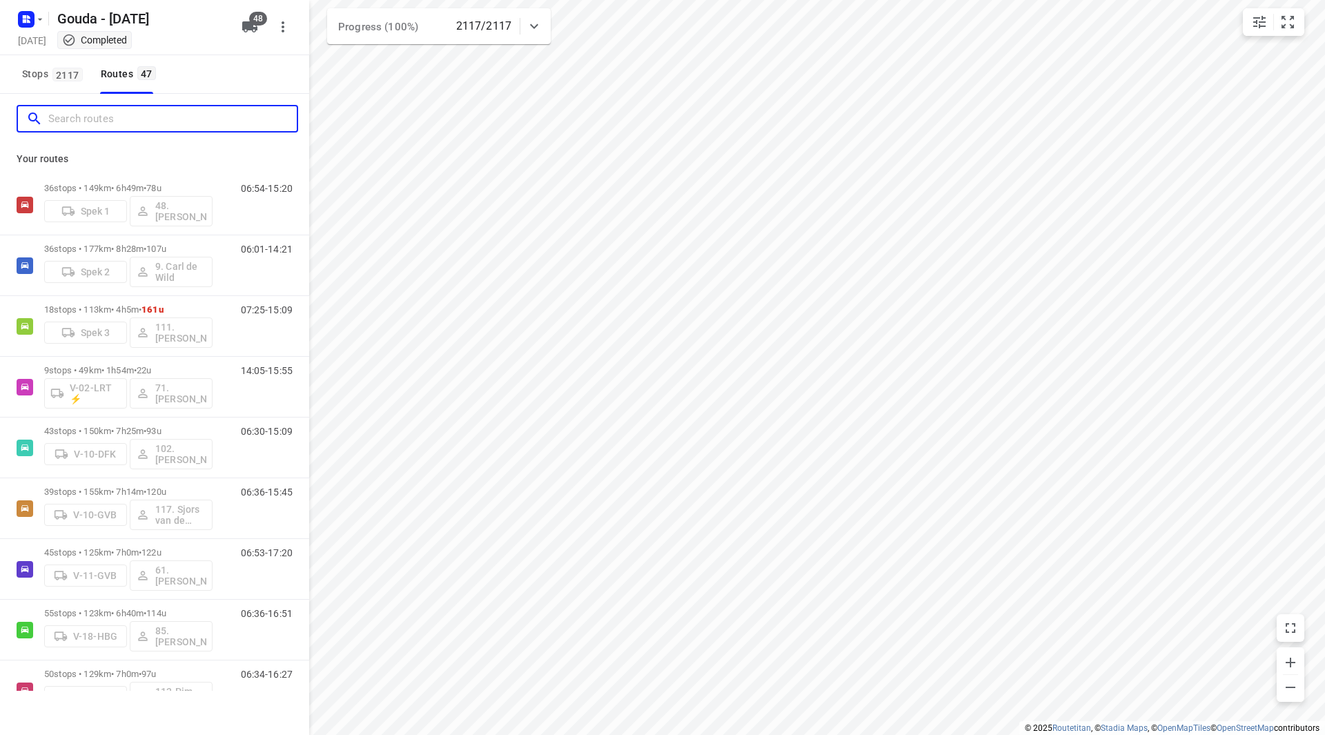
click at [106, 123] on input "Search routes" at bounding box center [172, 118] width 248 height 21
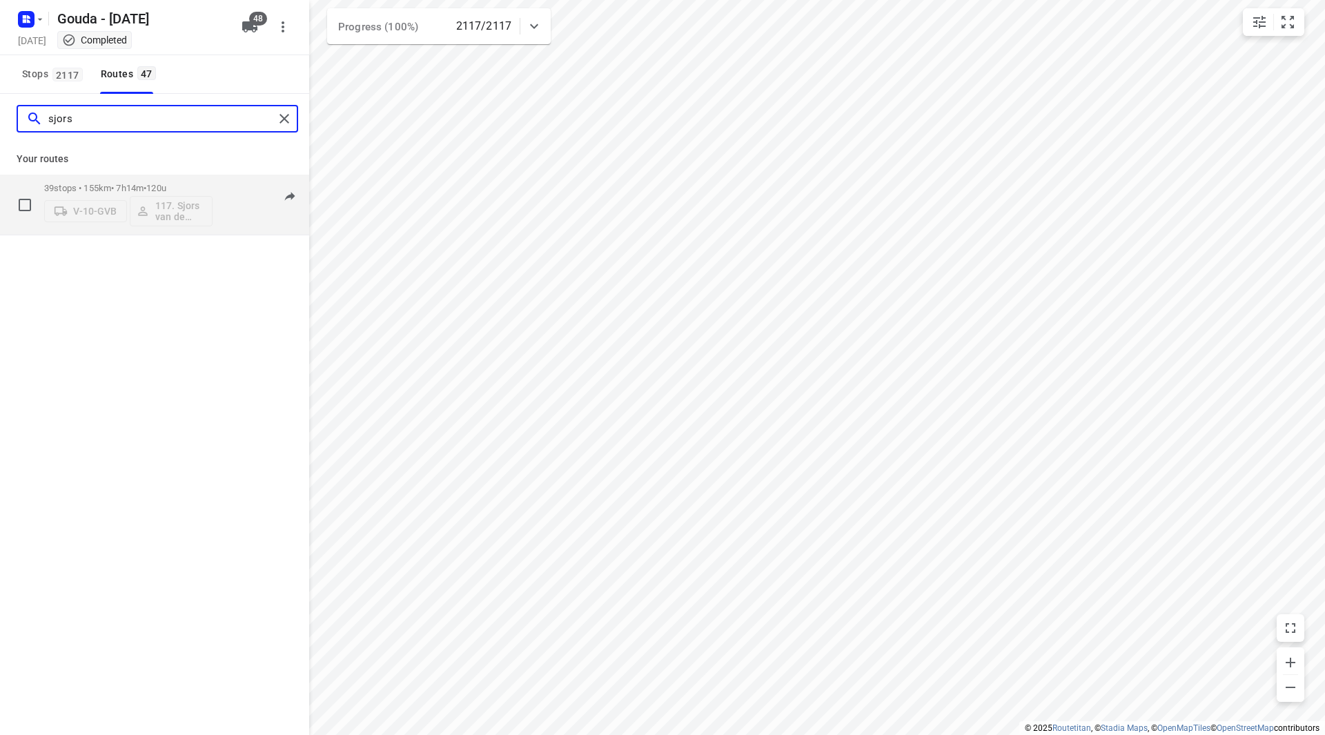
type input "sjors"
click at [179, 179] on div "39 stops • 155km • 7h14m • 120u V-10-GVB 117. Sjors van de Brande" at bounding box center [128, 204] width 168 height 57
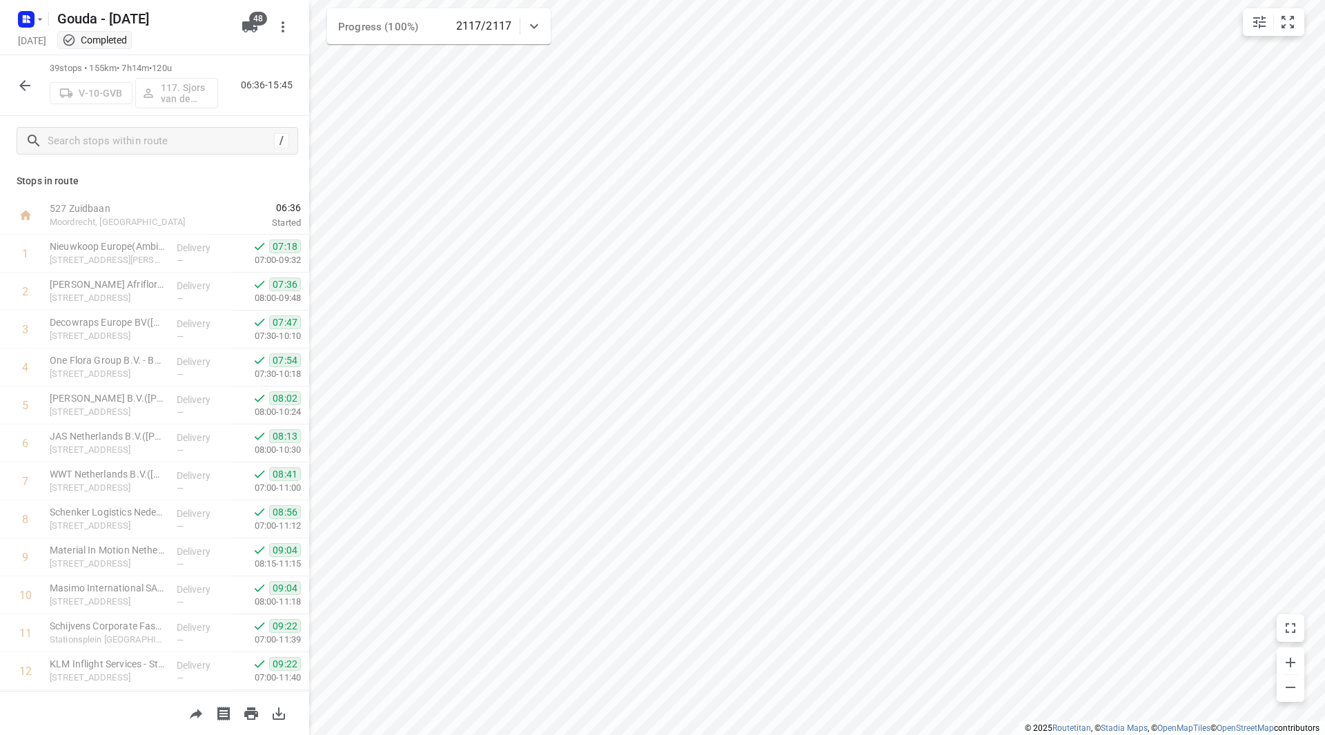
click at [28, 83] on icon "button" at bounding box center [25, 85] width 17 height 17
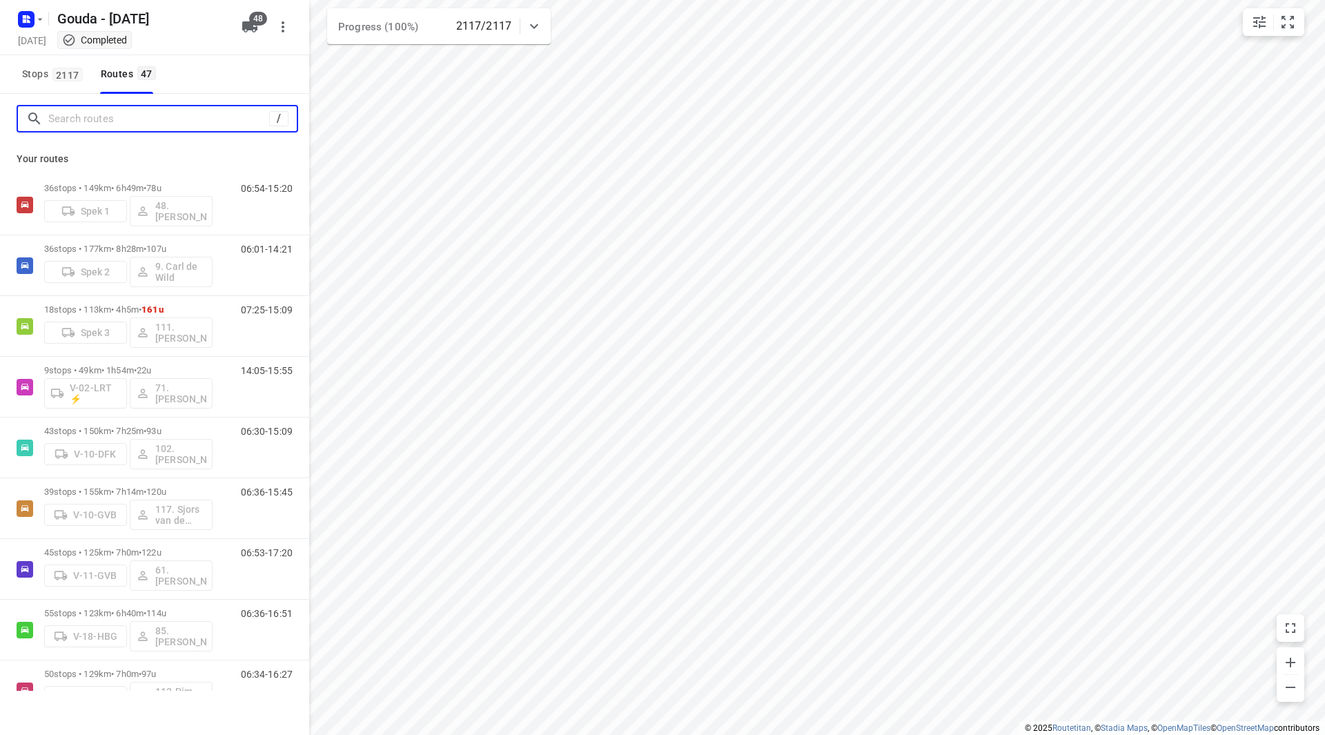
click at [115, 120] on input "Search routes" at bounding box center [158, 118] width 221 height 21
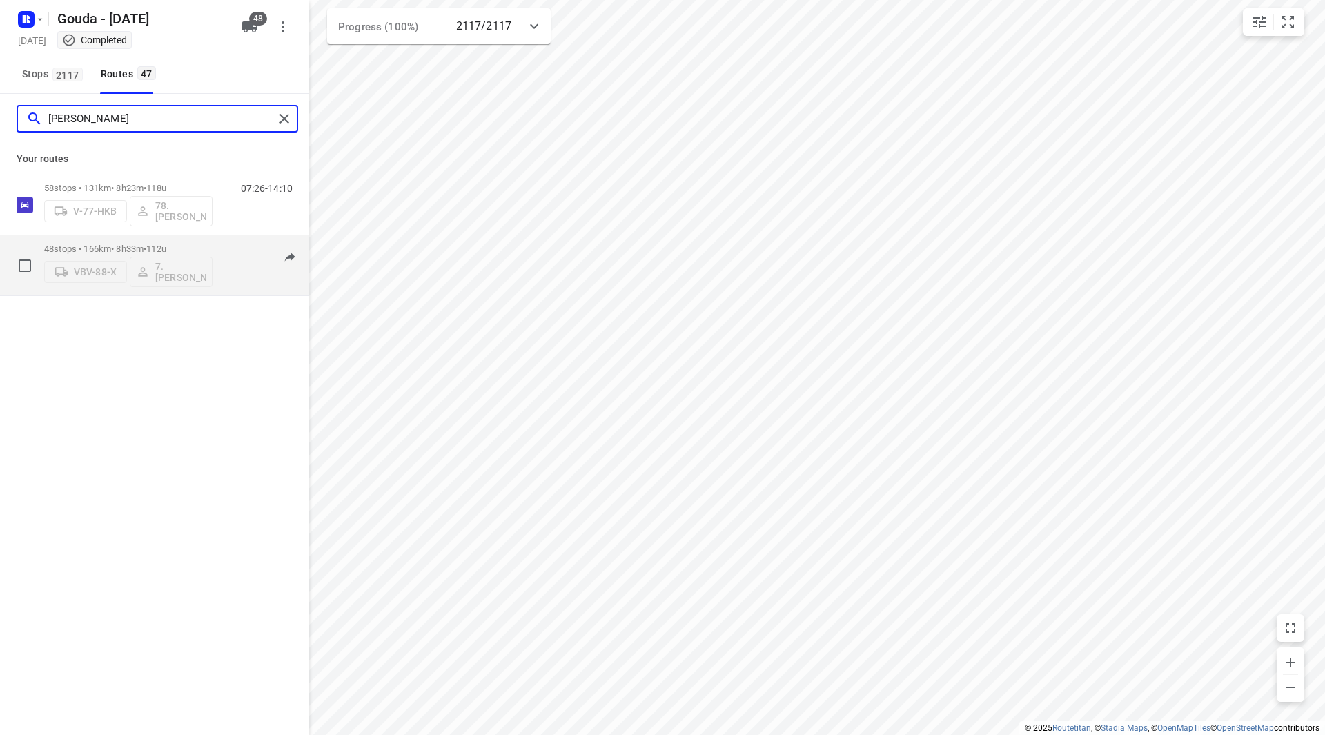
type input "jesse"
click at [193, 239] on div "48 stops • 166km • 8h33m • 112u VBV-88-X 7.Jesse Koemans" at bounding box center [128, 265] width 168 height 57
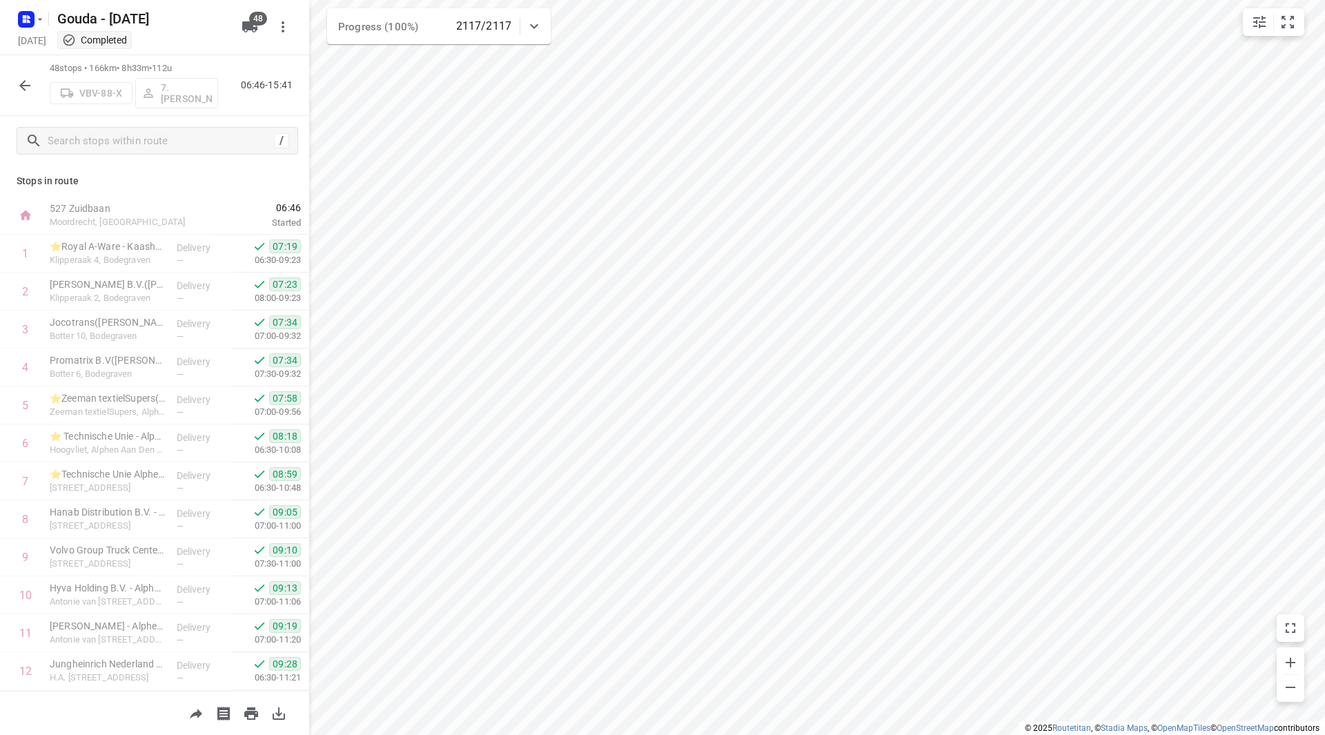
click at [30, 90] on icon "button" at bounding box center [25, 85] width 17 height 17
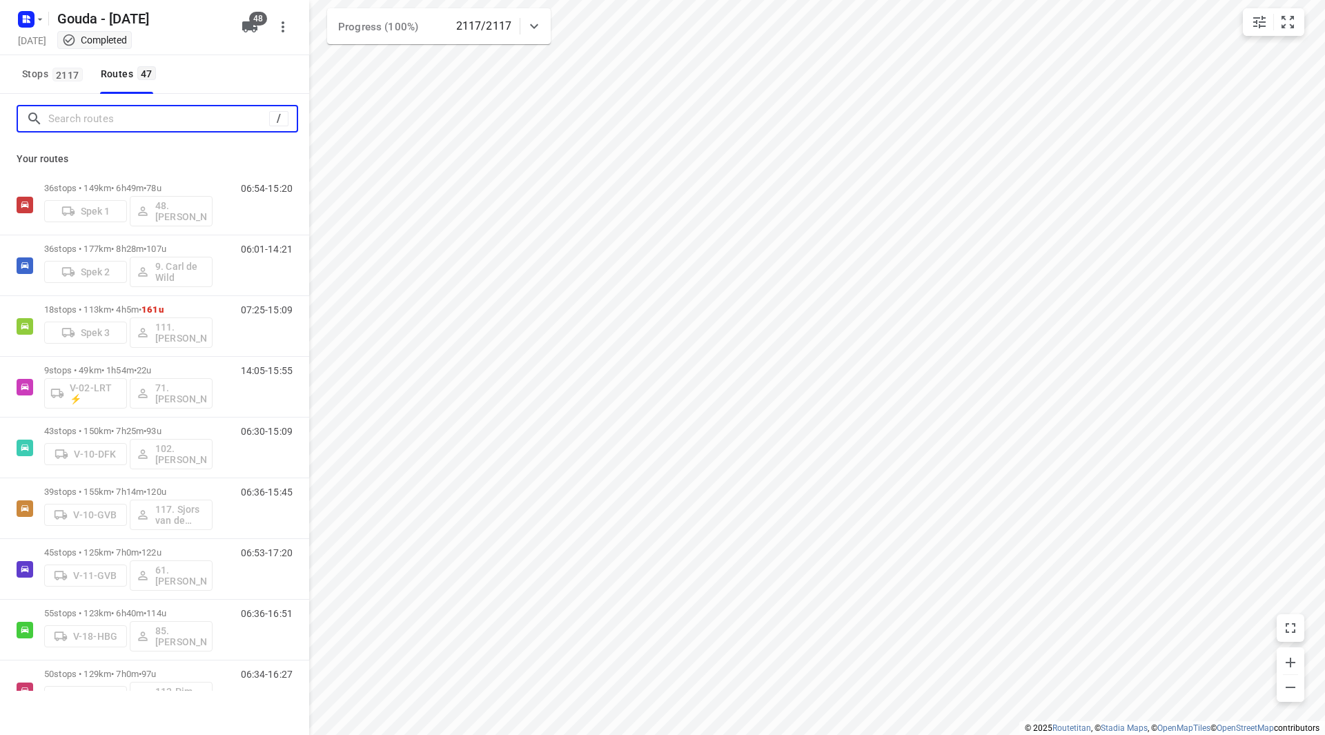
click at [81, 128] on input "Search routes" at bounding box center [158, 118] width 221 height 21
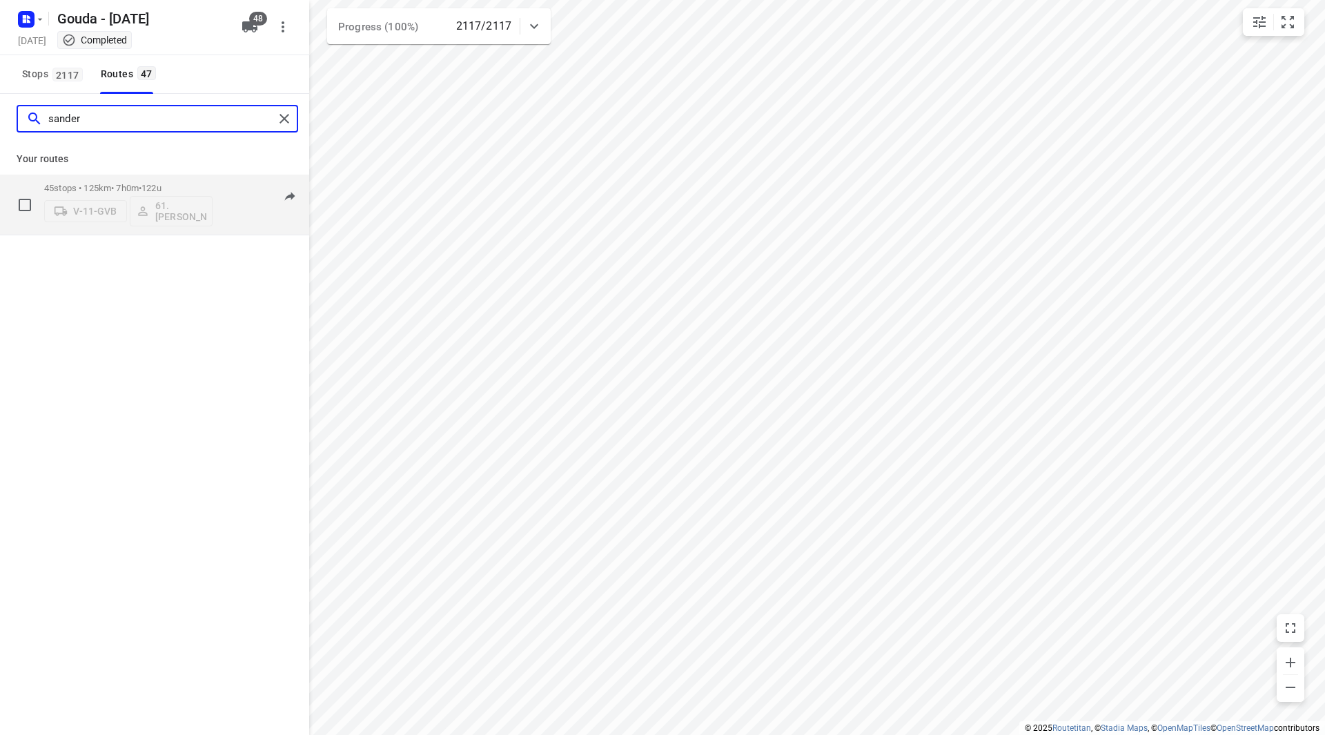
type input "sander"
click at [192, 197] on div "V-11-GVB 61.Sander Bos" at bounding box center [128, 209] width 168 height 33
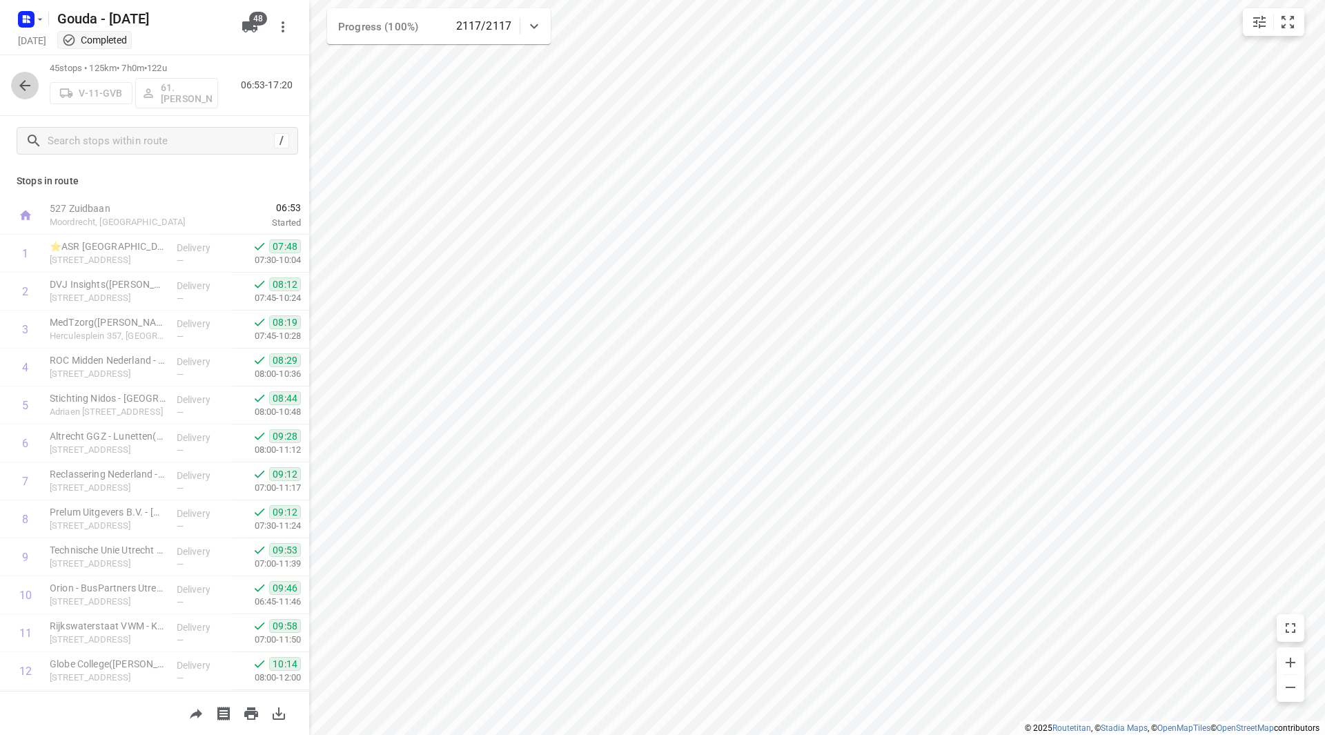
click at [32, 85] on icon "button" at bounding box center [25, 85] width 17 height 17
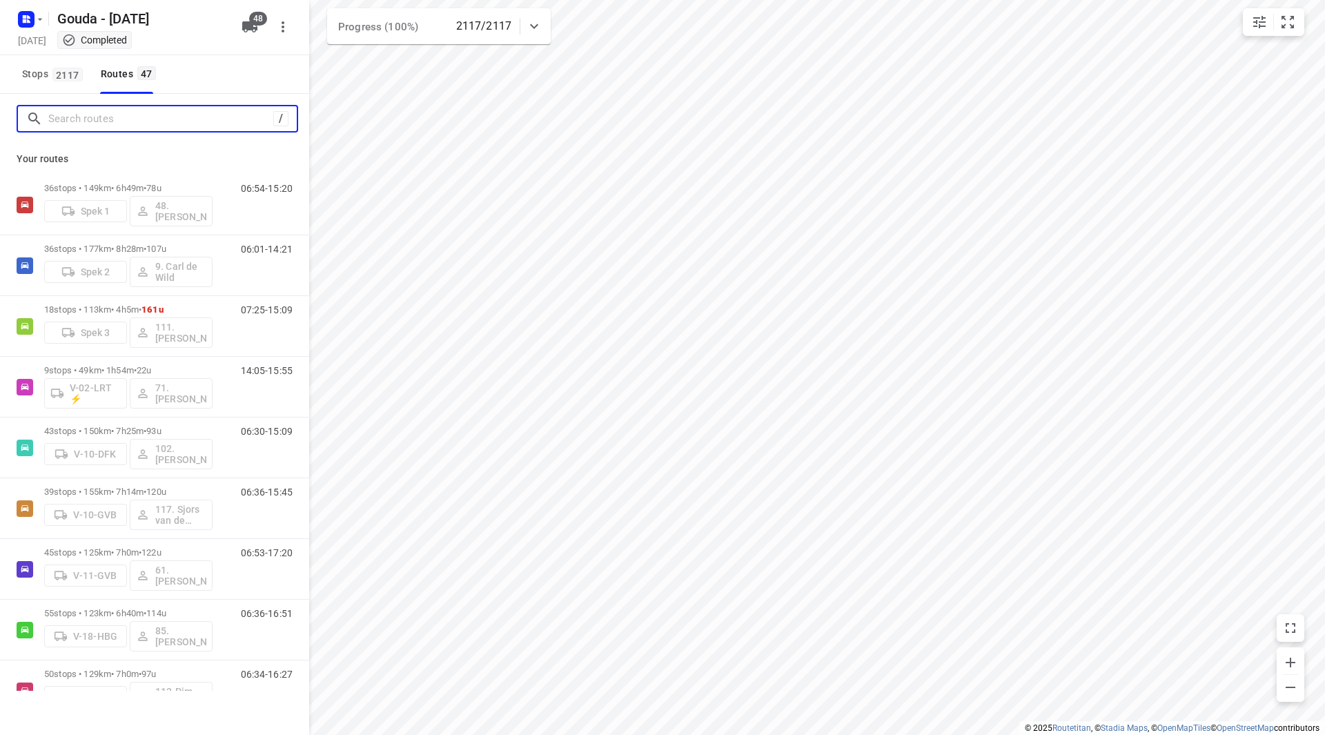
click at [108, 121] on input "Search routes" at bounding box center [160, 118] width 225 height 21
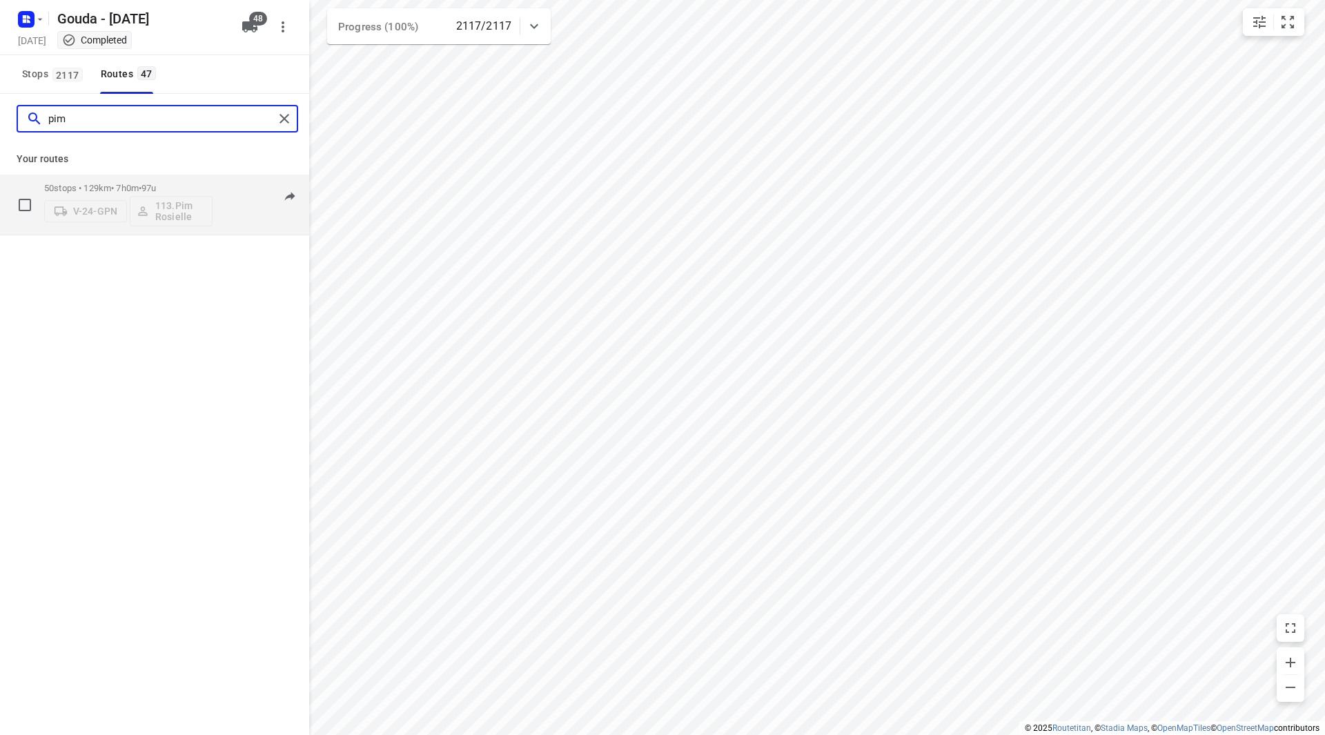
type input "pim"
click at [149, 179] on div "50 stops • 129km • 7h0m • 97u V-24-GPN 113.Pim Rosielle" at bounding box center [128, 204] width 168 height 57
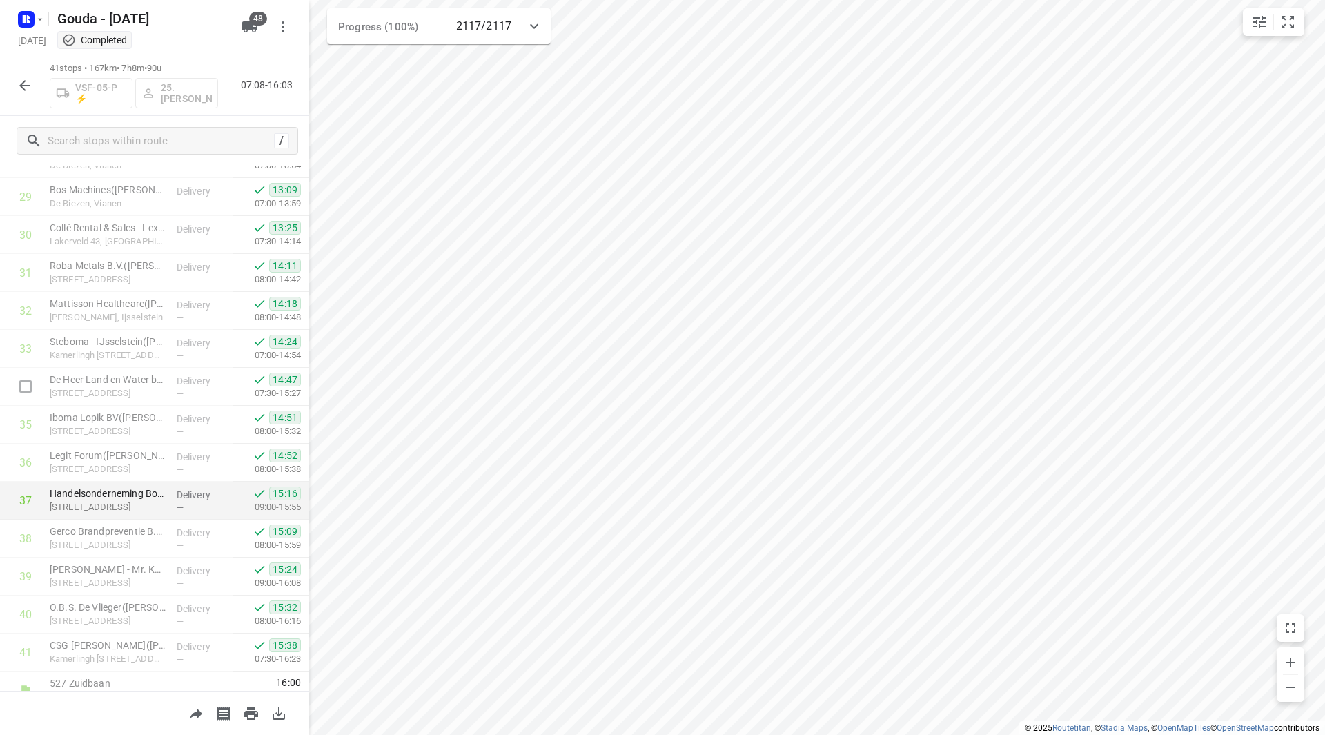
scroll to position [1138, 0]
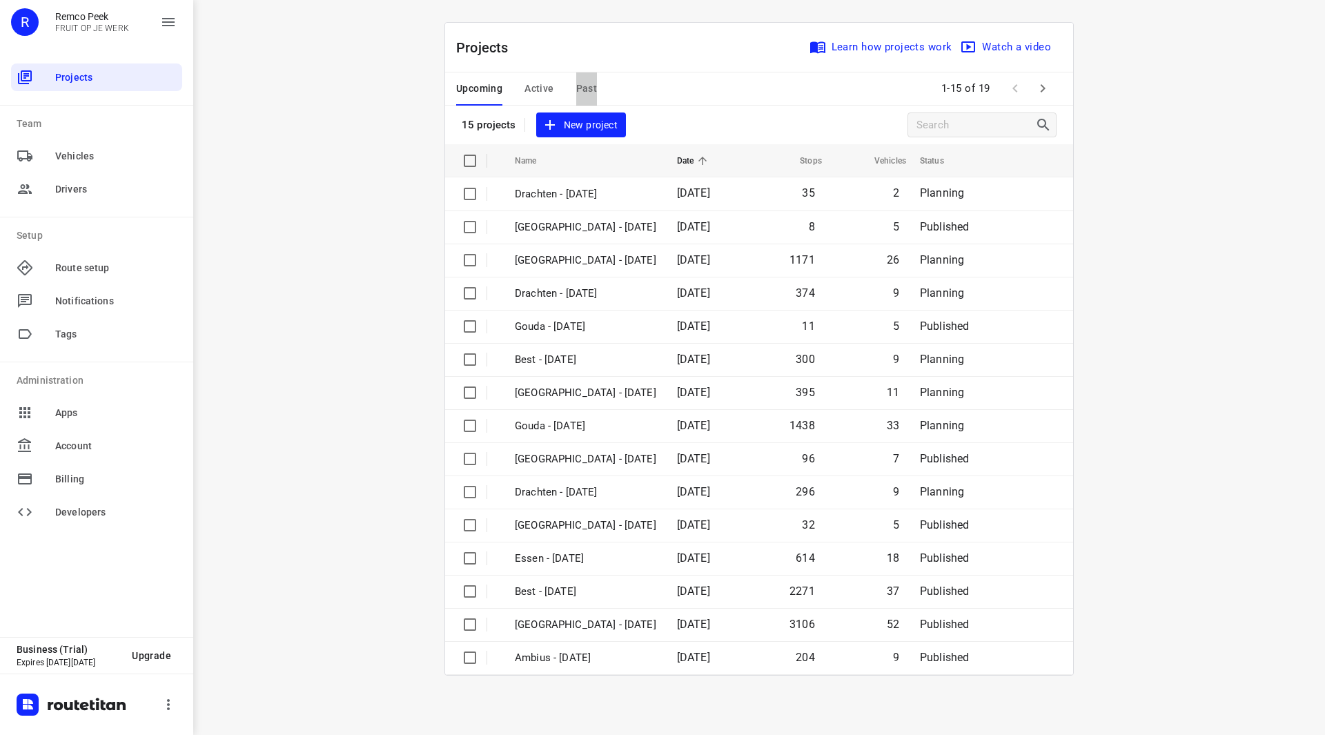
click at [584, 88] on span "Past" at bounding box center [586, 88] width 21 height 17
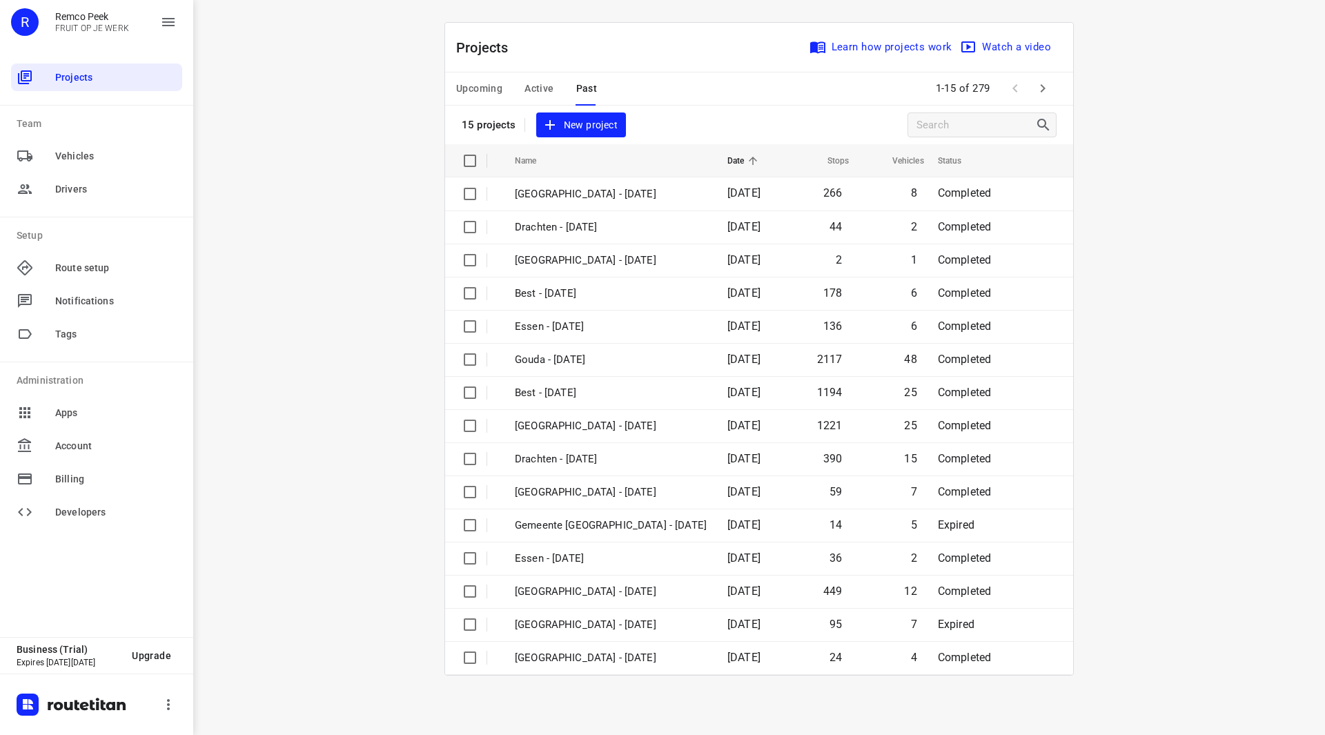
click at [1042, 83] on icon "button" at bounding box center [1042, 88] width 17 height 17
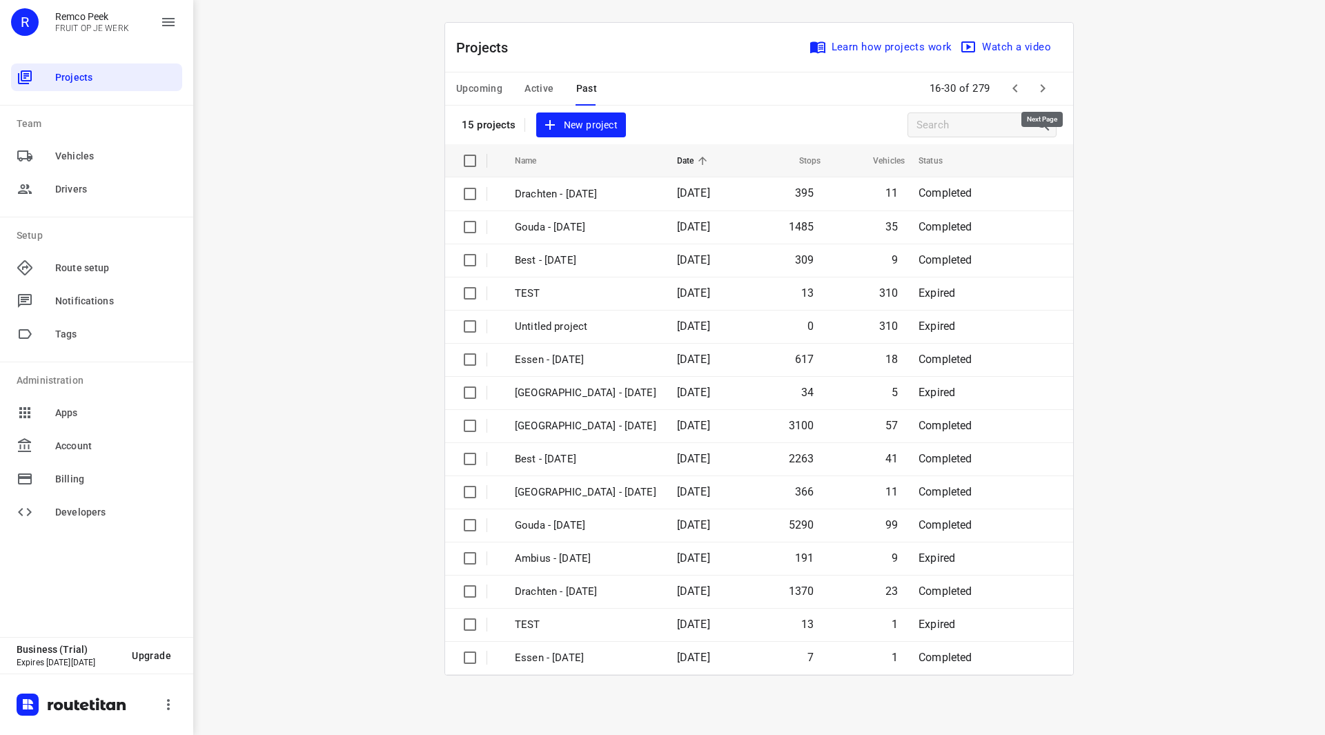
click at [1043, 81] on icon "button" at bounding box center [1042, 88] width 17 height 17
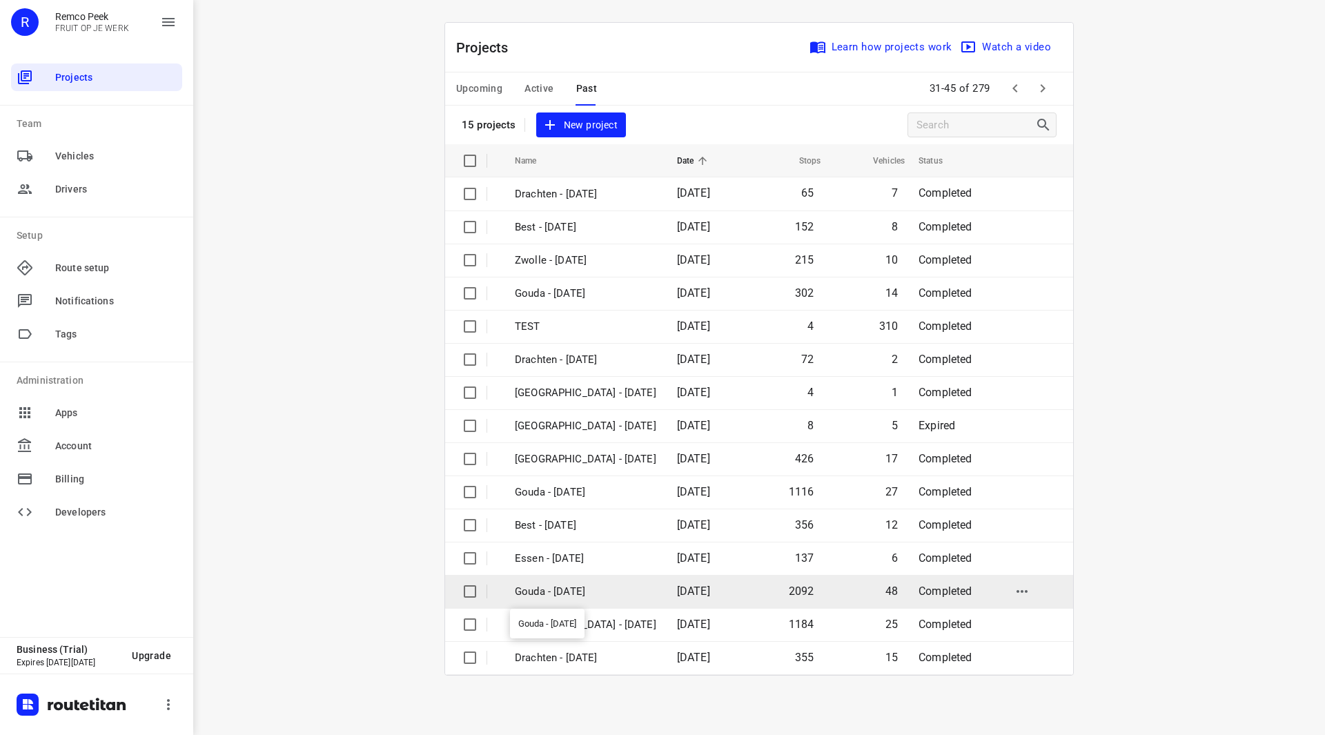
click at [595, 597] on p "Gouda - [DATE]" at bounding box center [585, 592] width 141 height 16
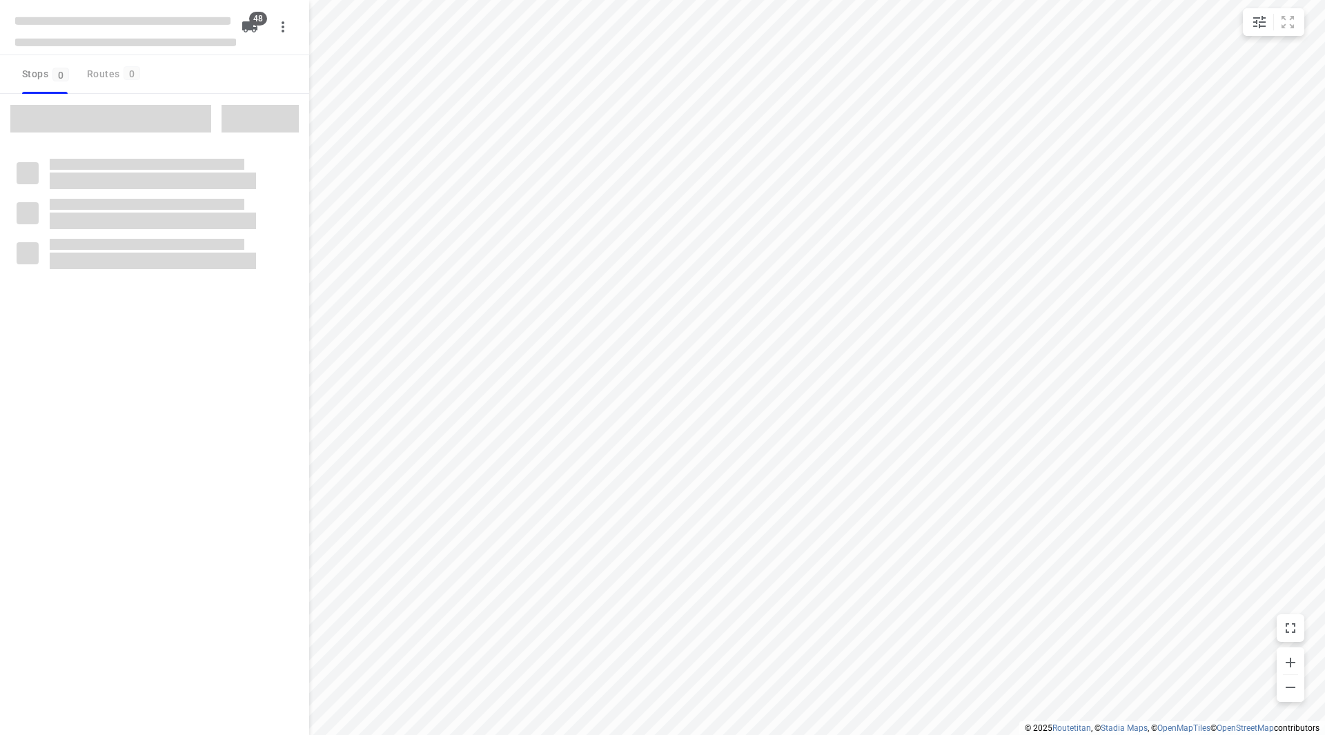
checkbox input "true"
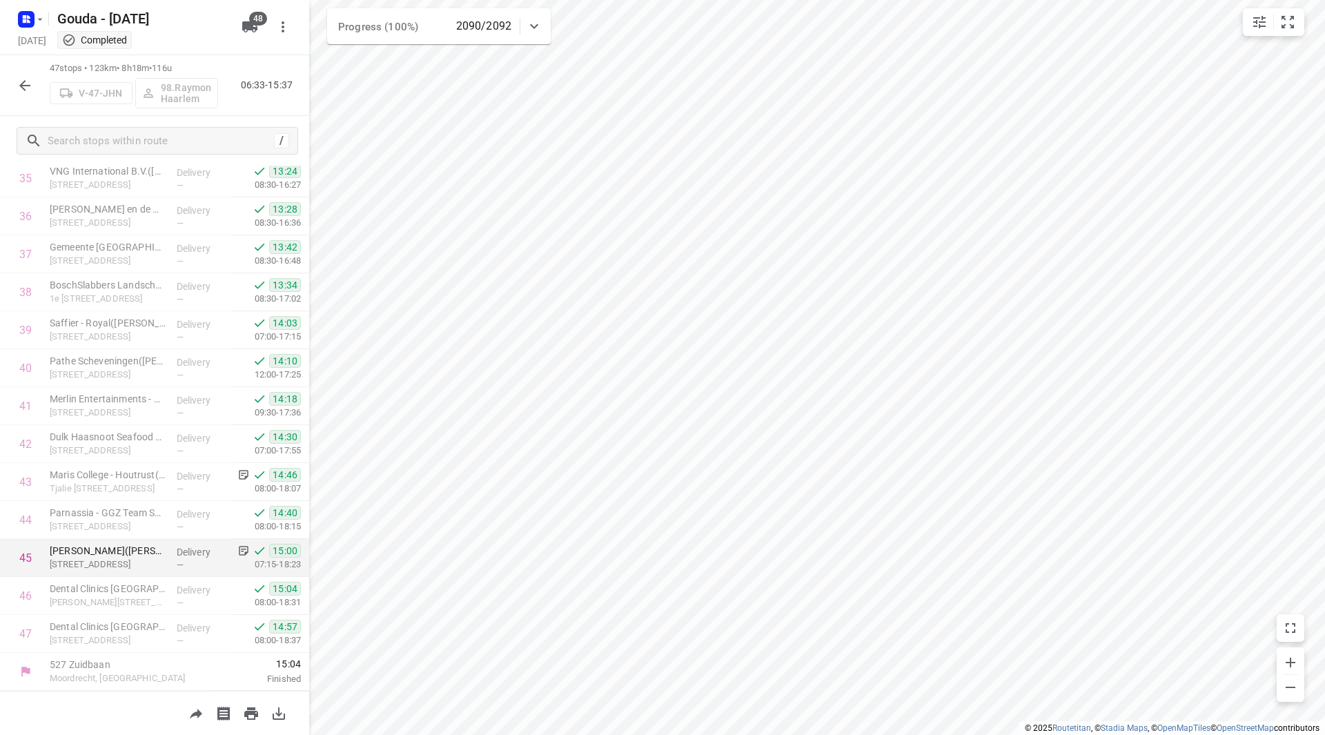
scroll to position [872, 0]
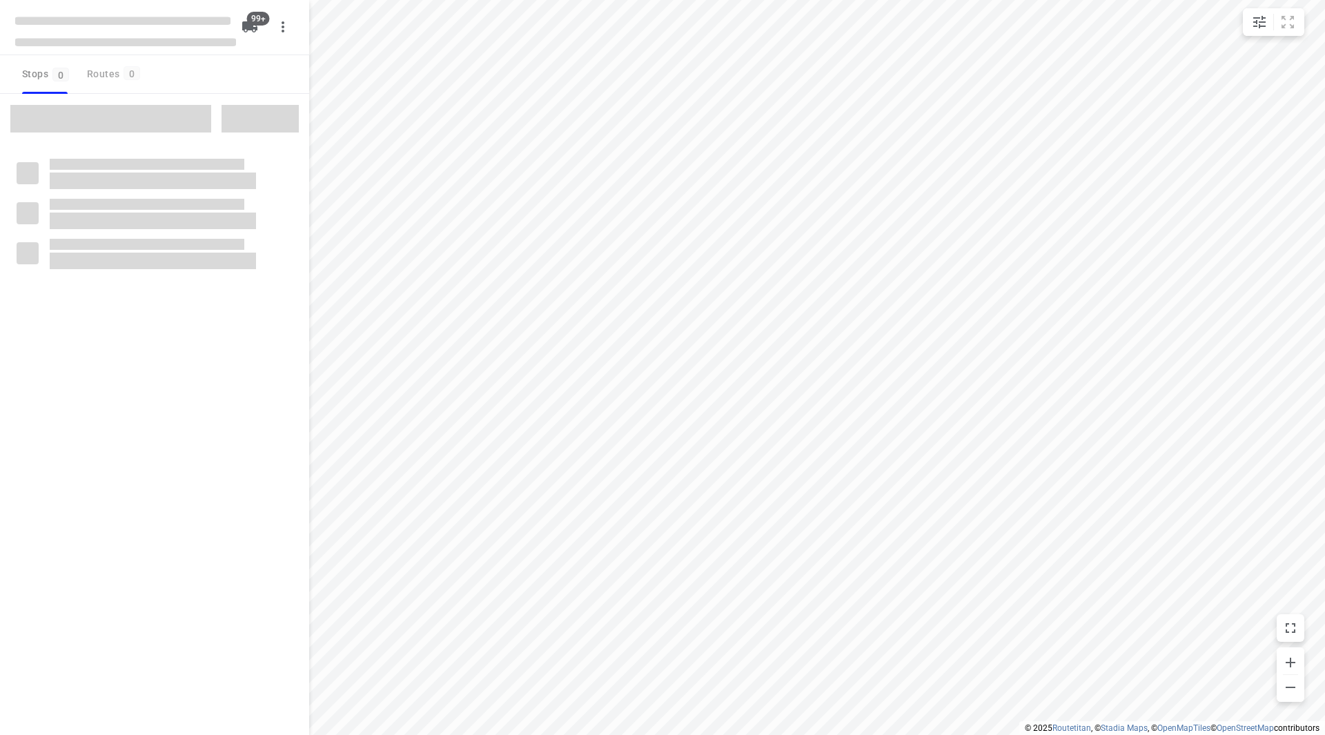
checkbox input "true"
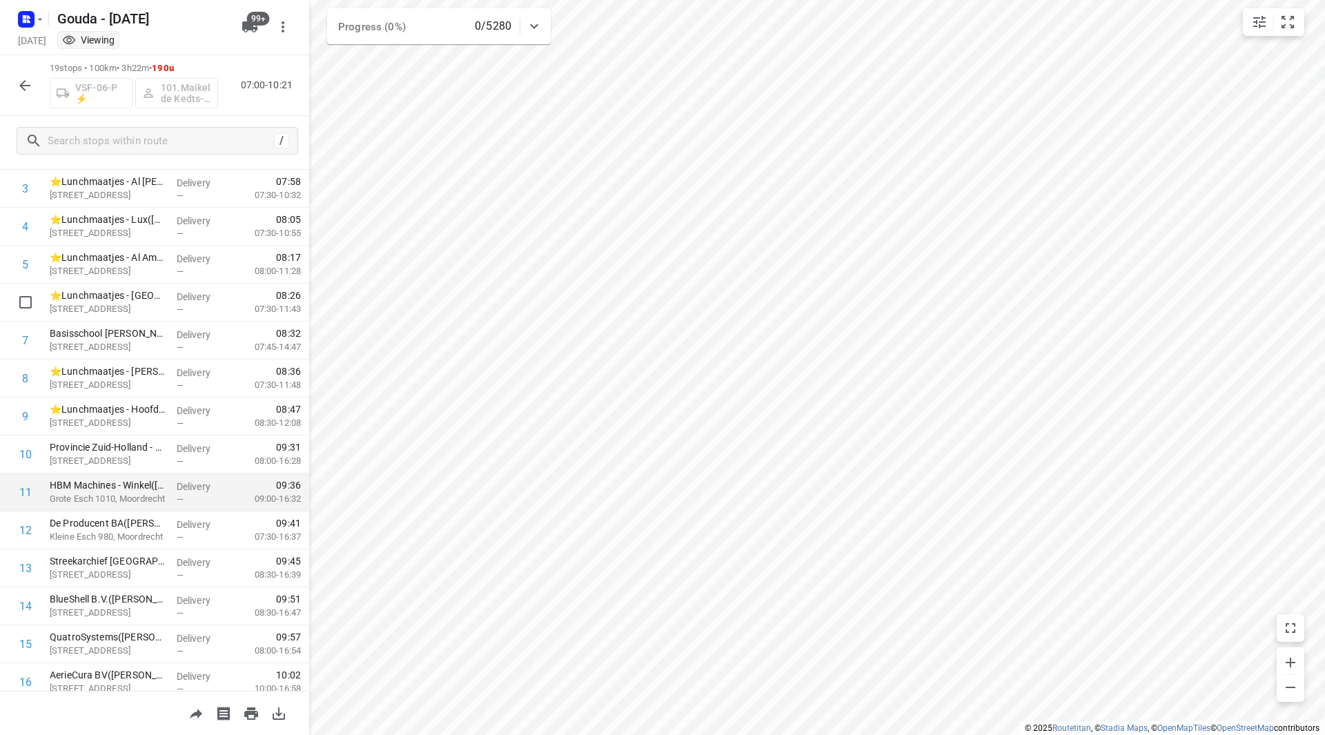
scroll to position [303, 0]
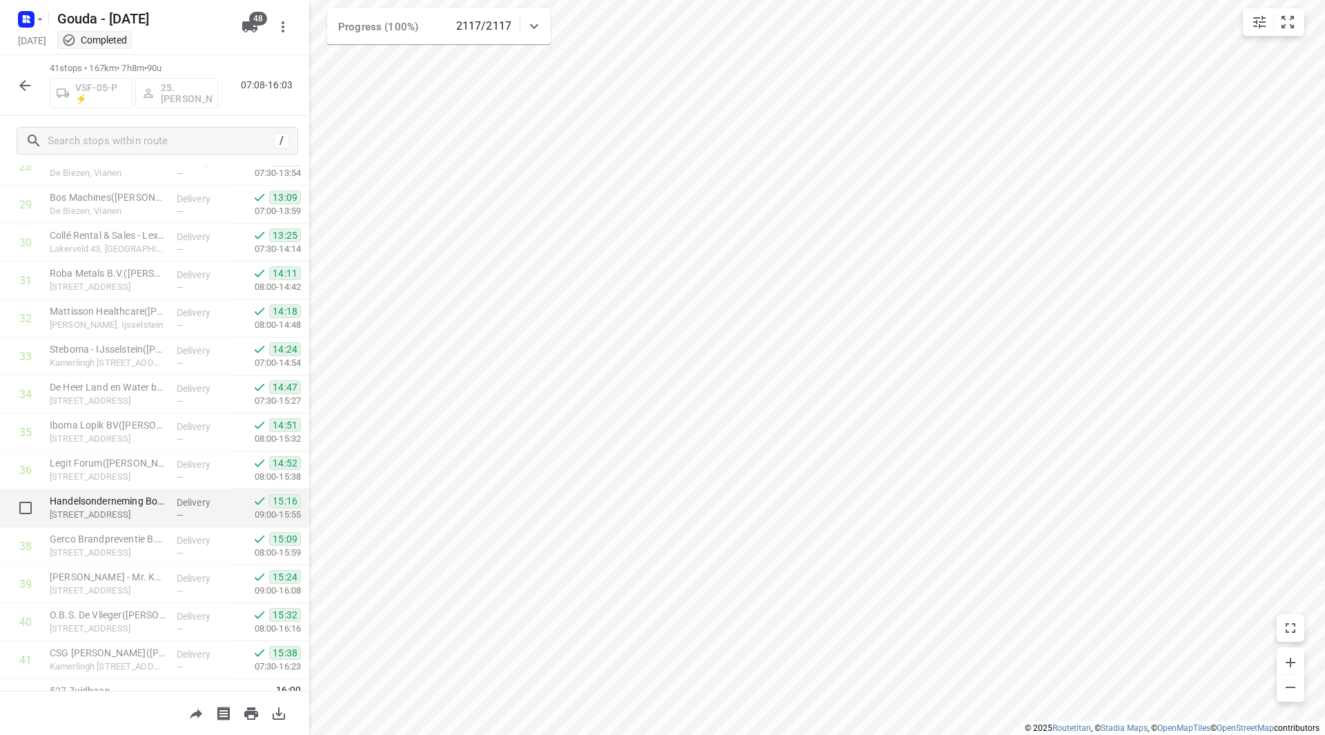
scroll to position [1138, 0]
